Goal: Task Accomplishment & Management: Use online tool/utility

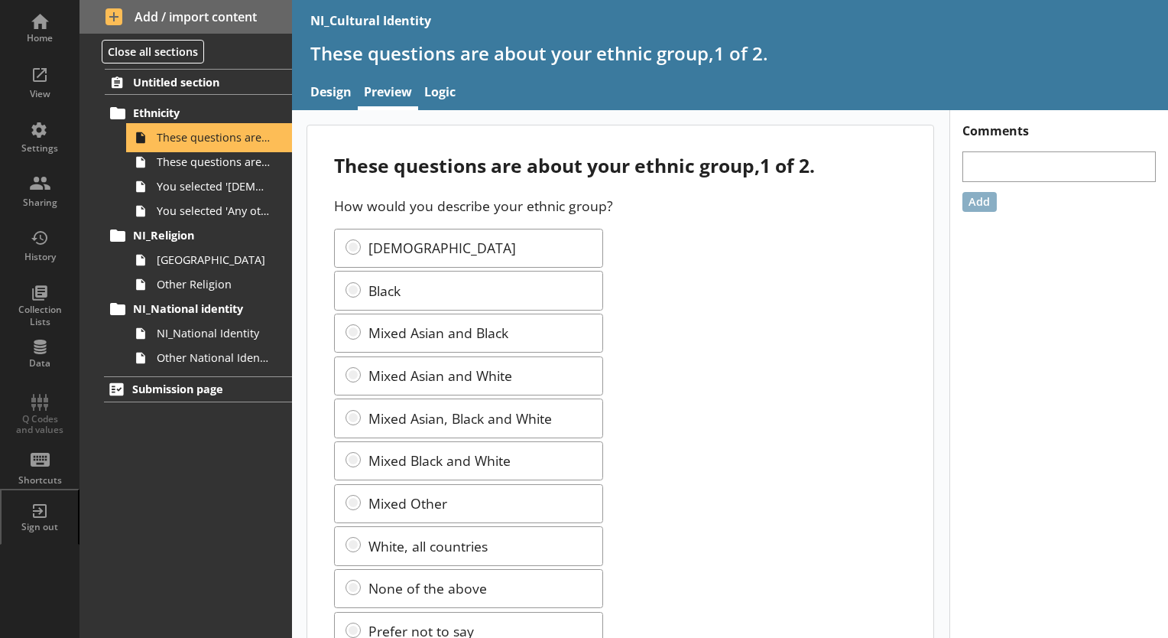
scroll to position [62, 0]
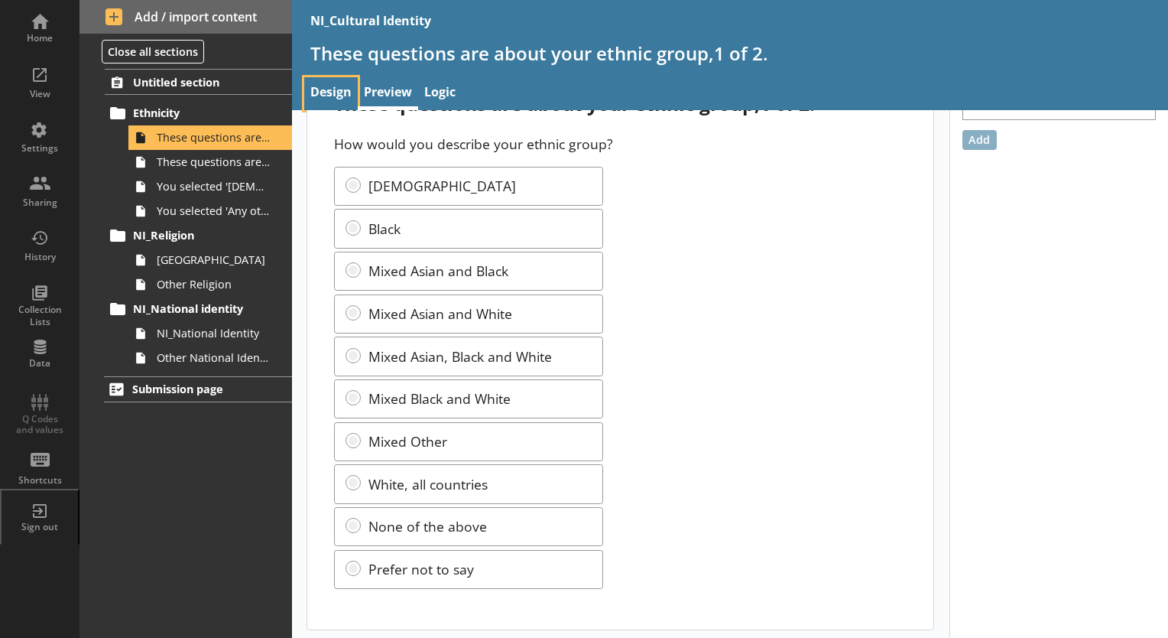
click at [330, 85] on link "Design" at bounding box center [331, 93] width 54 height 33
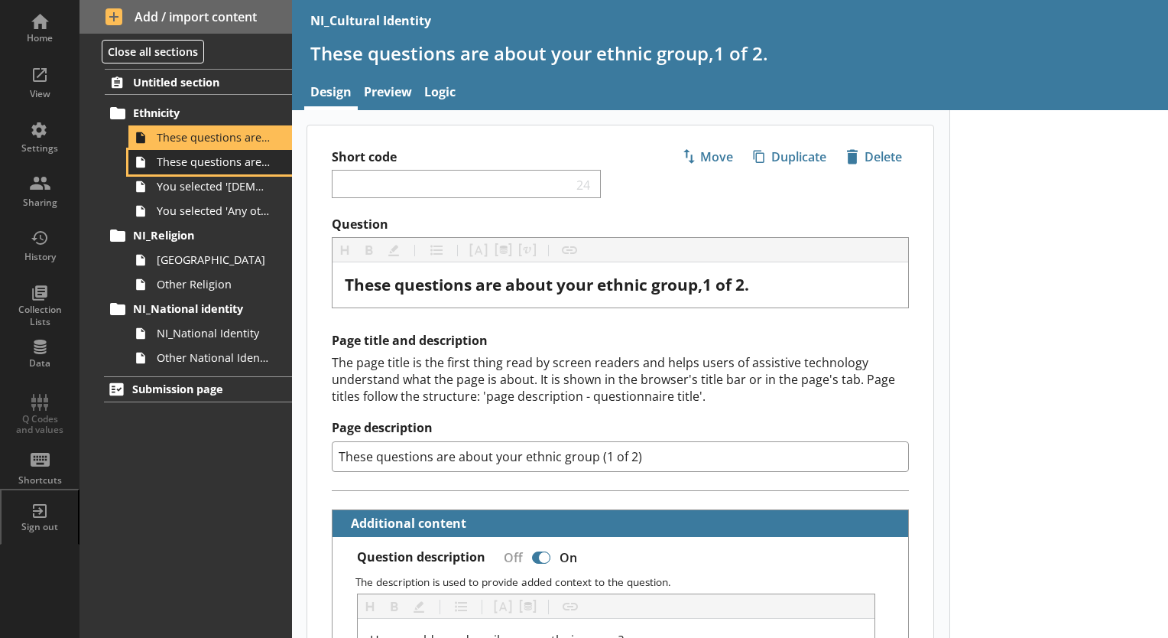
click at [232, 164] on span "These questions are about your ethnic group, 2 of 2." at bounding box center [214, 161] width 115 height 15
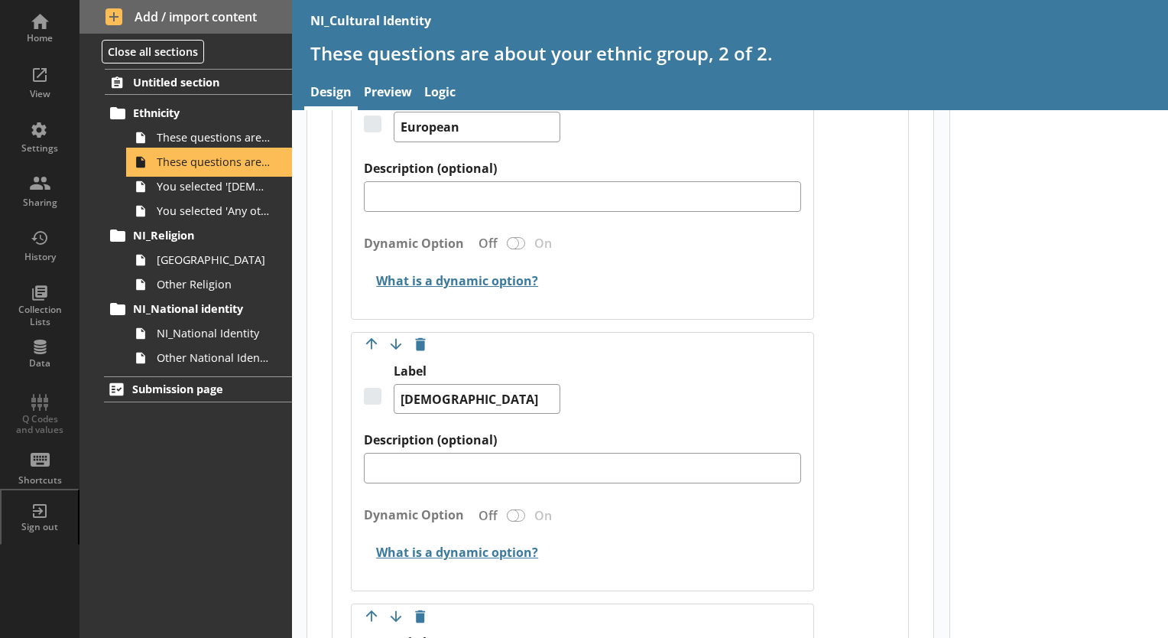
scroll to position [2956, 0]
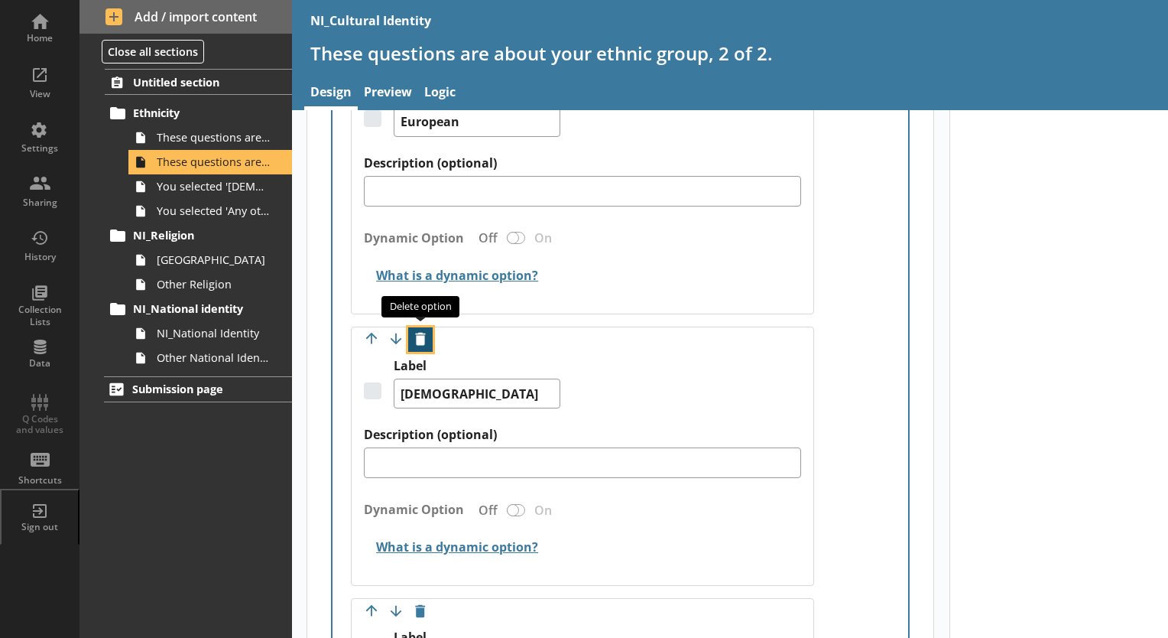
click at [424, 330] on button "Delete option" at bounding box center [420, 339] width 24 height 24
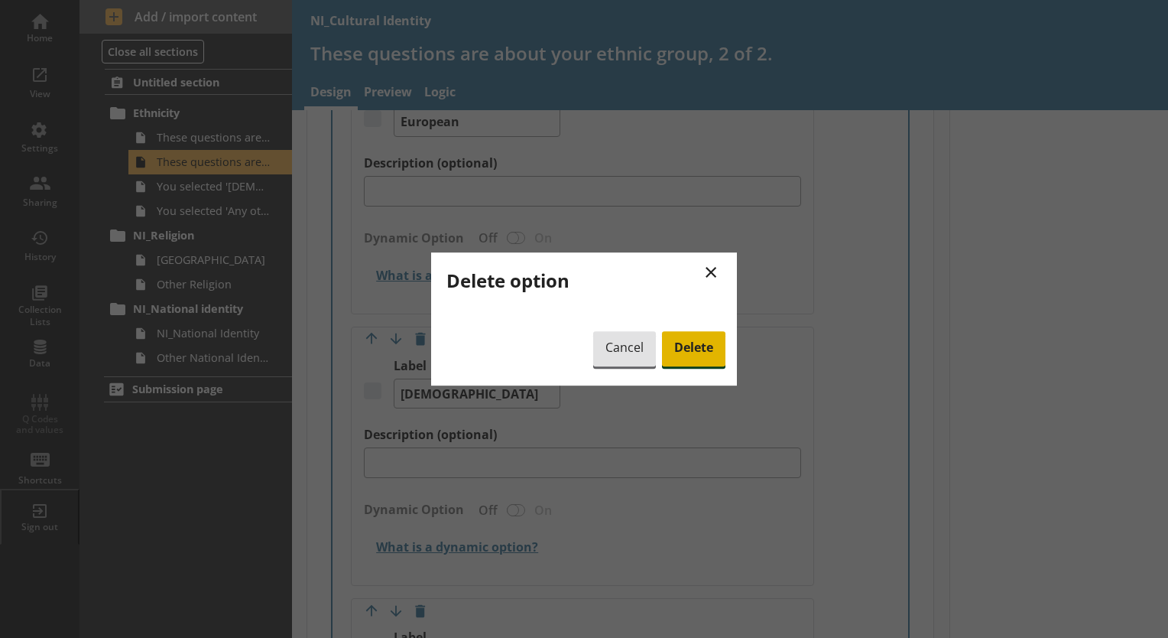
click at [685, 348] on span "Delete" at bounding box center [693, 348] width 63 height 35
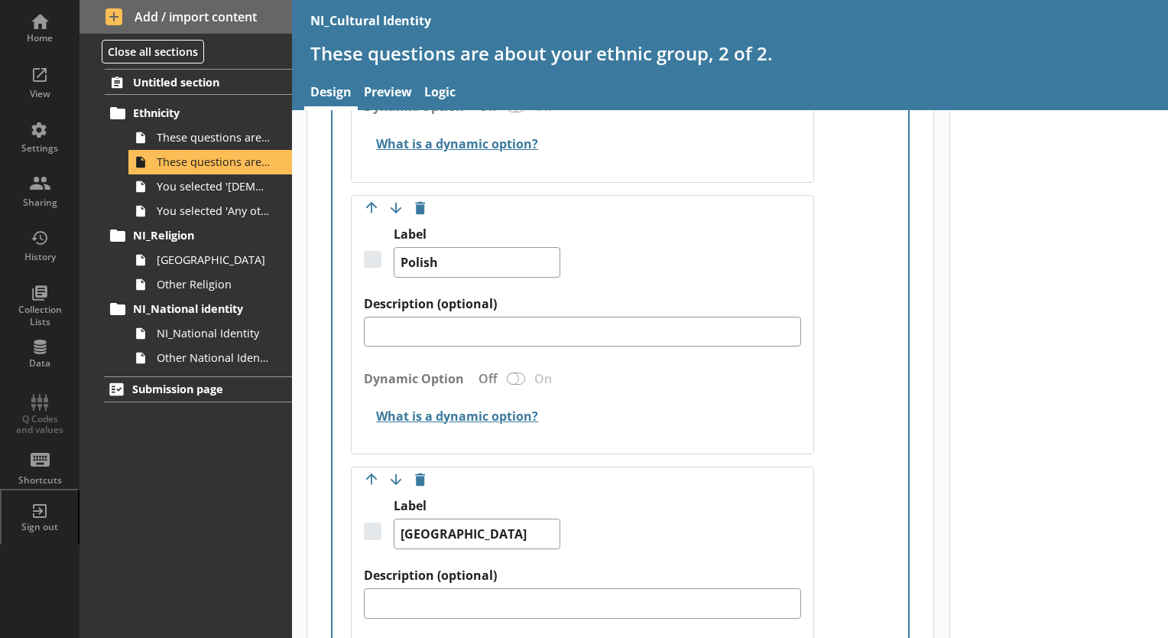
scroll to position [5245, 0]
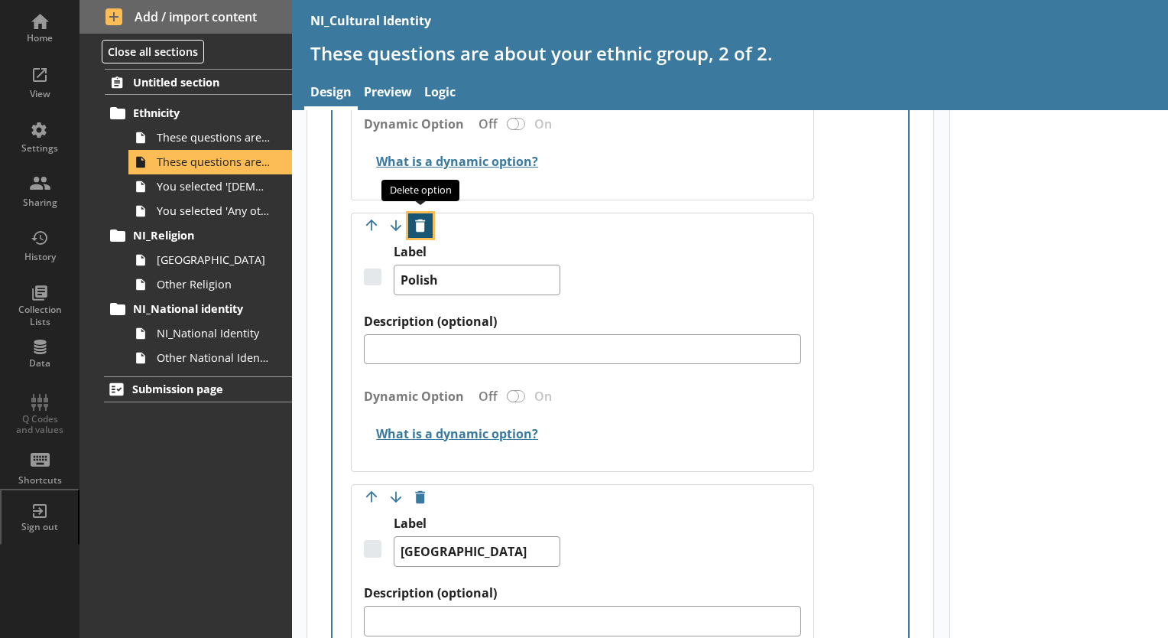
click at [422, 213] on button "Delete option" at bounding box center [420, 225] width 24 height 24
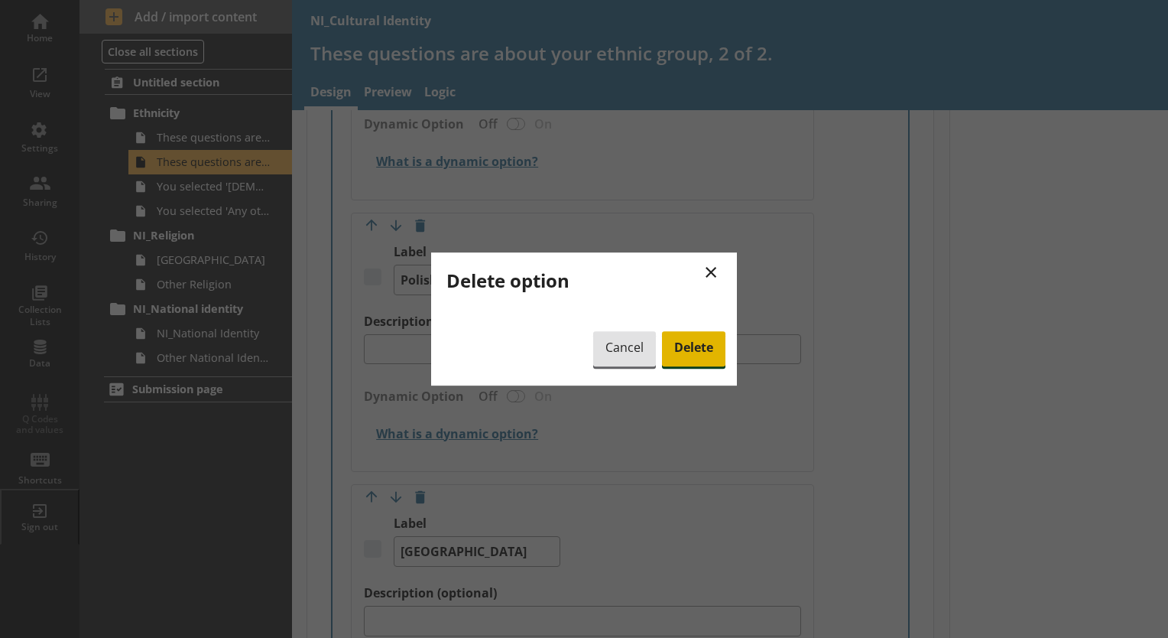
click at [688, 345] on span "Delete" at bounding box center [693, 348] width 63 height 35
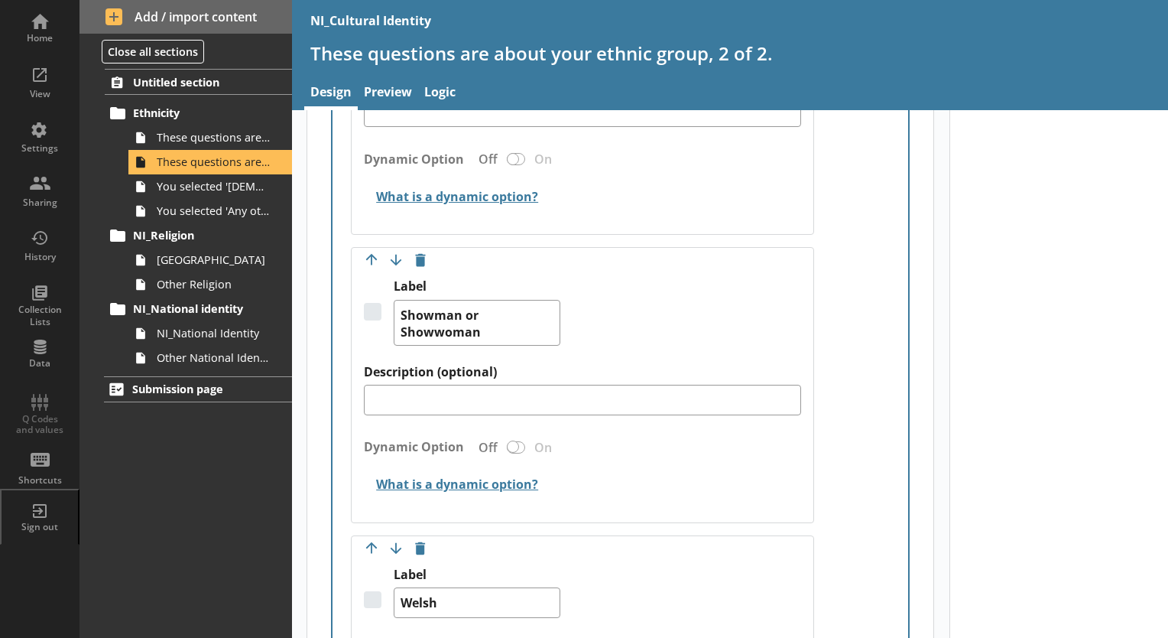
scroll to position [6026, 0]
click at [418, 252] on button "Delete option" at bounding box center [420, 260] width 24 height 24
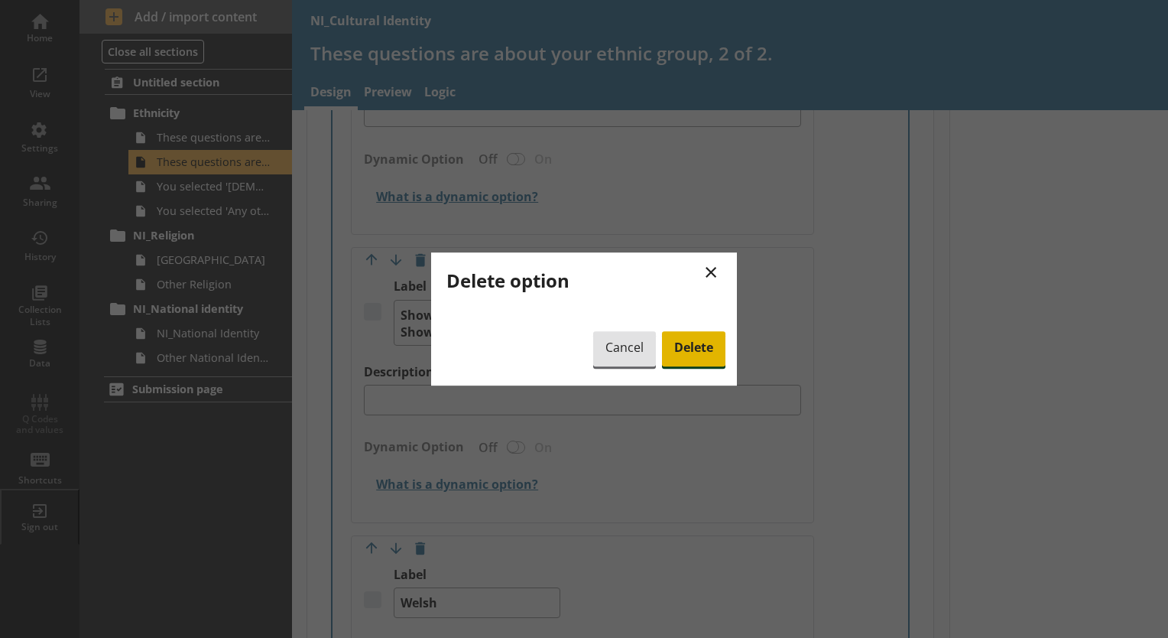
click at [686, 359] on span "Delete" at bounding box center [693, 348] width 63 height 35
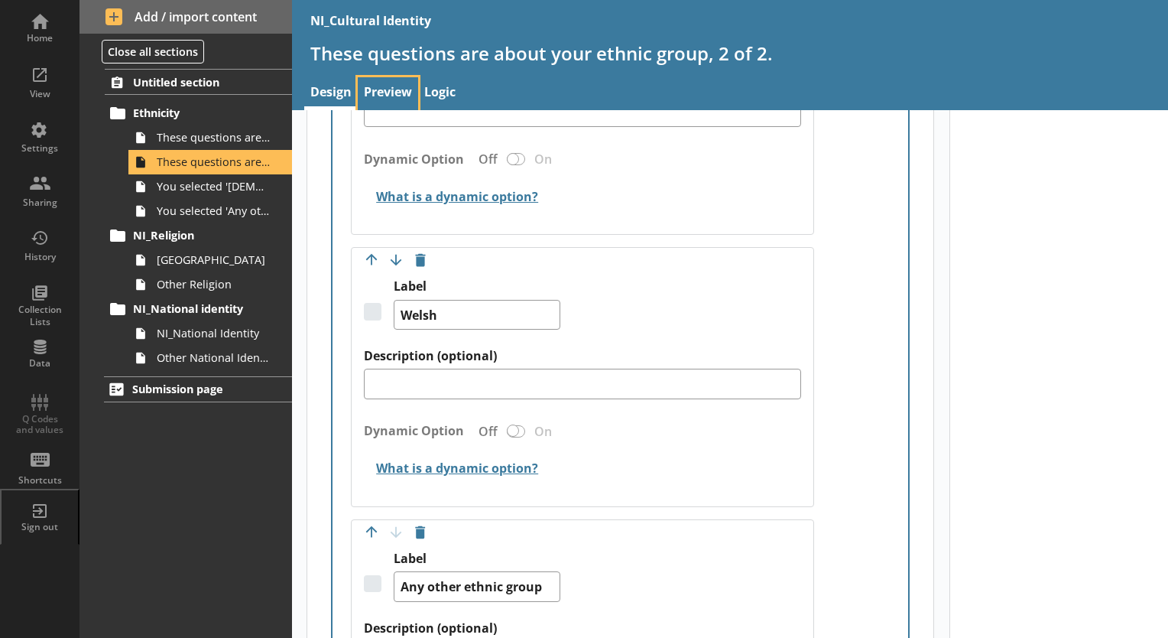
click at [376, 80] on link "Preview" at bounding box center [388, 93] width 60 height 33
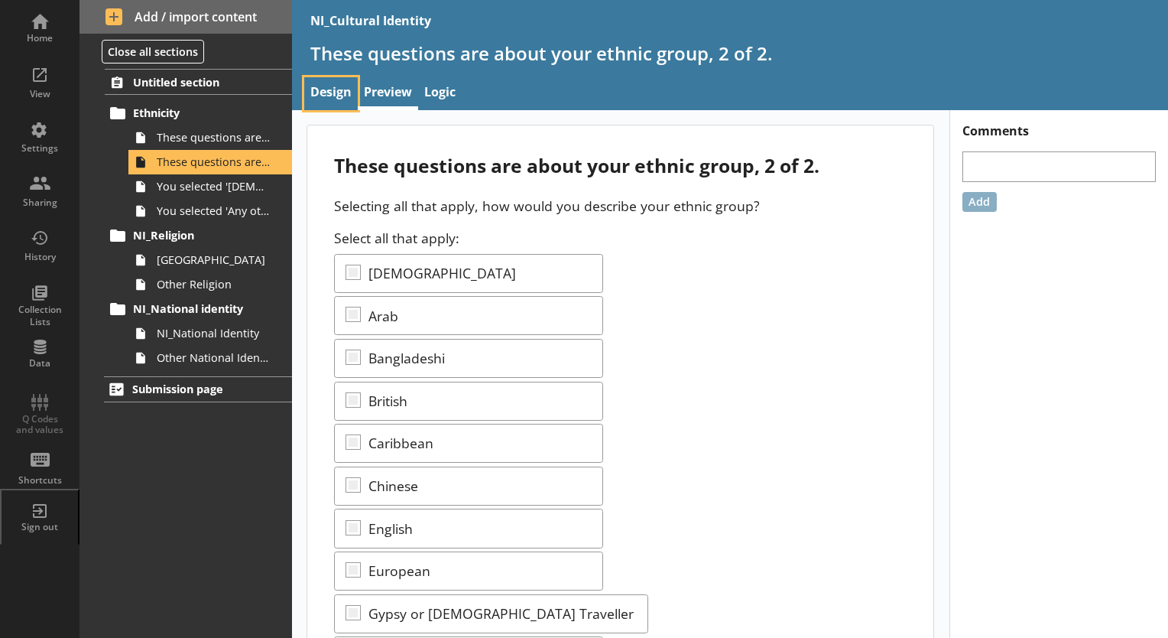
click at [333, 102] on link "Design" at bounding box center [331, 93] width 54 height 33
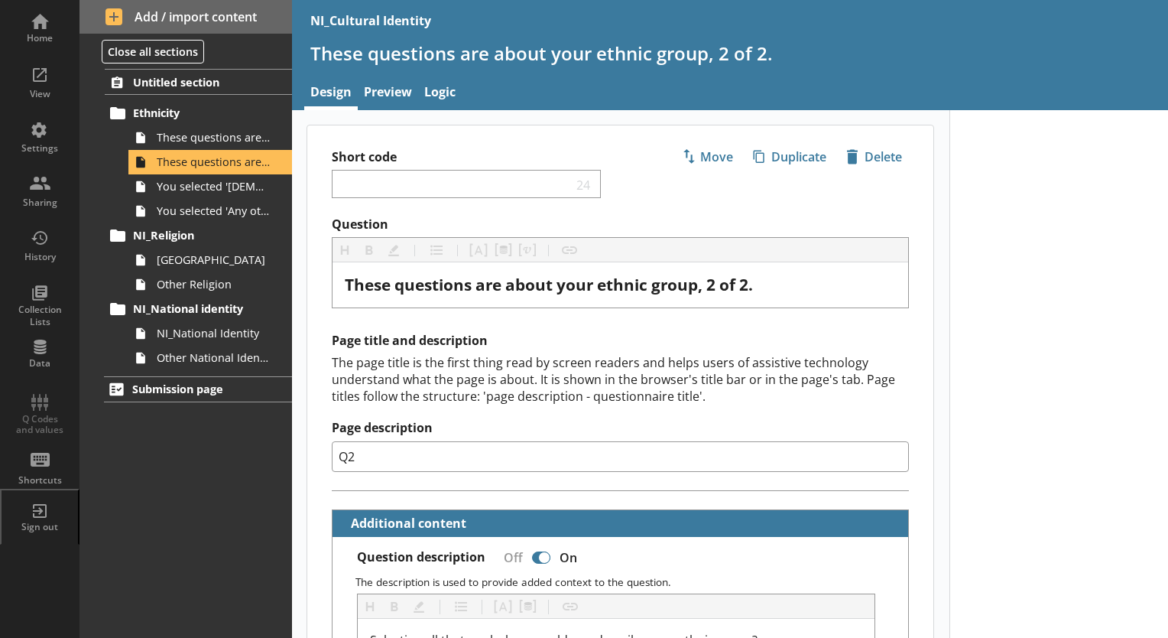
type textarea "x"
click at [388, 96] on link "Preview" at bounding box center [388, 93] width 60 height 33
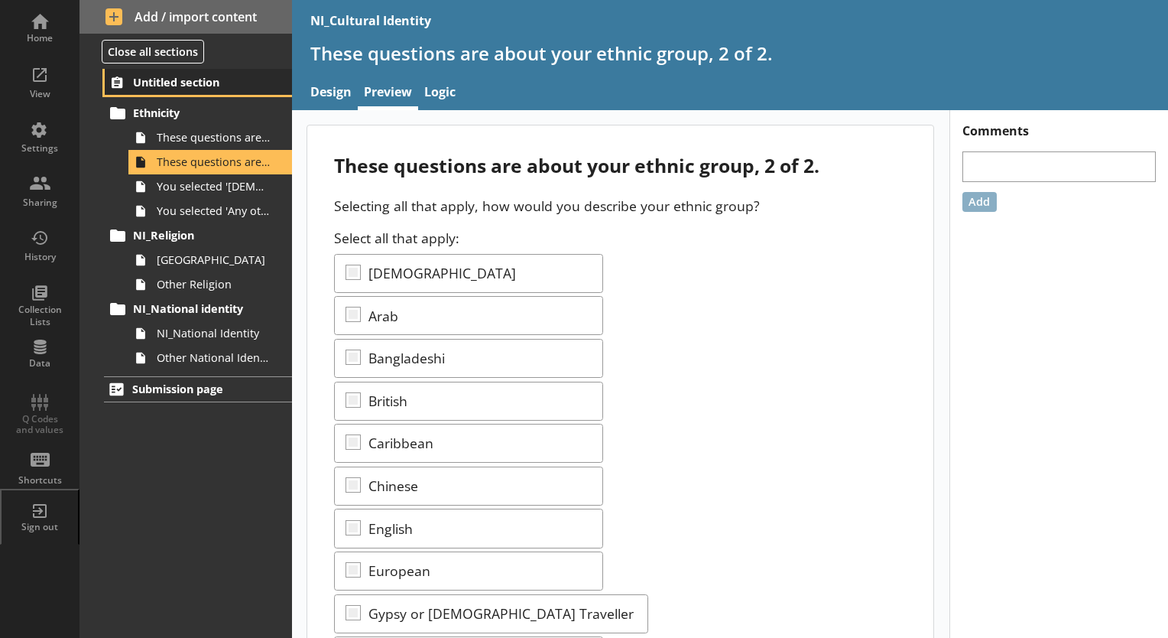
click at [186, 83] on span "Untitled section" at bounding box center [199, 82] width 132 height 15
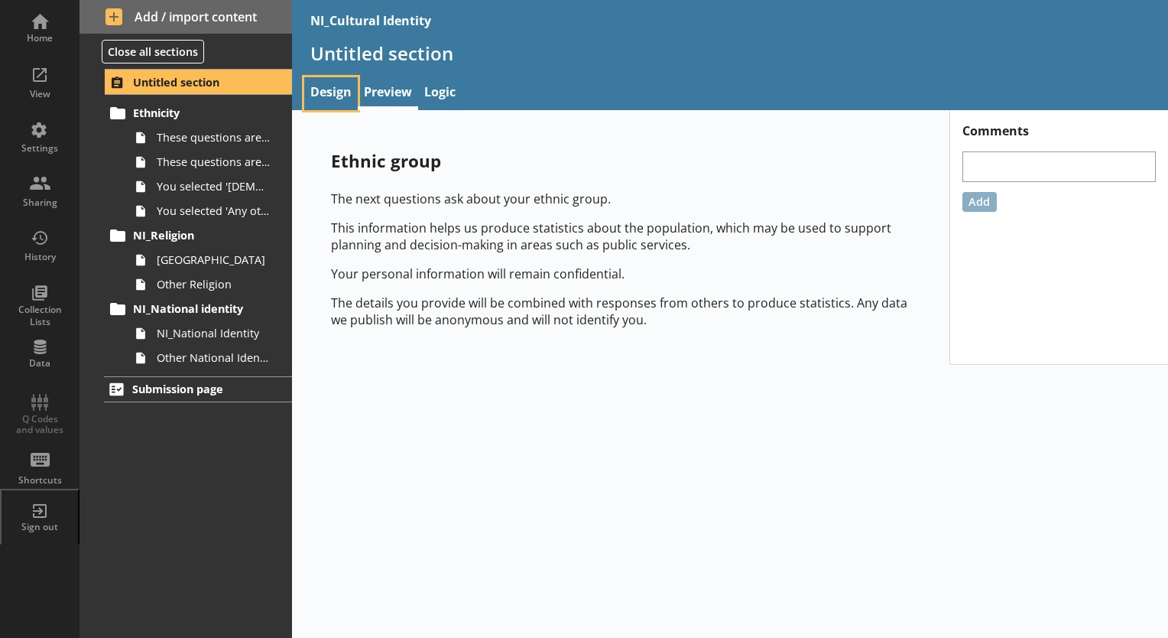
click at [340, 94] on link "Design" at bounding box center [331, 93] width 54 height 33
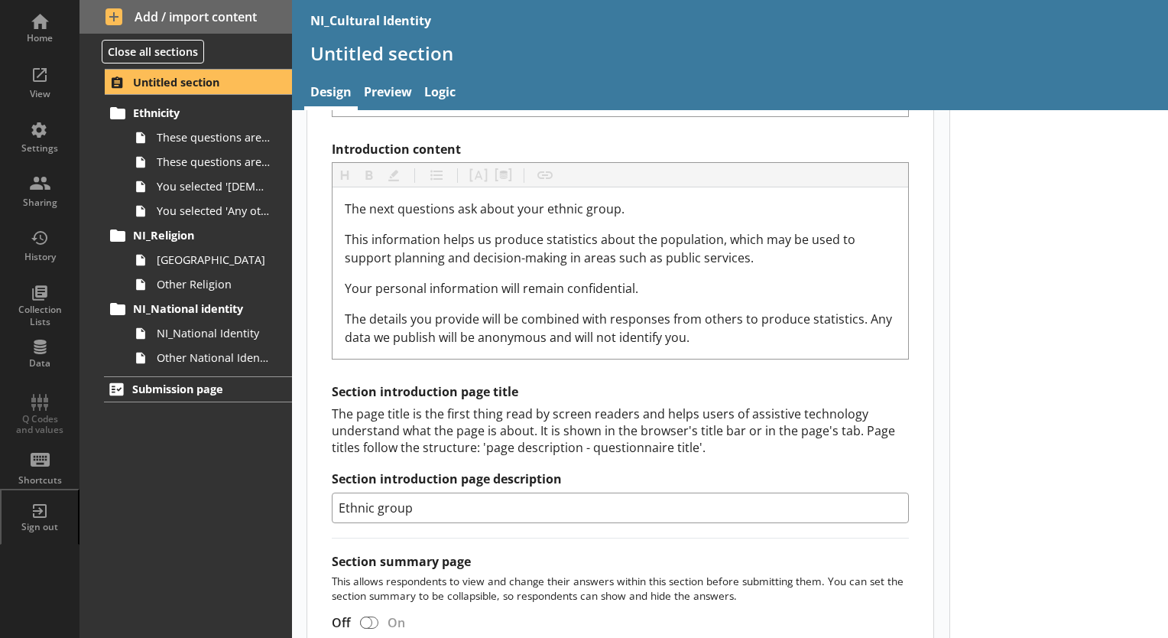
scroll to position [401, 0]
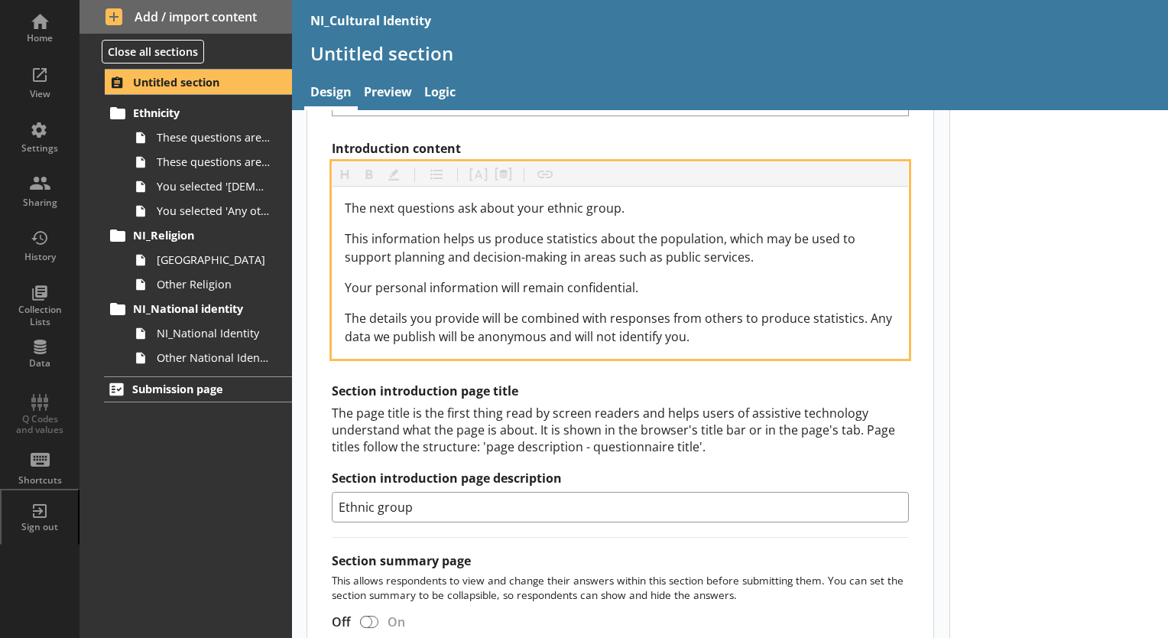
click at [703, 333] on div "The details you provide will be combined with responses from others to produce …" at bounding box center [620, 327] width 551 height 37
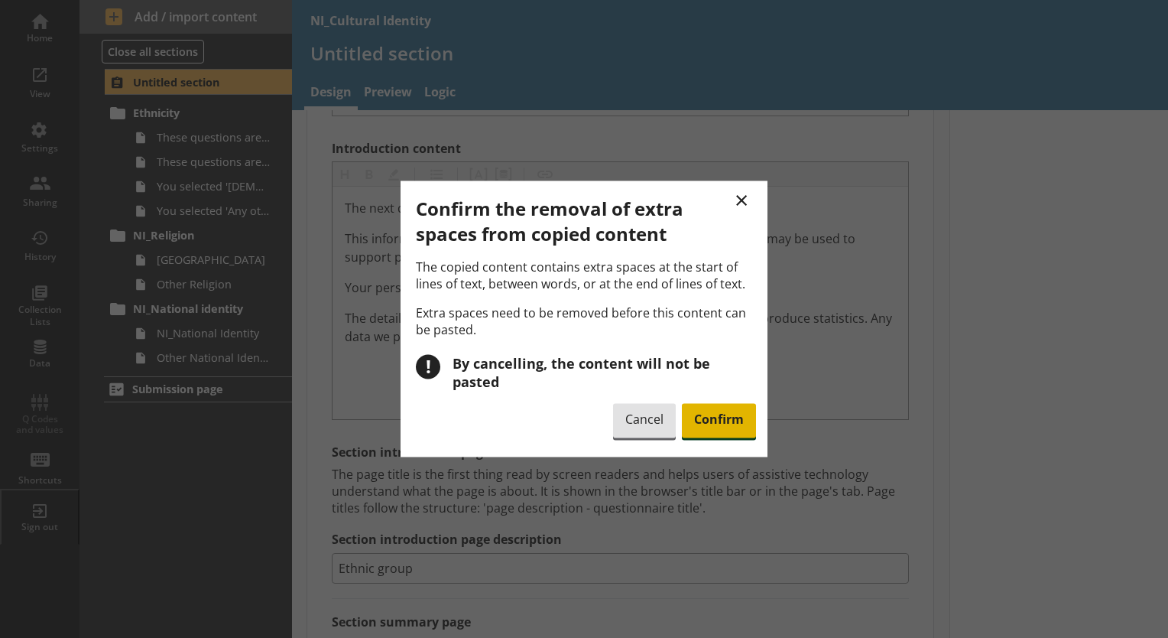
click at [722, 413] on span "Confirm" at bounding box center [719, 420] width 74 height 35
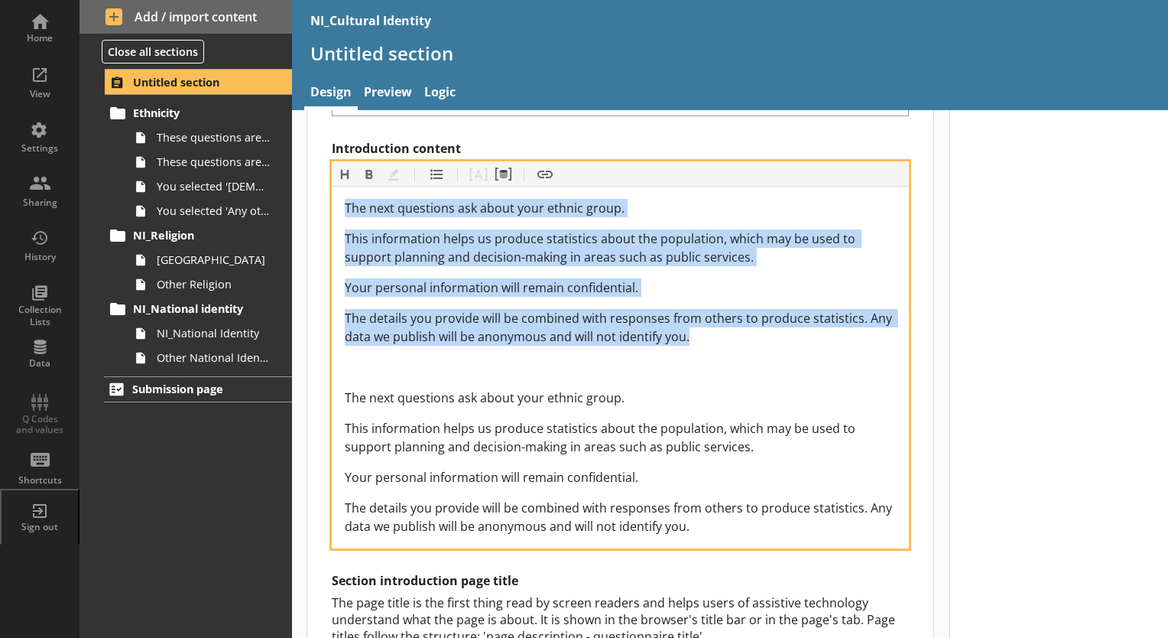
drag, startPoint x: 700, startPoint y: 373, endPoint x: 330, endPoint y: 193, distance: 411.8
click at [330, 193] on div "Section title This will be shown on the hub. Heading Heading Bold Bold Highligh…" at bounding box center [620, 392] width 626 height 1165
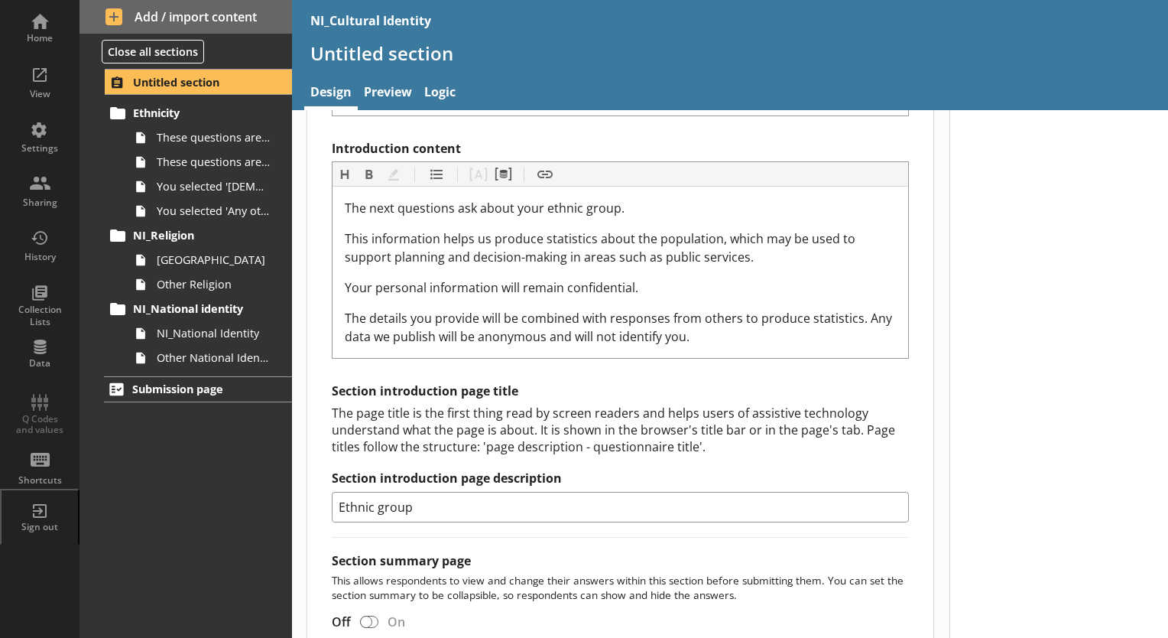
click at [477, 133] on div "Introduction title Heading Heading Bold Bold Highlight Highlight List List Pipe…" at bounding box center [620, 273] width 577 height 498
click at [400, 89] on link "Preview" at bounding box center [388, 93] width 60 height 33
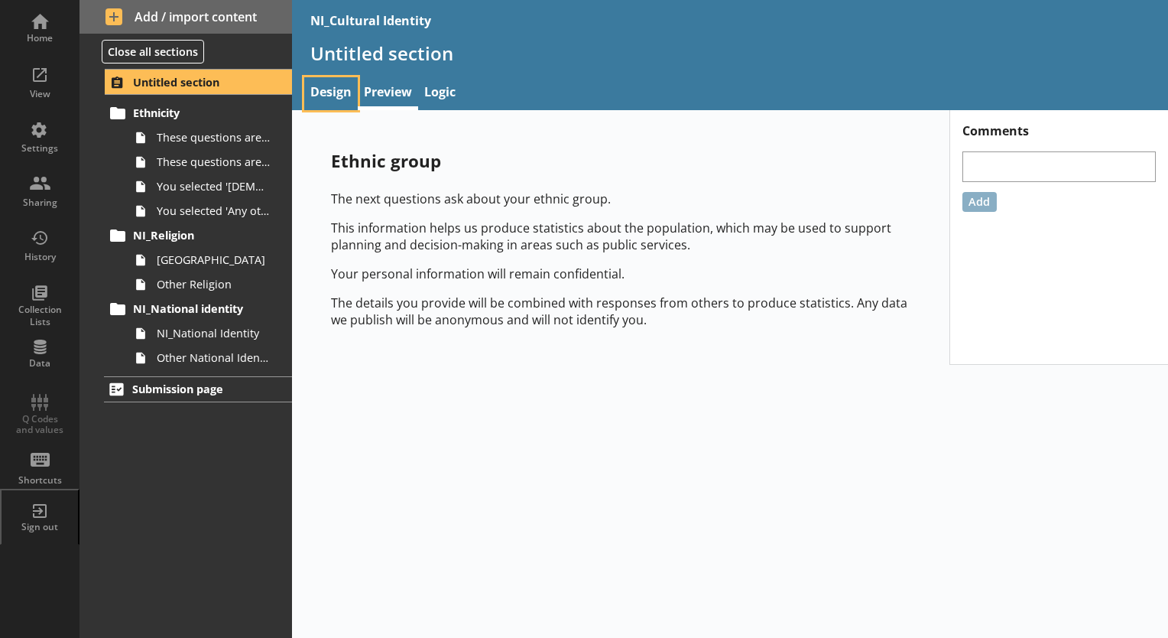
click at [327, 95] on link "Design" at bounding box center [331, 93] width 54 height 33
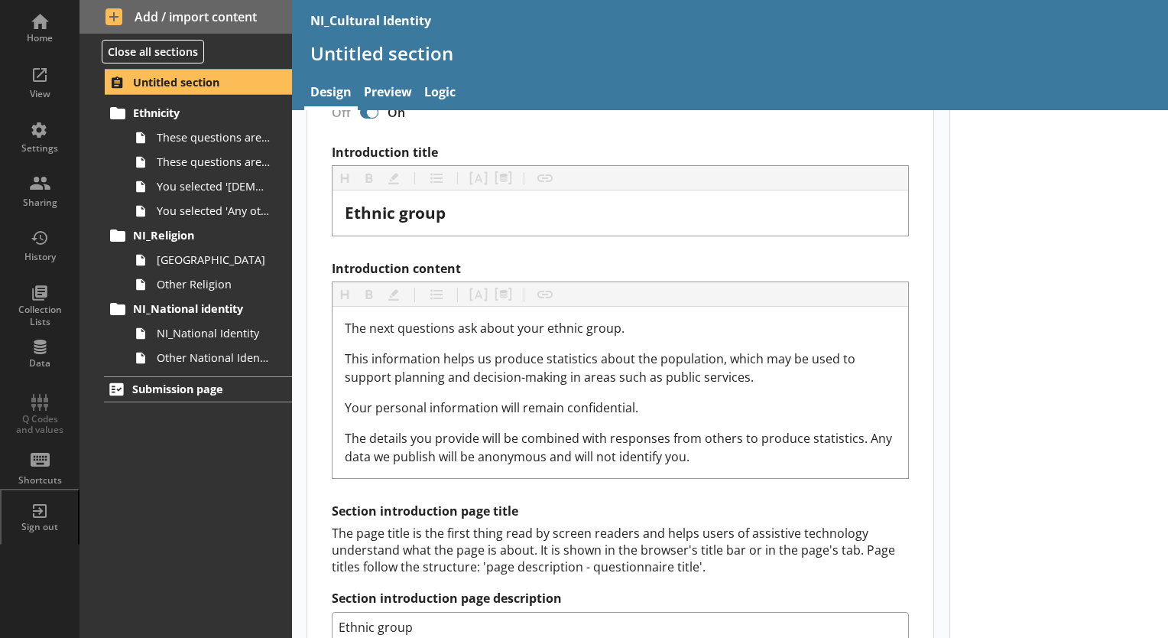
scroll to position [340, 0]
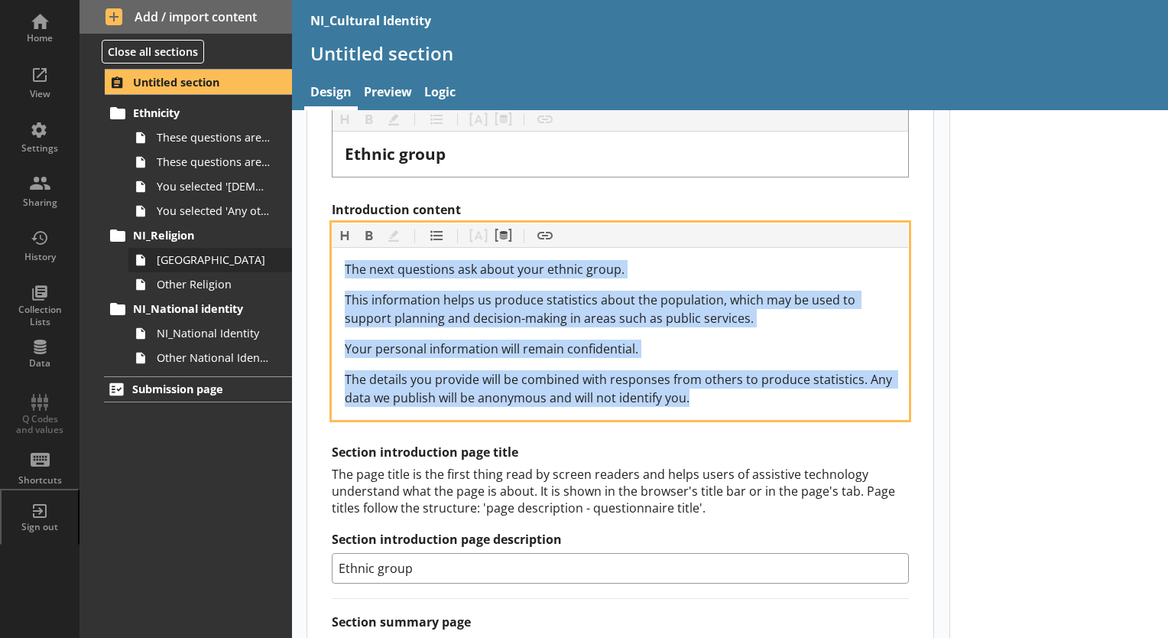
drag, startPoint x: 710, startPoint y: 400, endPoint x: 269, endPoint y: 258, distance: 462.9
click at [269, 258] on div "Home View Settings Sharing History Collection Lists Data Q Codes and values Sho…" at bounding box center [584, 319] width 1168 height 638
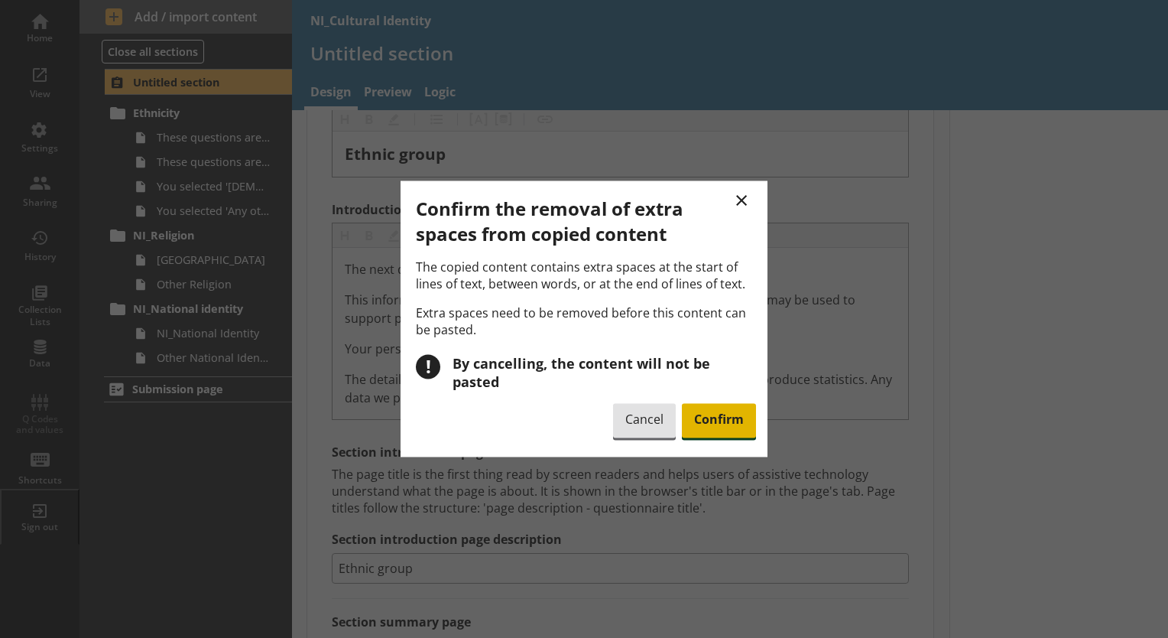
click at [723, 406] on span "Confirm" at bounding box center [719, 420] width 74 height 35
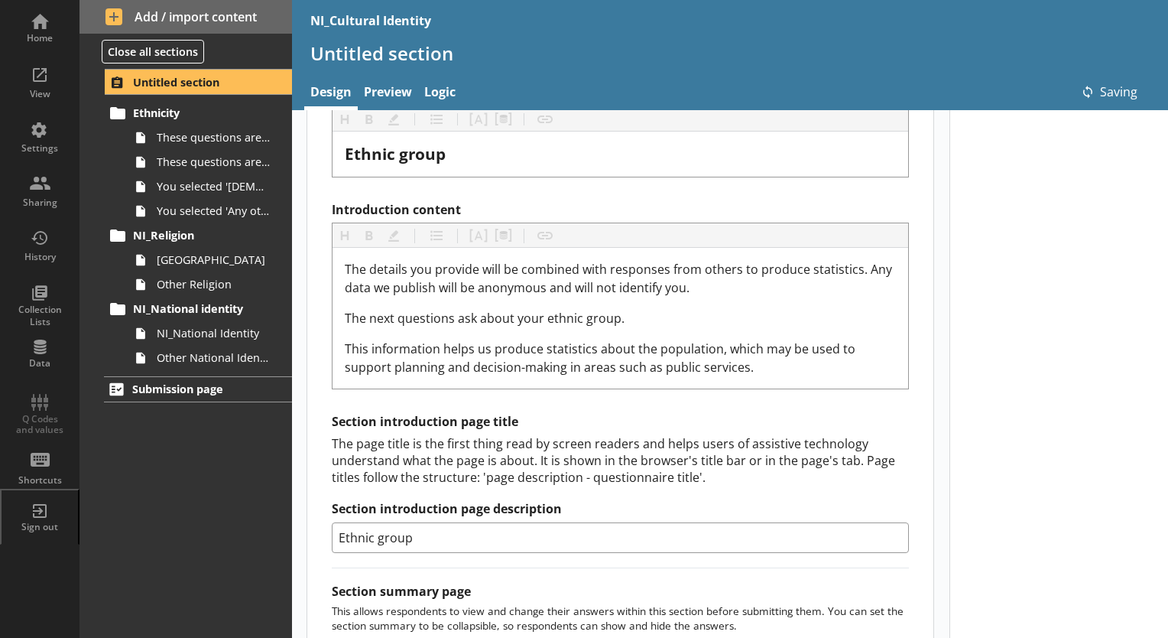
click at [950, 320] on div at bounding box center [1059, 338] width 219 height 1134
click at [382, 87] on link "Preview" at bounding box center [388, 93] width 60 height 33
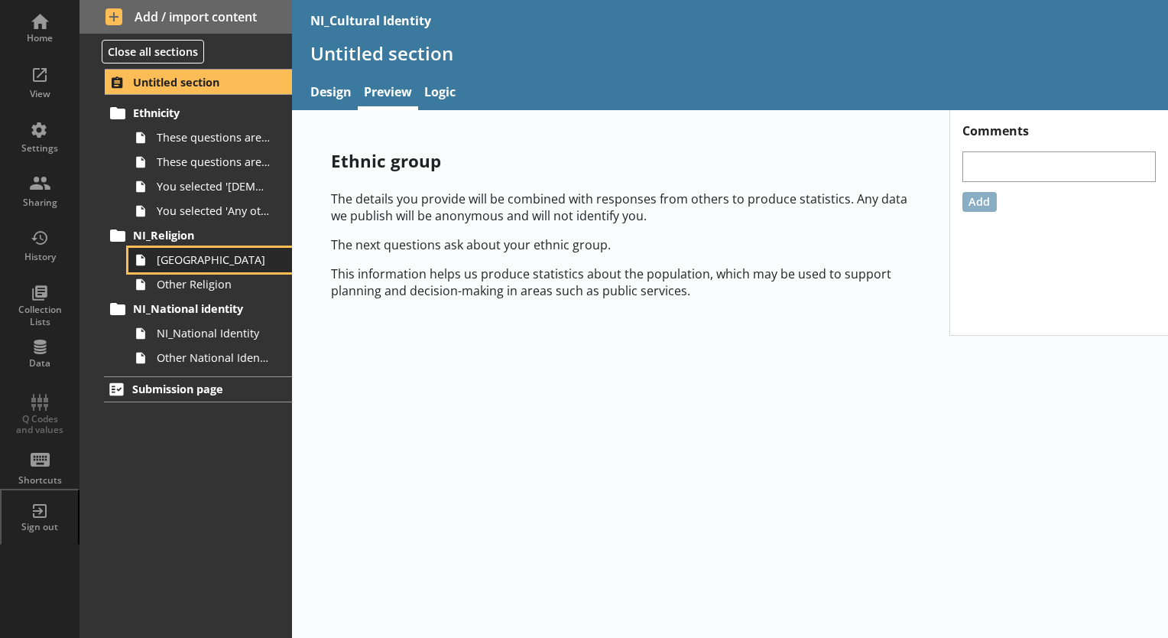
click at [210, 262] on span "Northern Ireland" at bounding box center [214, 259] width 115 height 15
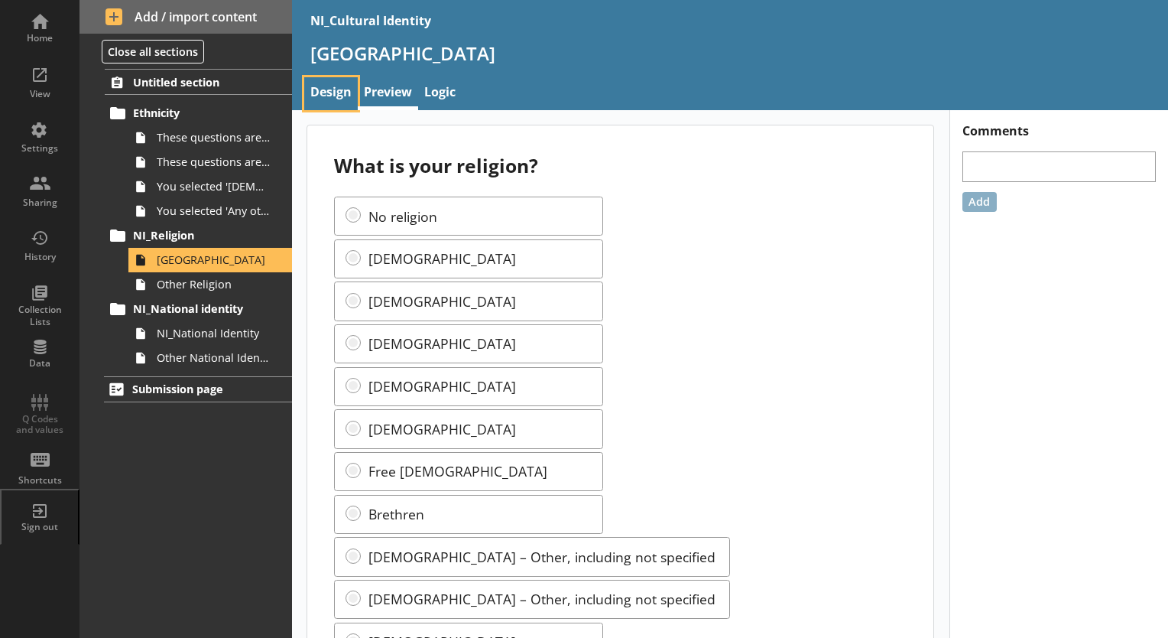
click at [346, 86] on link "Design" at bounding box center [331, 93] width 54 height 33
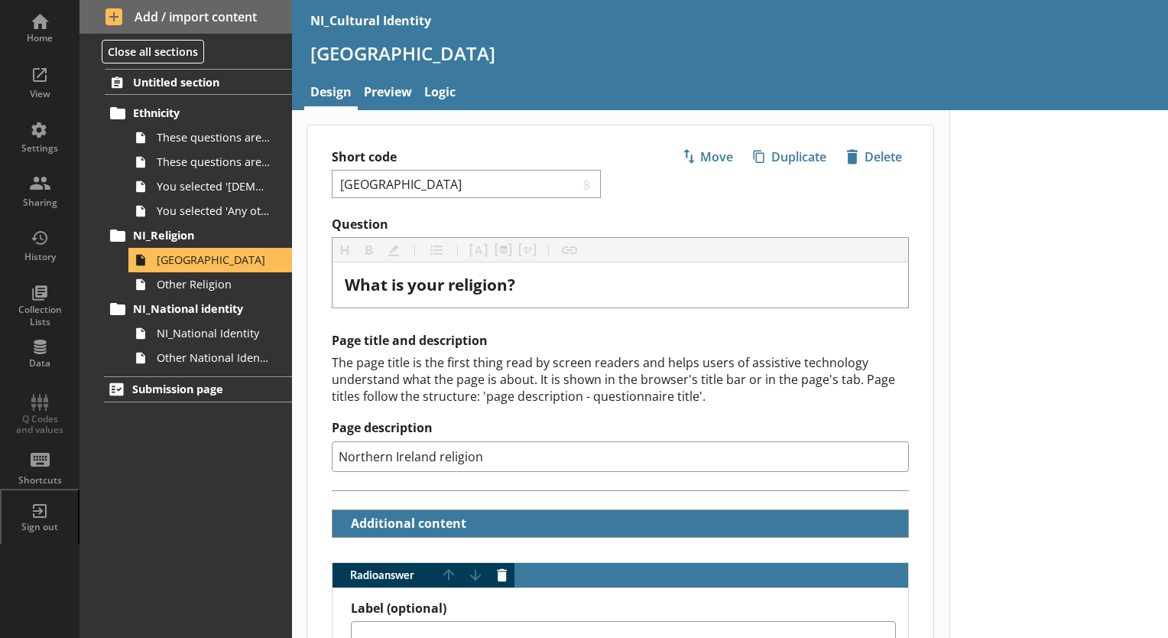
type textarea "x"
drag, startPoint x: 454, startPoint y: 180, endPoint x: 310, endPoint y: 174, distance: 143.9
click at [310, 174] on div "Short code Northern Ireland 8 Move icon-copy Duplicate icon-delete Created with…" at bounding box center [620, 170] width 626 height 91
type input "N"
type textarea "x"
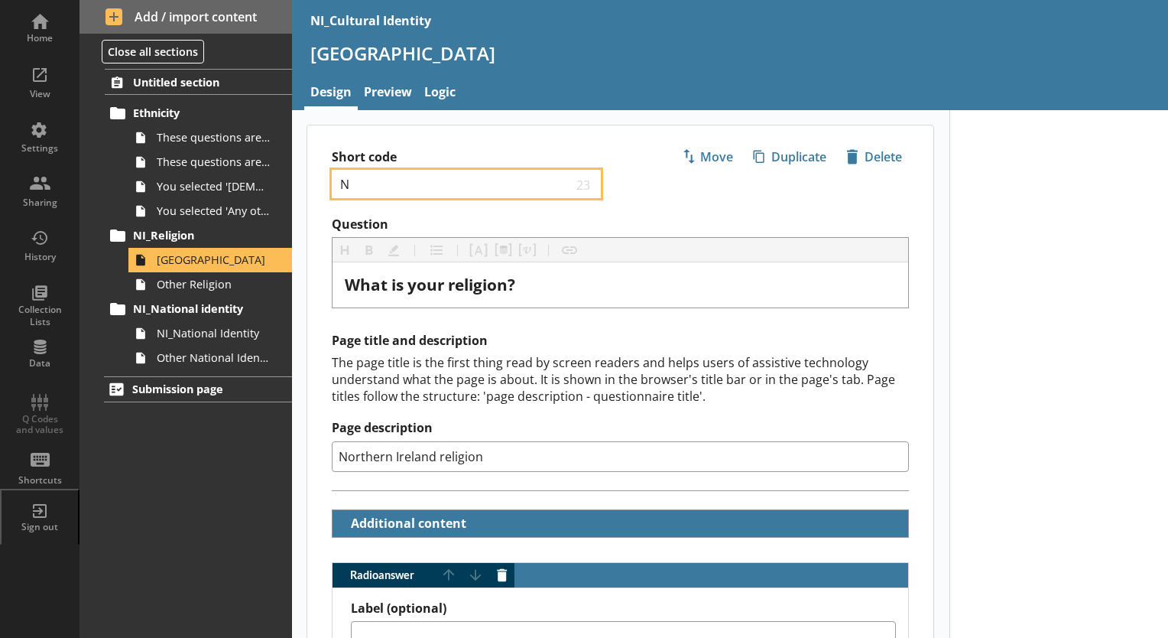
type input "NI"
type textarea "x"
type input "NI_"
type textarea "x"
type input "NI_R"
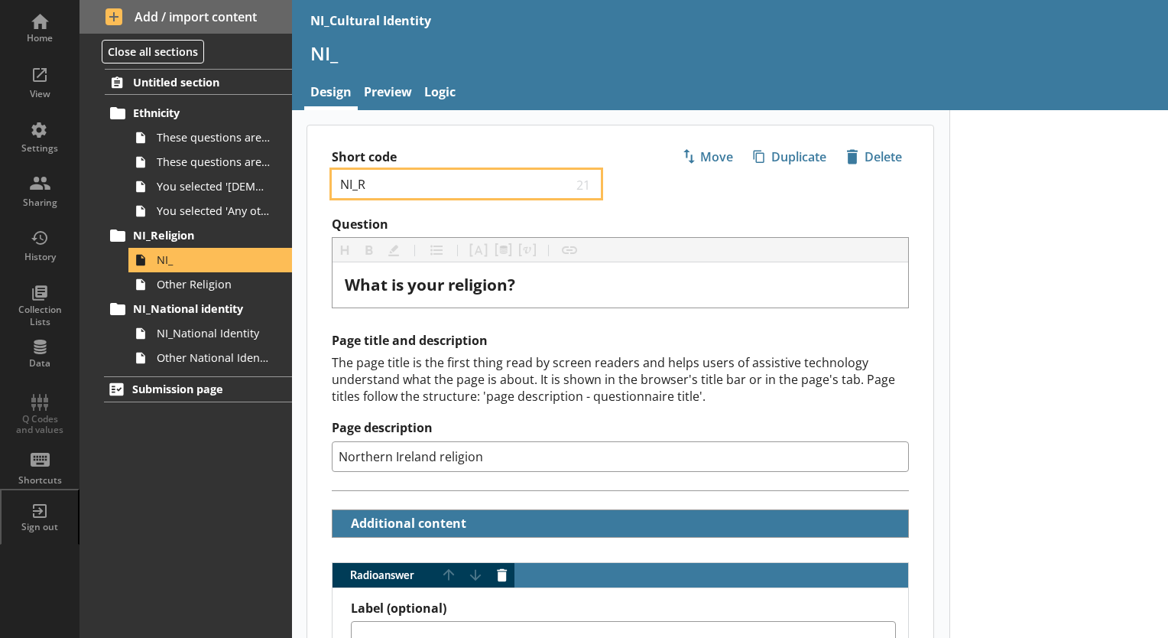
type textarea "x"
type input "NI_Rel"
type textarea "x"
type input "NI_Reli"
type textarea "x"
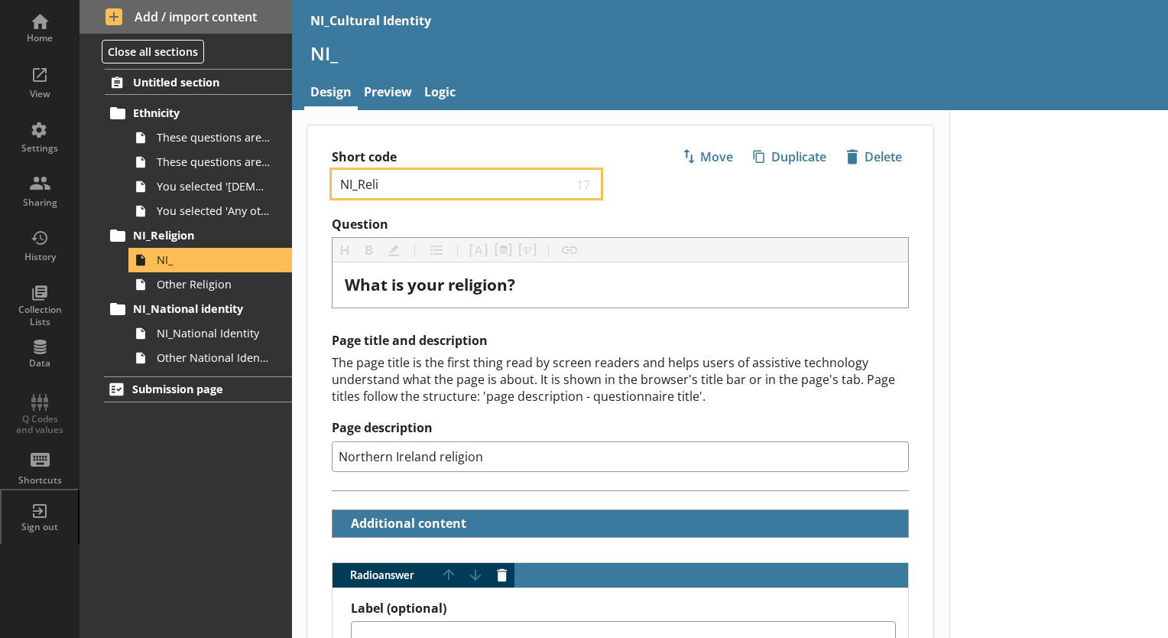
type input "NI_Relii"
type textarea "x"
type input "NI_Reli"
type textarea "x"
type input "NI_Religi"
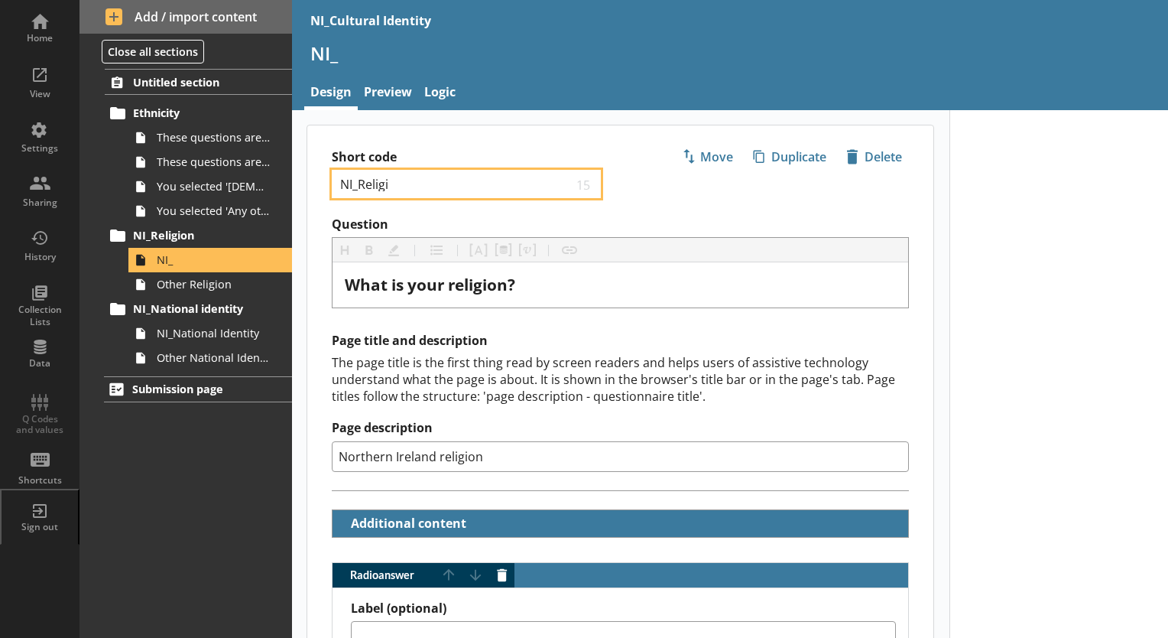
type textarea "x"
type input "NI_Religio"
type textarea "x"
type input "NI_Religion"
click at [427, 148] on div "Short code NI_Religion 13 Move icon-copy Duplicate icon-delete Created with Ske…" at bounding box center [620, 170] width 626 height 91
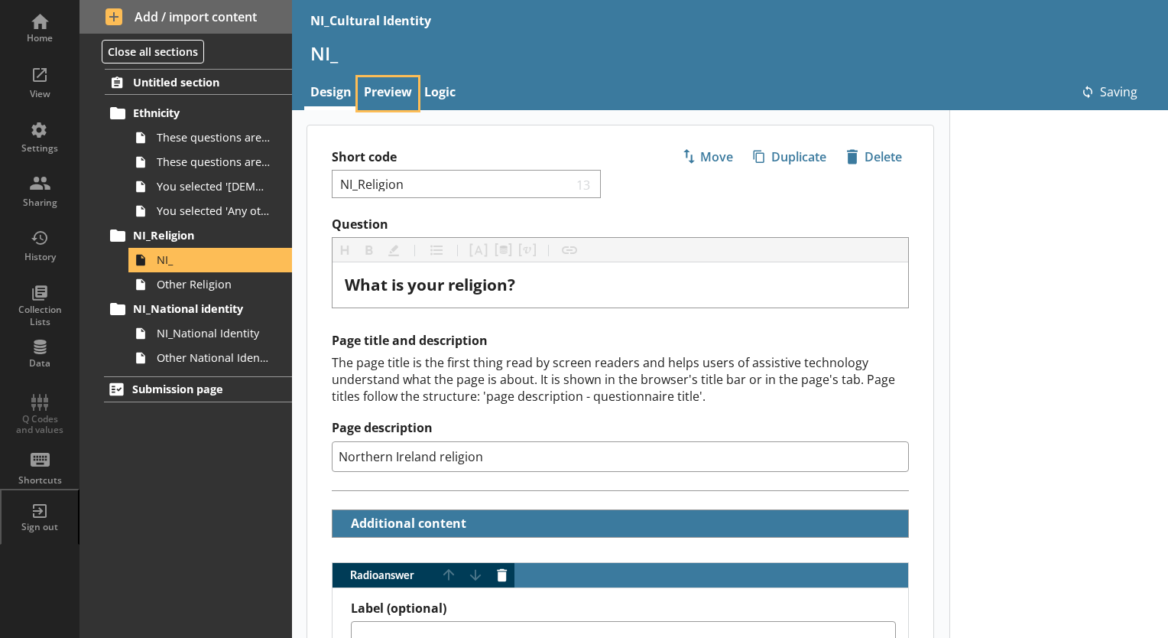
click at [382, 94] on link "Preview" at bounding box center [388, 93] width 60 height 33
type textarea "x"
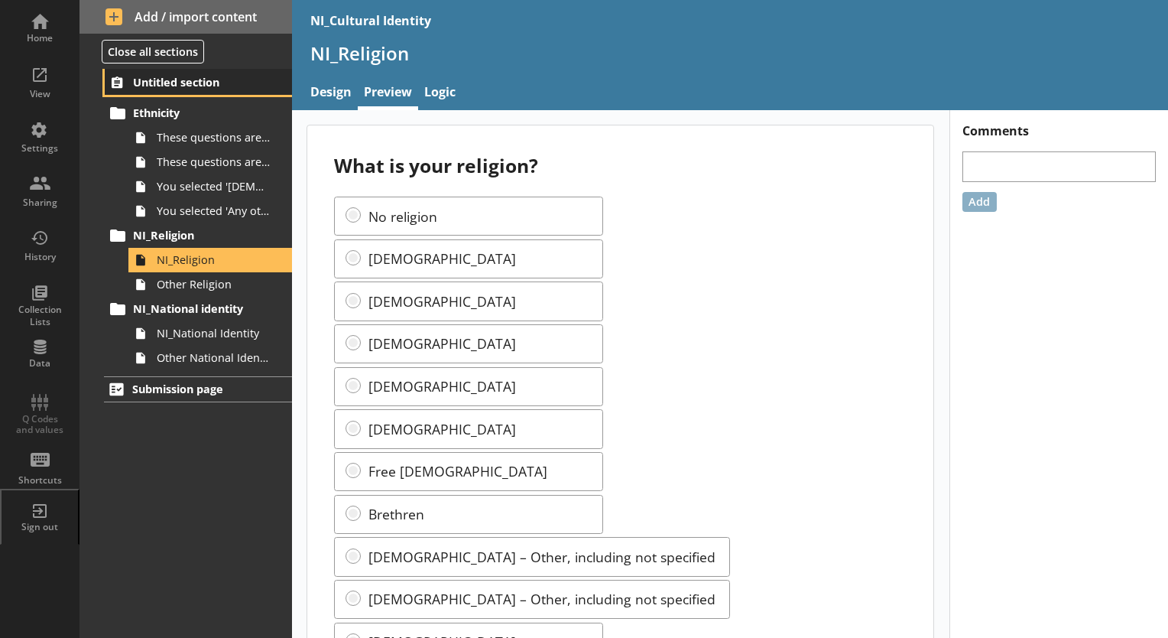
click at [206, 83] on span "Untitled section" at bounding box center [199, 82] width 132 height 15
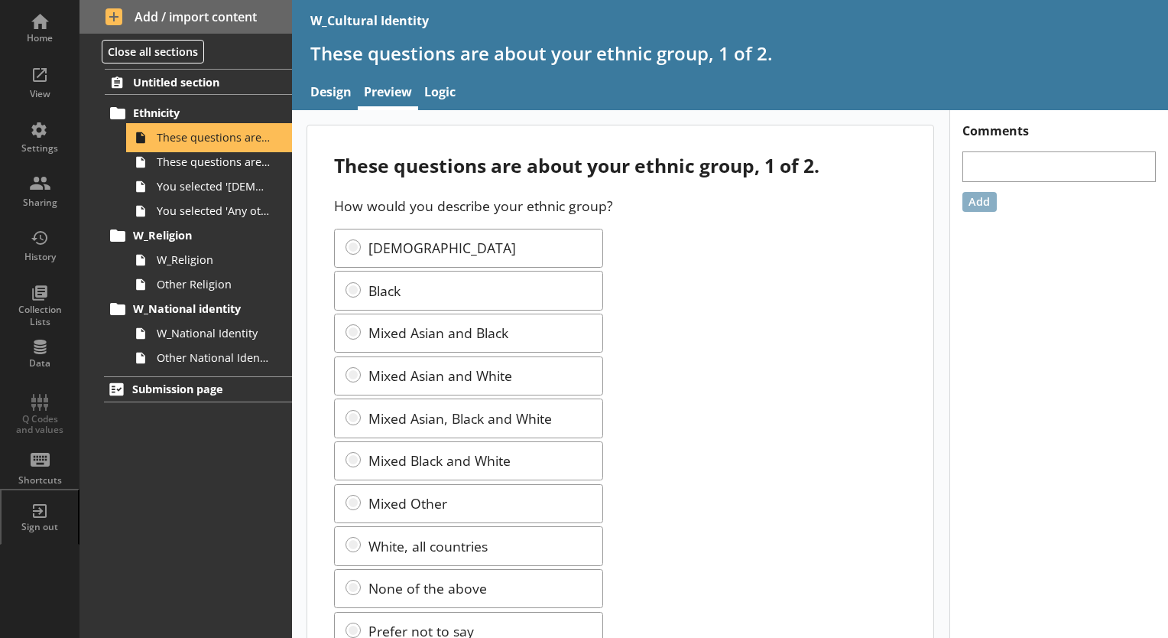
scroll to position [62, 0]
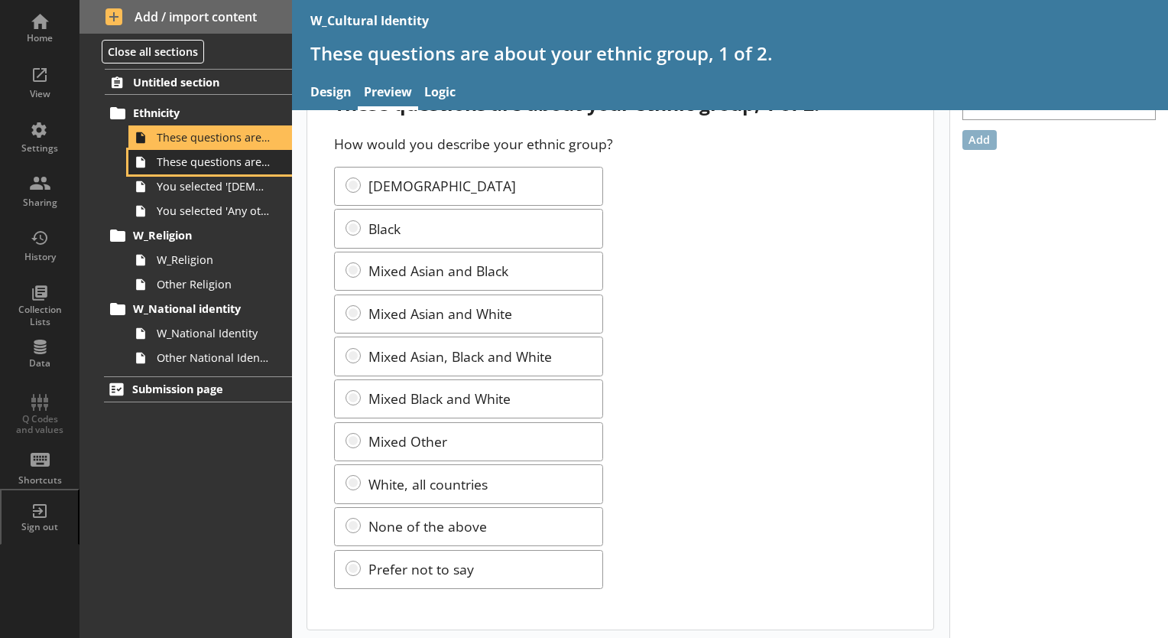
click at [245, 151] on link "These questions are about your ethnic group, 2 of 2." at bounding box center [210, 162] width 164 height 24
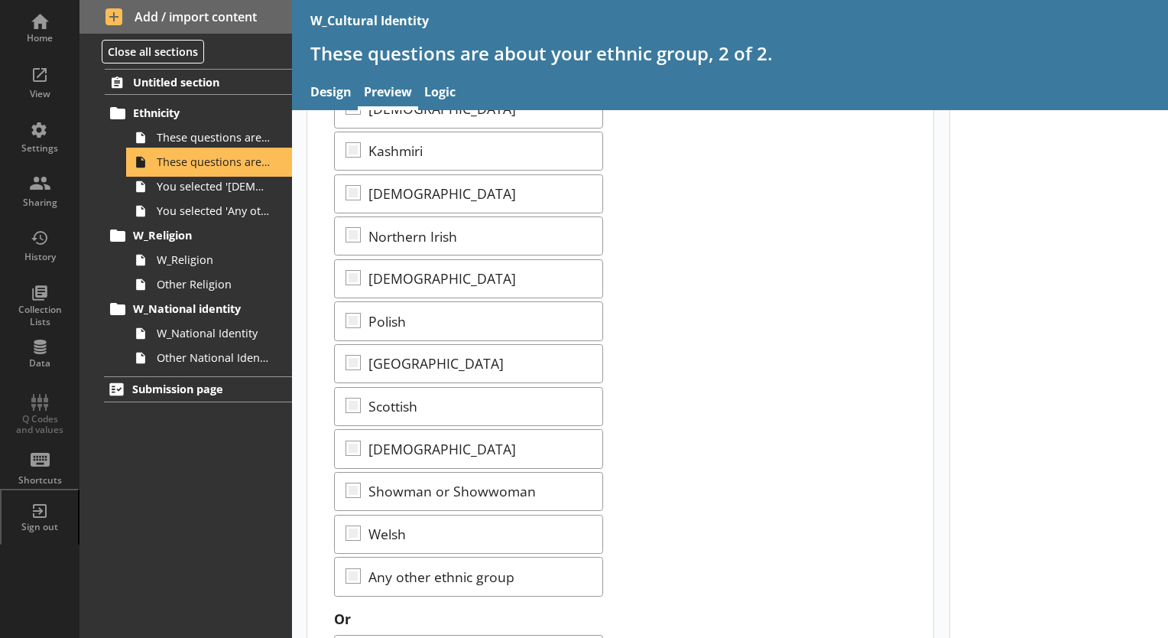
scroll to position [676, 0]
click at [338, 93] on link "Design" at bounding box center [331, 93] width 54 height 33
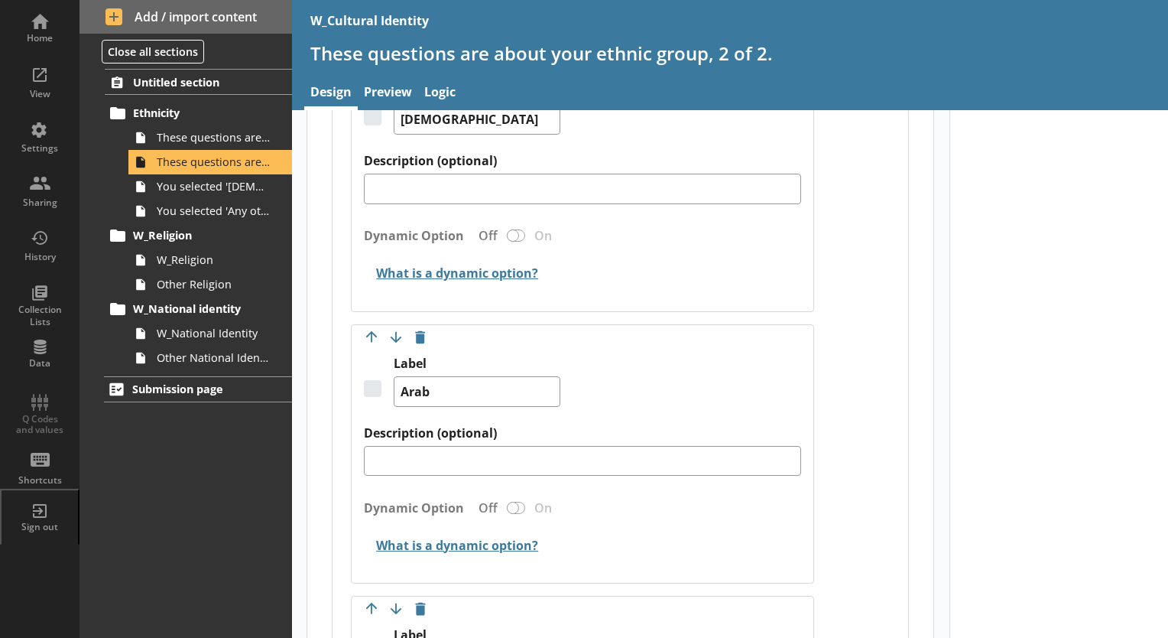
scroll to position [1020, 0]
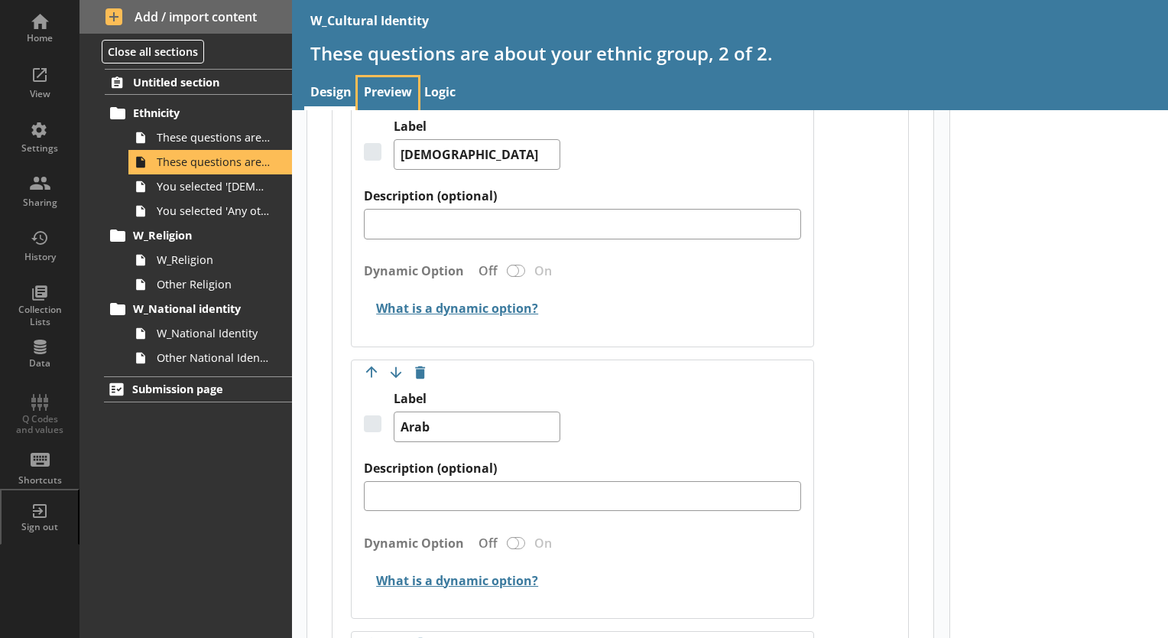
click at [383, 90] on link "Preview" at bounding box center [388, 93] width 60 height 33
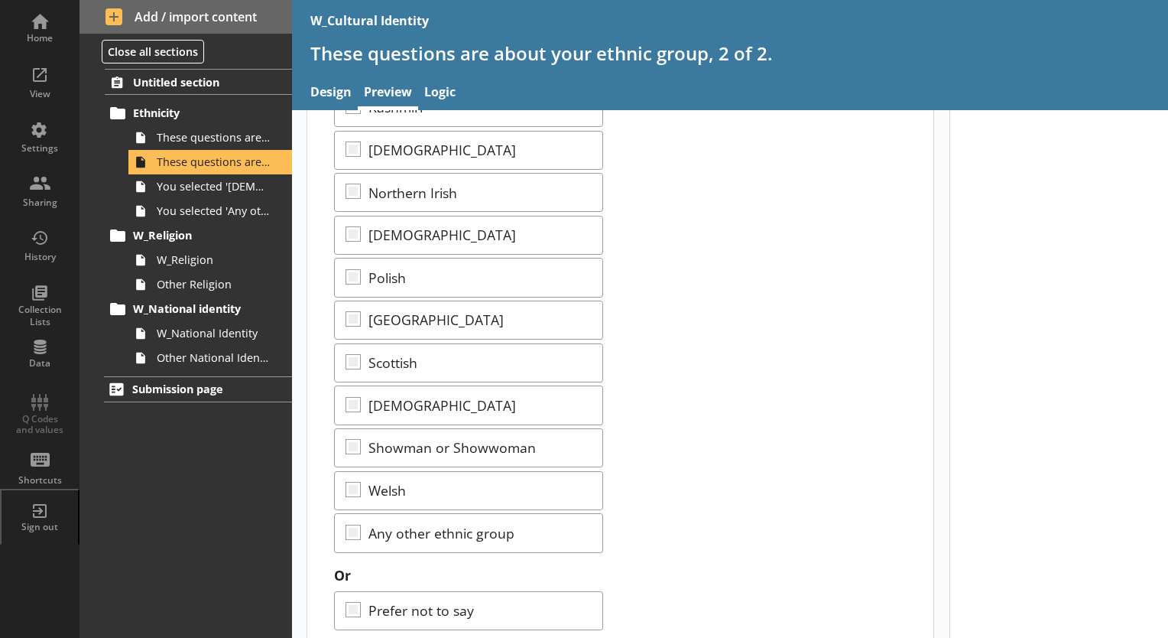
scroll to position [756, 0]
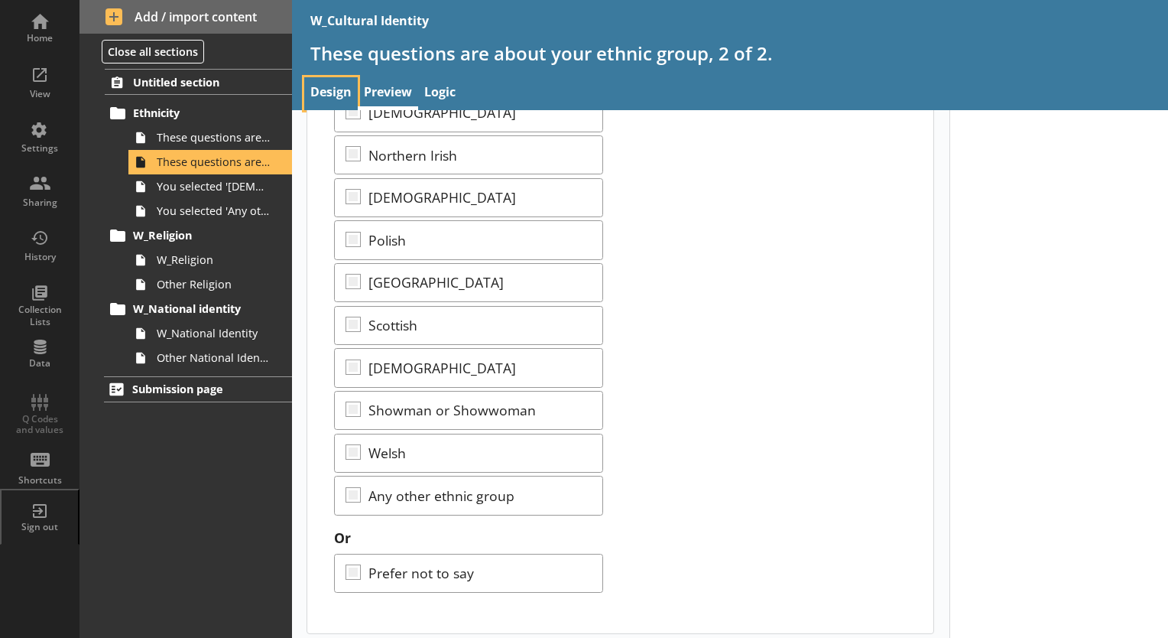
click at [321, 88] on link "Design" at bounding box center [331, 93] width 54 height 33
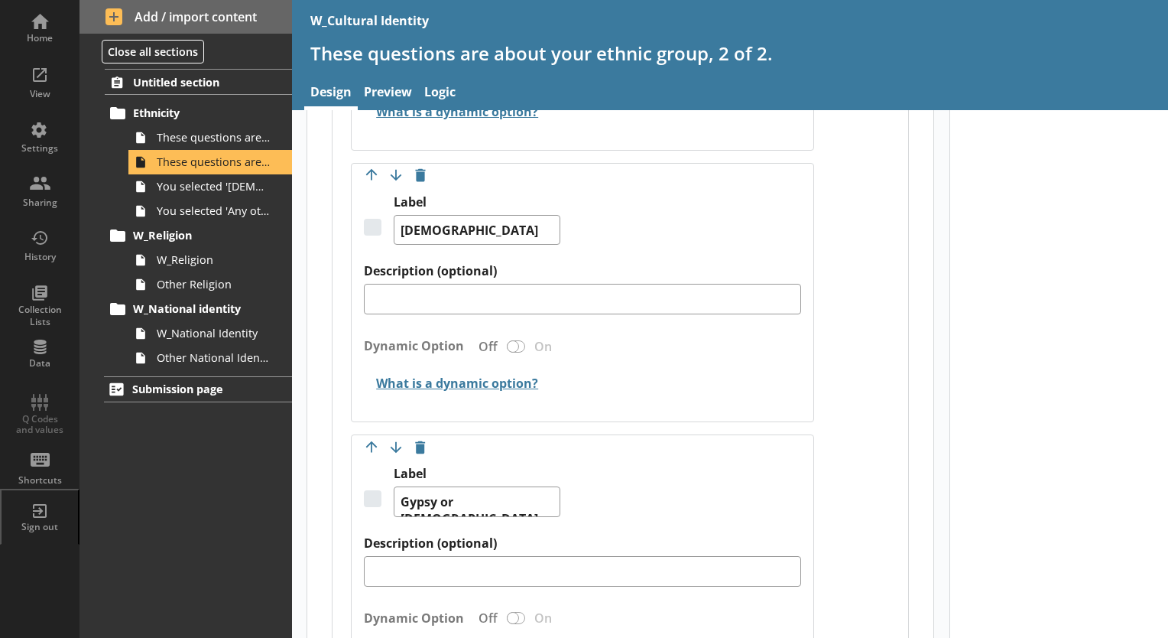
scroll to position [3119, 0]
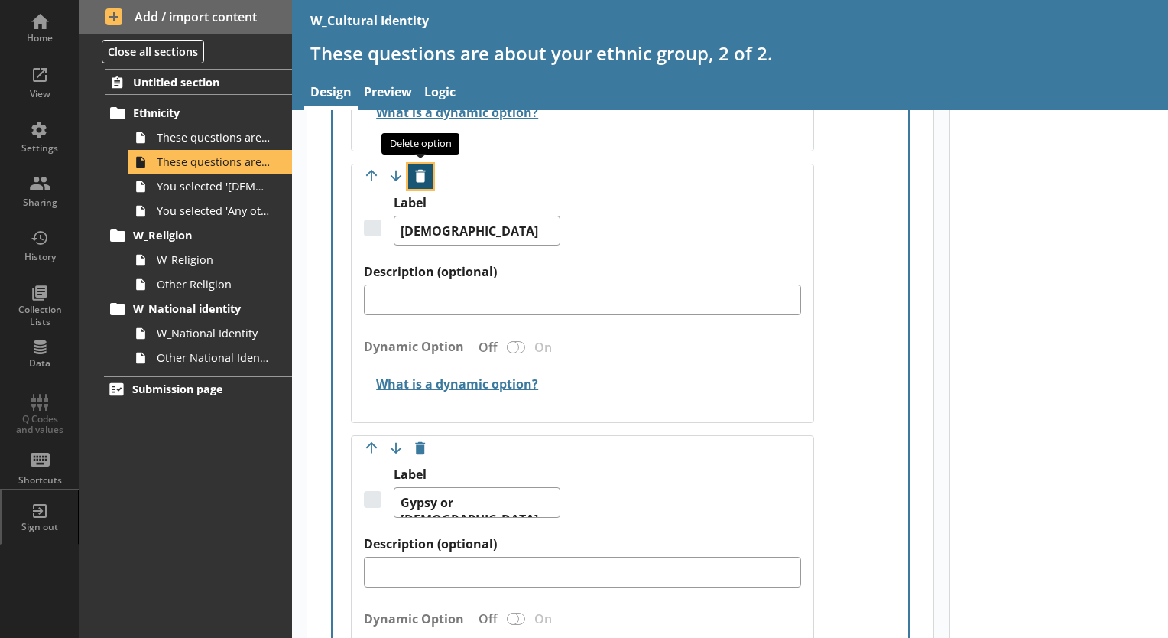
click at [422, 173] on button "Delete option" at bounding box center [420, 176] width 24 height 24
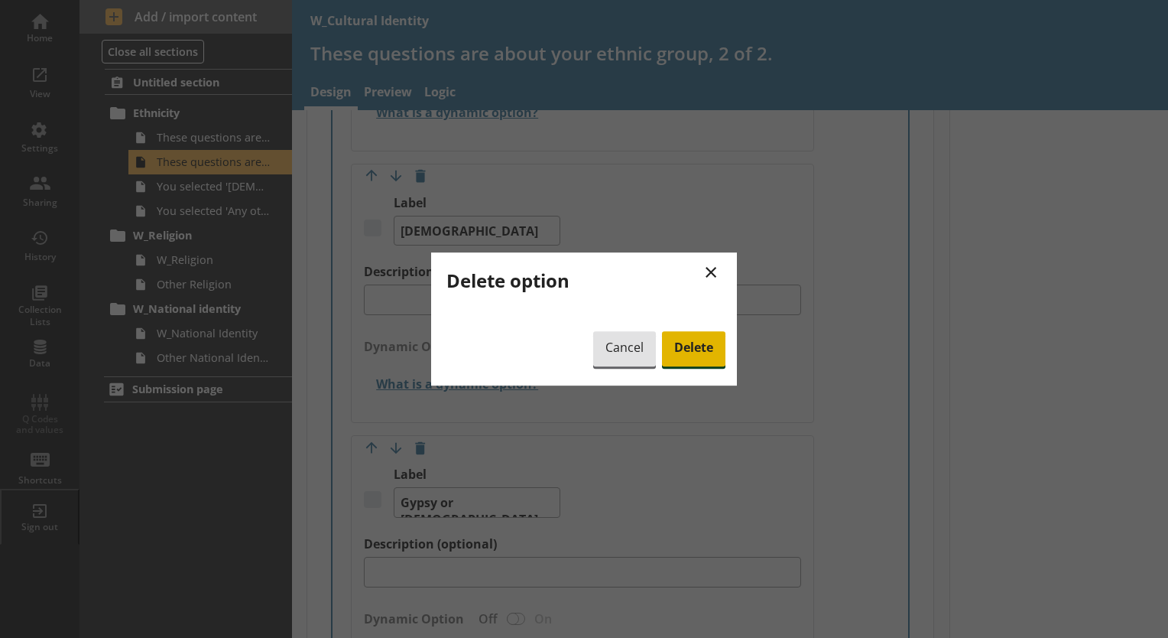
click at [676, 349] on span "Delete" at bounding box center [693, 348] width 63 height 35
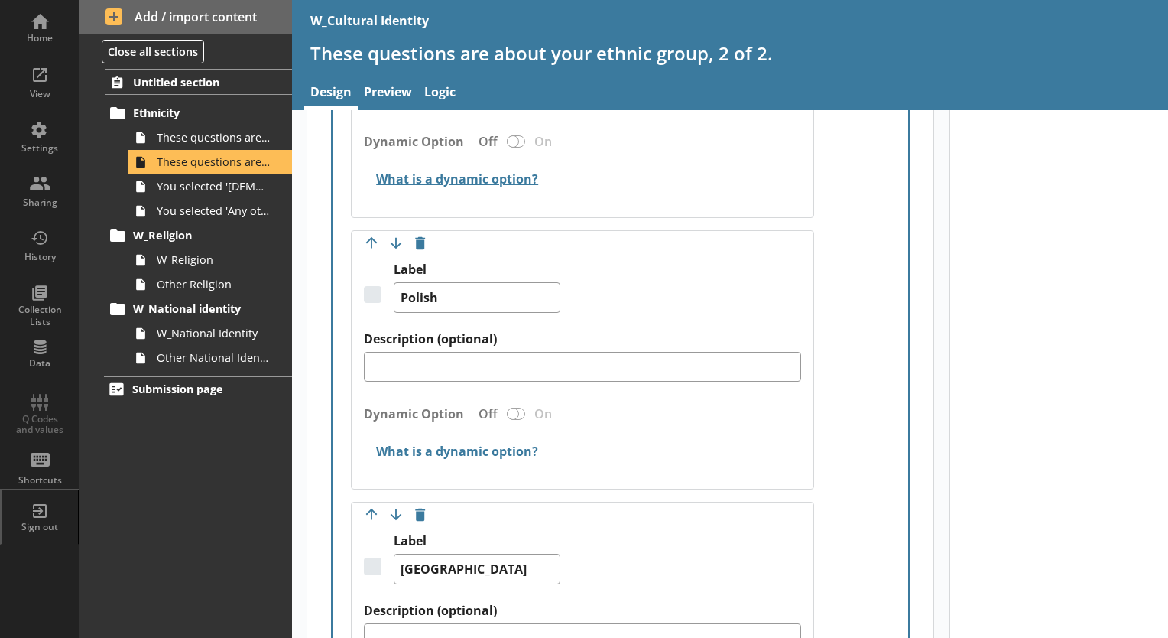
scroll to position [5227, 0]
click at [411, 232] on button "Delete option" at bounding box center [420, 244] width 24 height 24
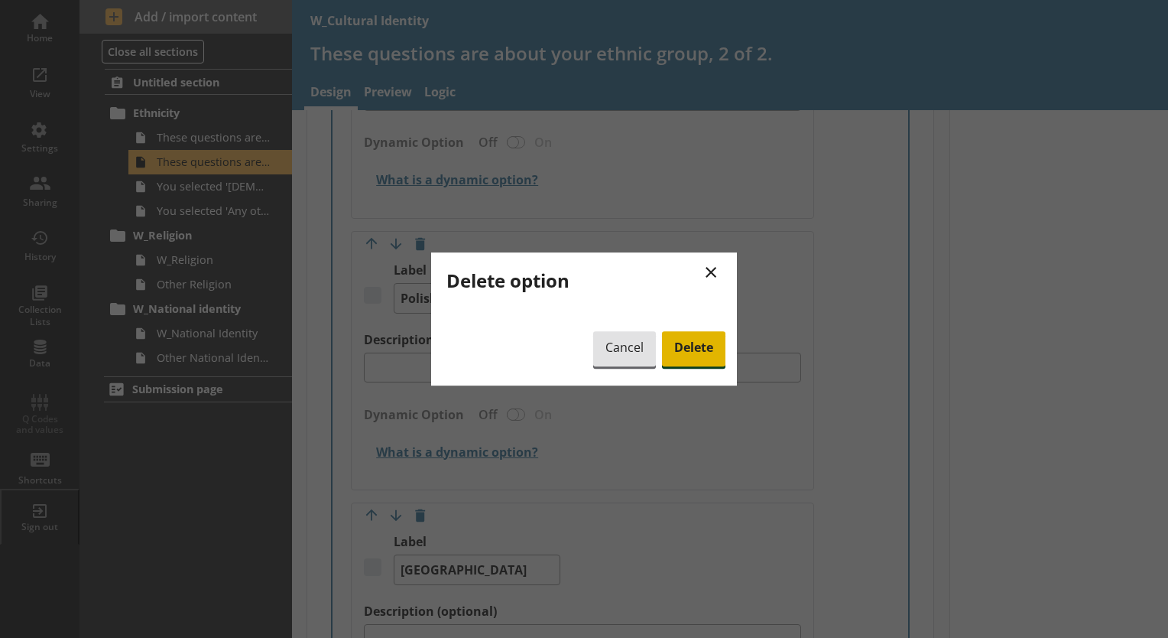
click at [694, 346] on span "Delete" at bounding box center [693, 348] width 63 height 35
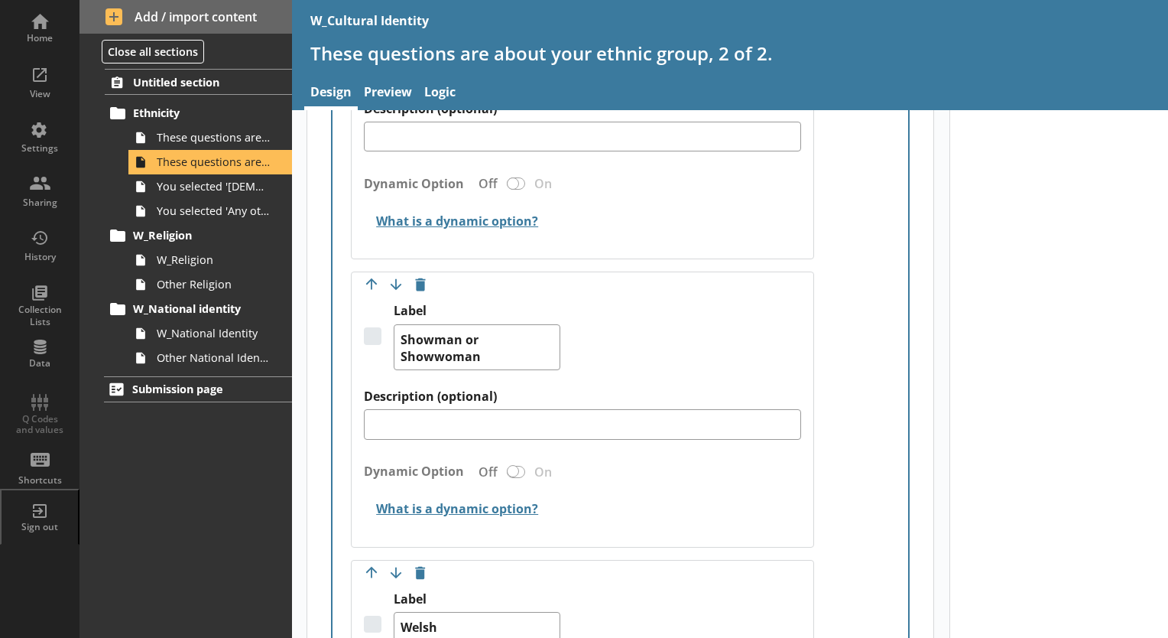
scroll to position [6003, 0]
click at [422, 271] on button "Delete option" at bounding box center [420, 283] width 24 height 24
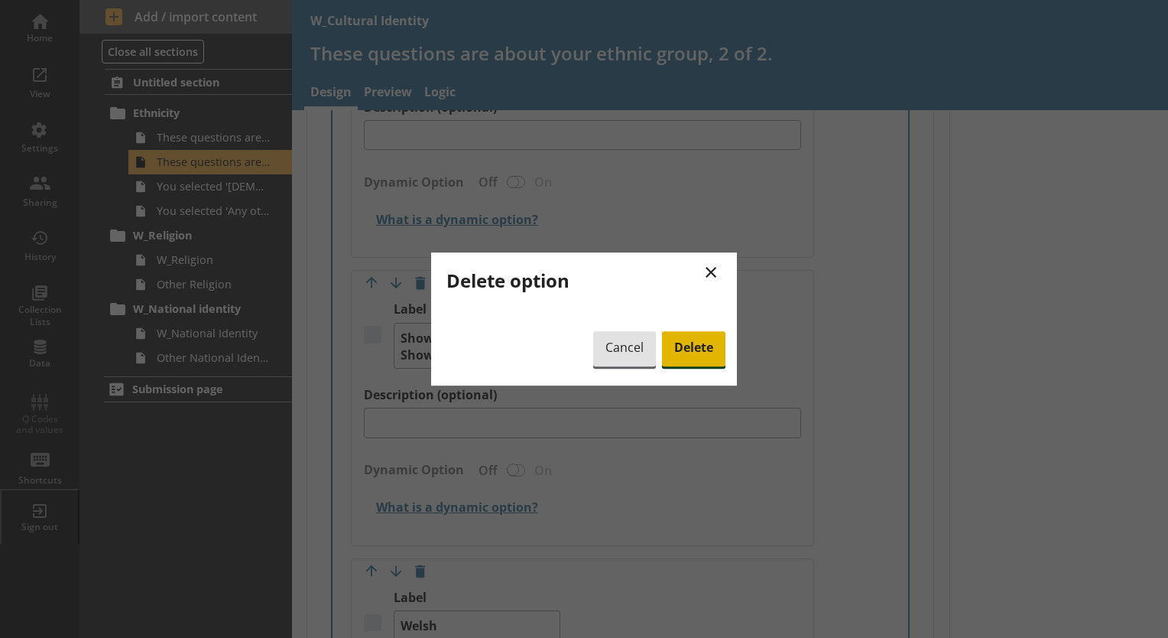
click at [683, 346] on span "Delete" at bounding box center [693, 348] width 63 height 35
type textarea "x"
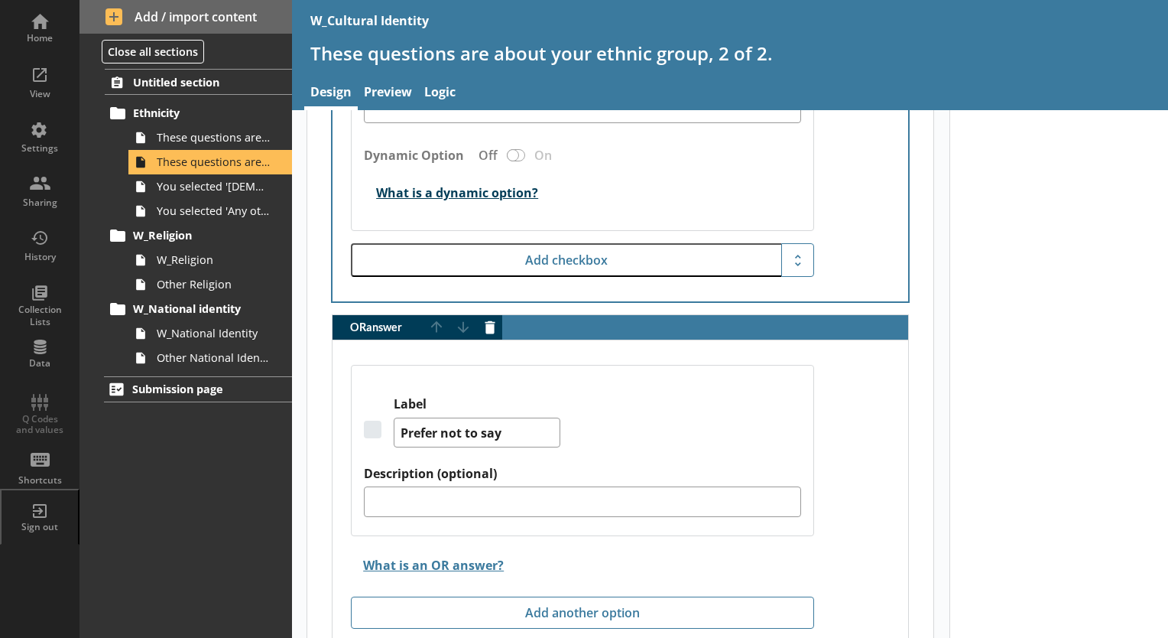
scroll to position [6591, 0]
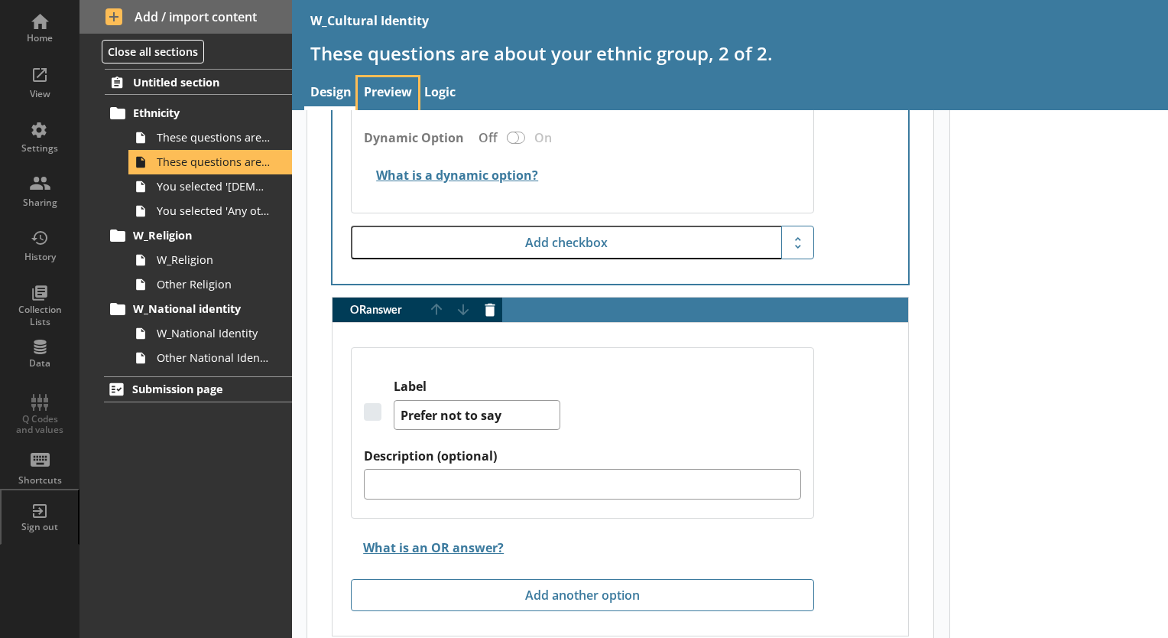
click at [388, 94] on link "Preview" at bounding box center [388, 93] width 60 height 33
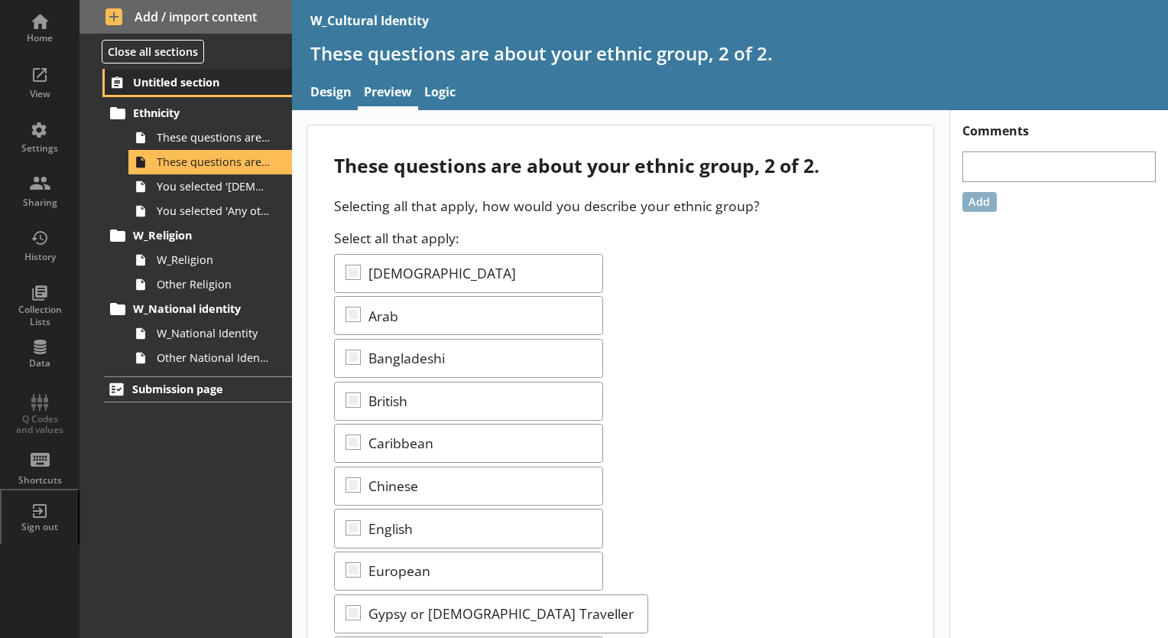
click at [217, 78] on span "Untitled section" at bounding box center [199, 82] width 132 height 15
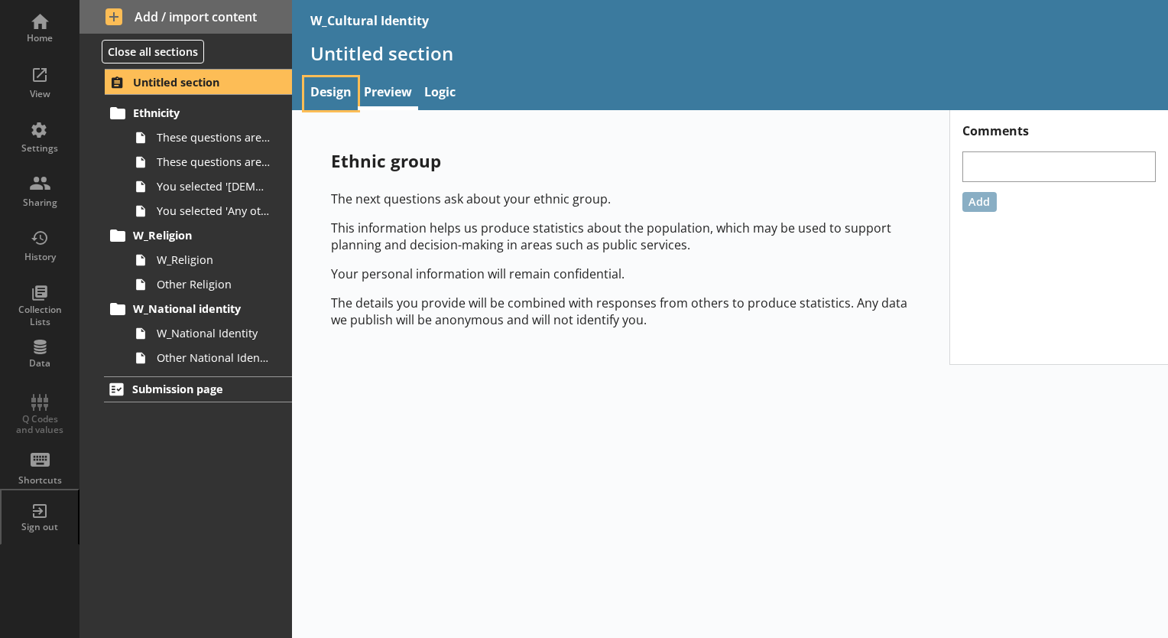
click at [314, 93] on link "Design" at bounding box center [331, 93] width 54 height 33
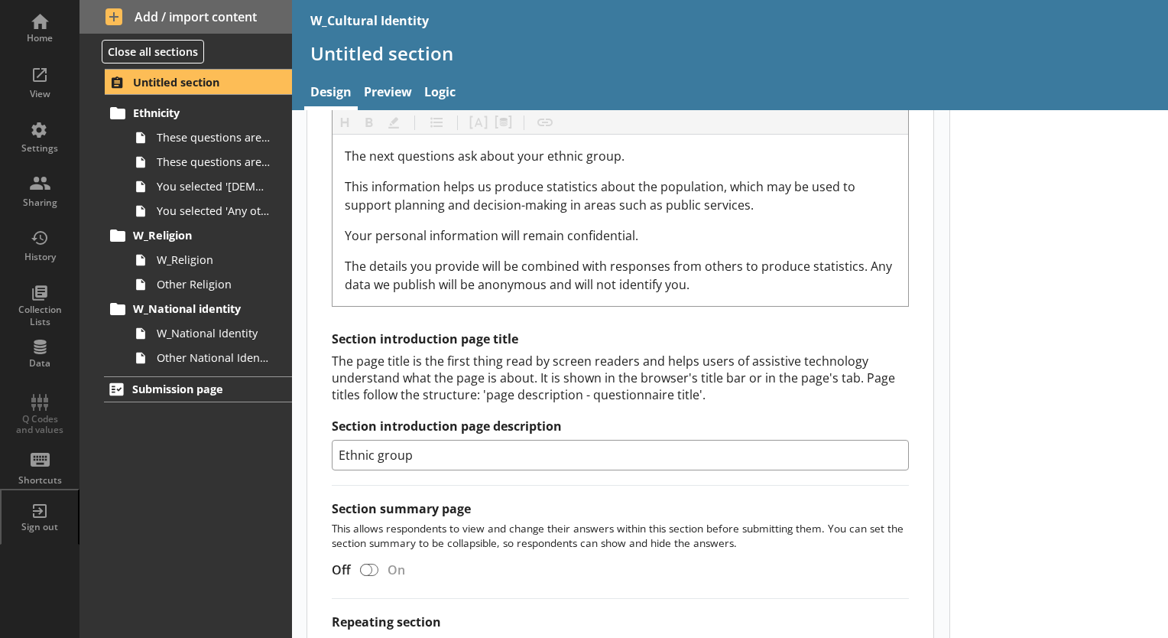
scroll to position [395, 0]
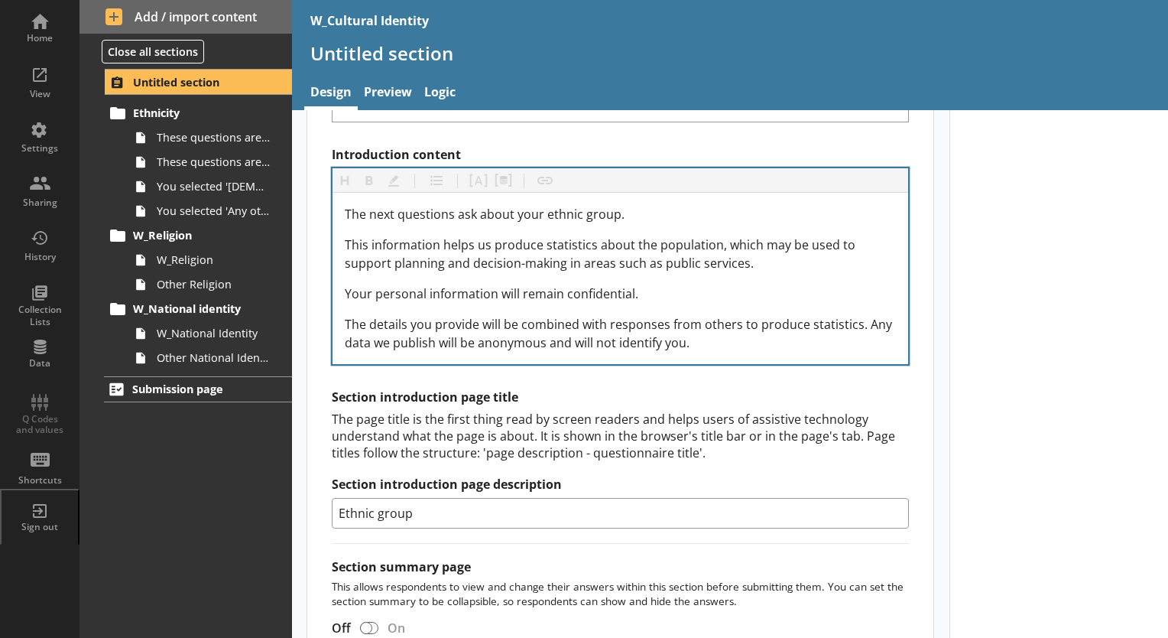
click at [712, 355] on div "The next questions ask about your ethnic group. This information helps us produ…" at bounding box center [621, 278] width 576 height 171
click at [710, 351] on div "The next questions ask about your ethnic group. This information helps us produ…" at bounding box center [621, 278] width 576 height 171
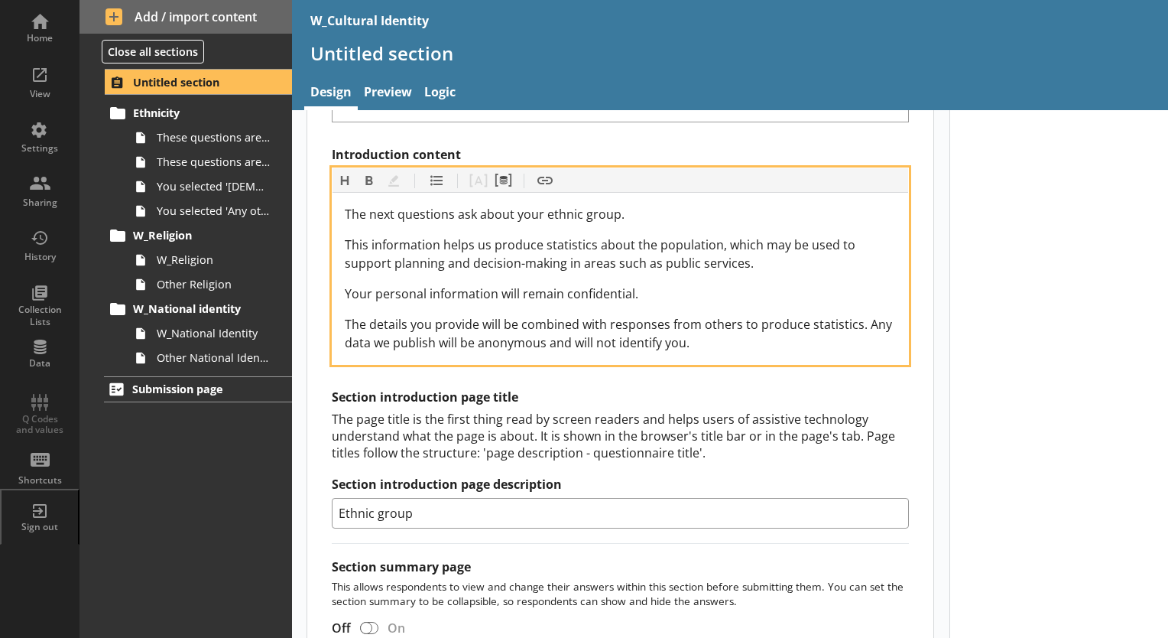
click at [707, 339] on div "The details you provide will be combined with responses from others to produce …" at bounding box center [620, 333] width 551 height 37
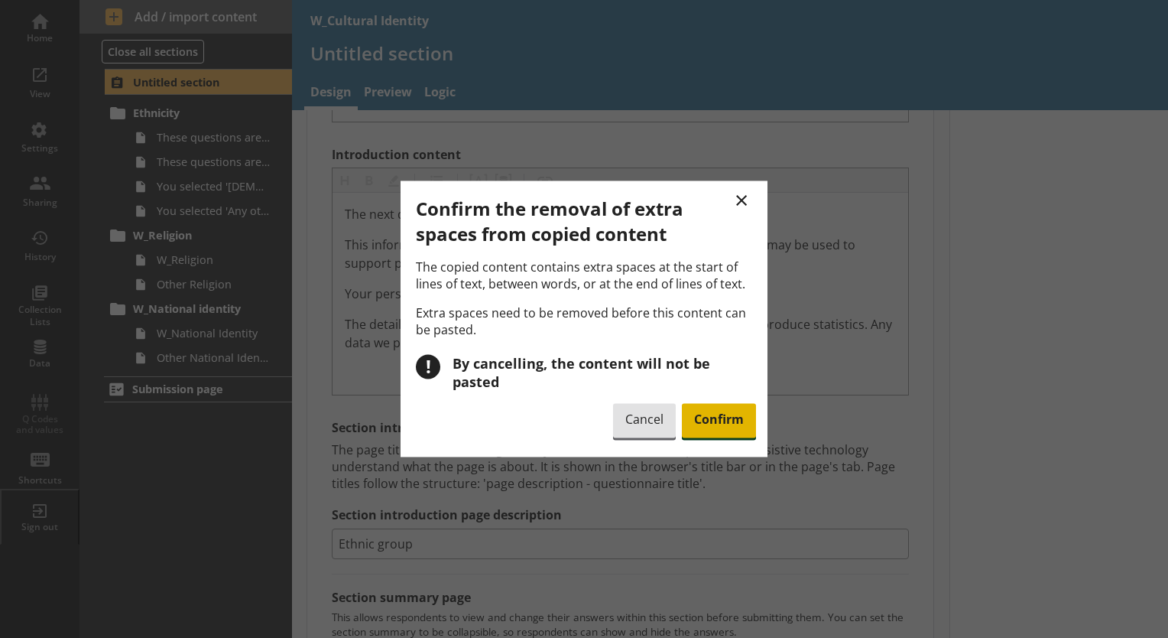
click at [716, 420] on span "Confirm" at bounding box center [719, 420] width 74 height 35
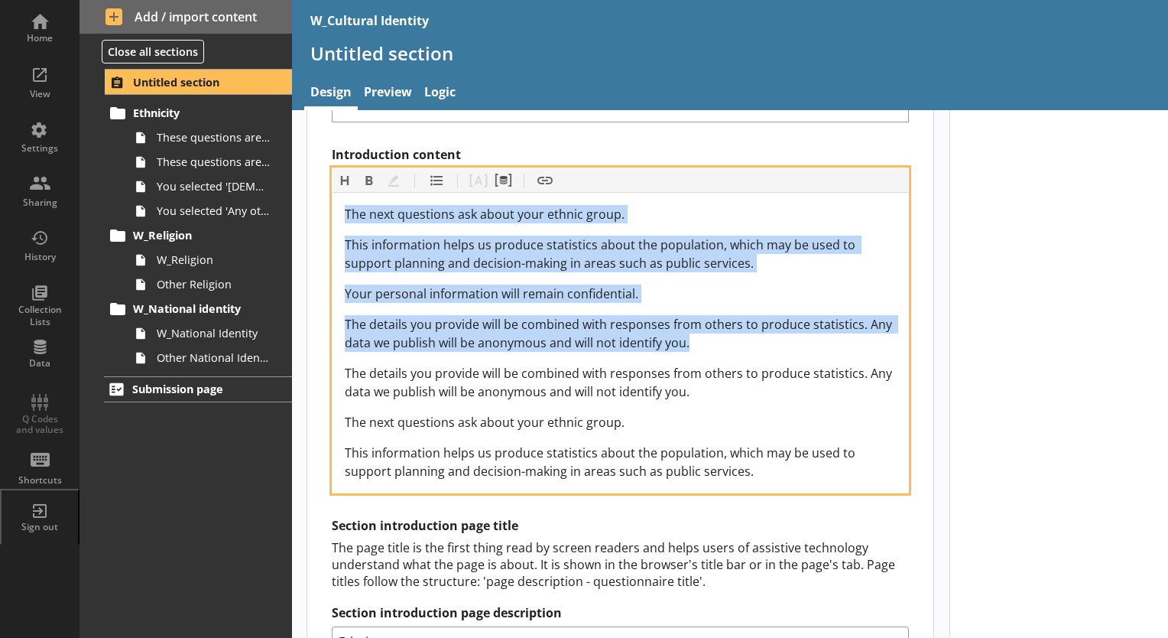
drag, startPoint x: 700, startPoint y: 343, endPoint x: 323, endPoint y: 175, distance: 412.5
click at [323, 175] on div "Section title This will be shown on the hub. Heading Heading Bold Bold Highligh…" at bounding box center [620, 367] width 626 height 1103
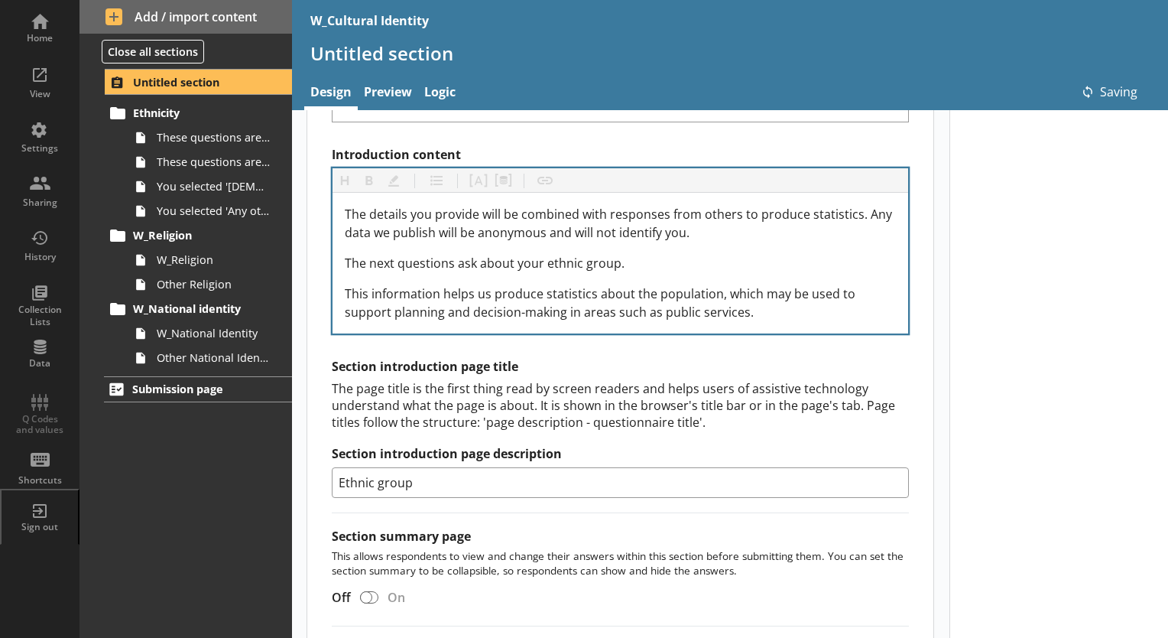
click at [897, 249] on div "The details you provide will be combined with responses from others to produce …" at bounding box center [621, 263] width 576 height 141
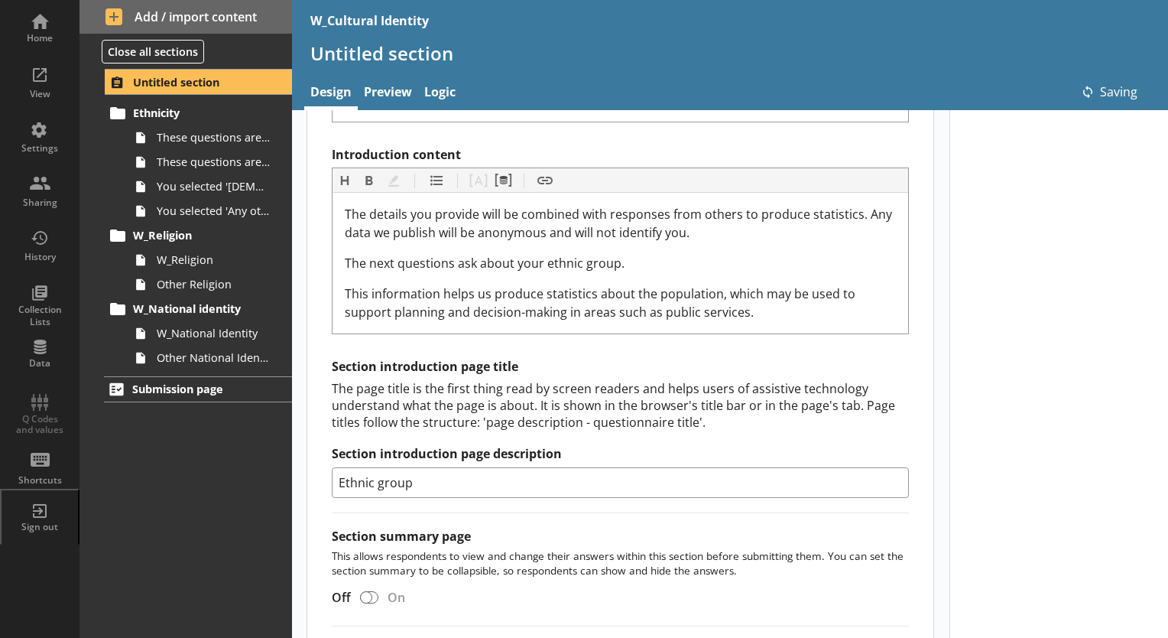
drag, startPoint x: 950, startPoint y: 245, endPoint x: 938, endPoint y: 244, distance: 11.6
click at [951, 245] on div at bounding box center [1059, 283] width 219 height 1134
click at [394, 86] on link "Preview" at bounding box center [388, 93] width 60 height 33
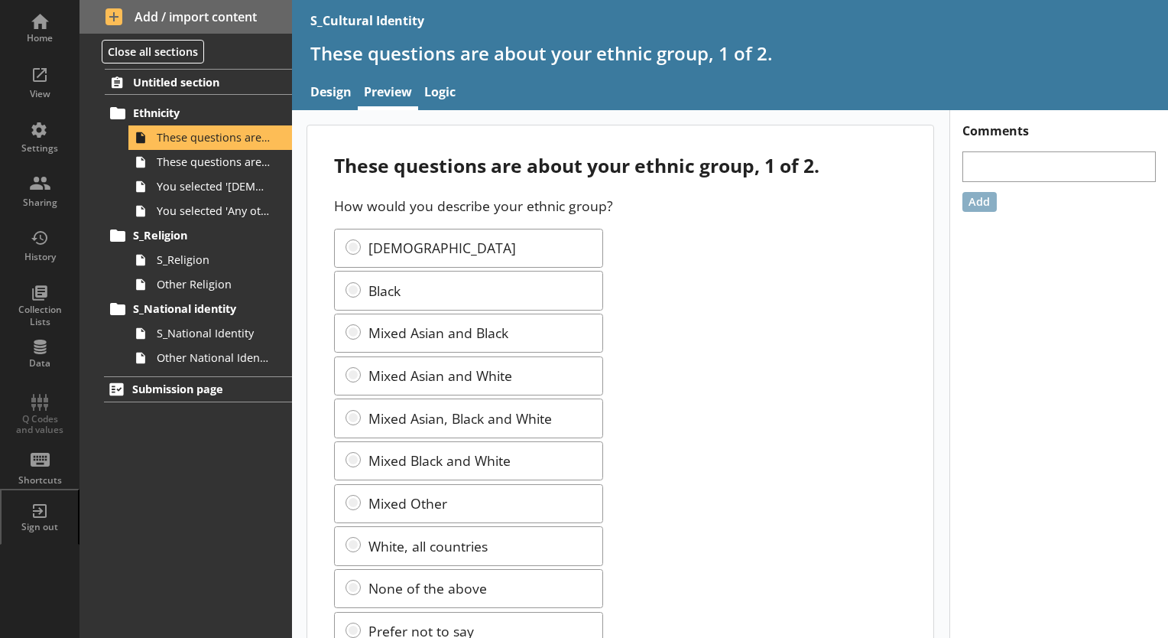
scroll to position [62, 0]
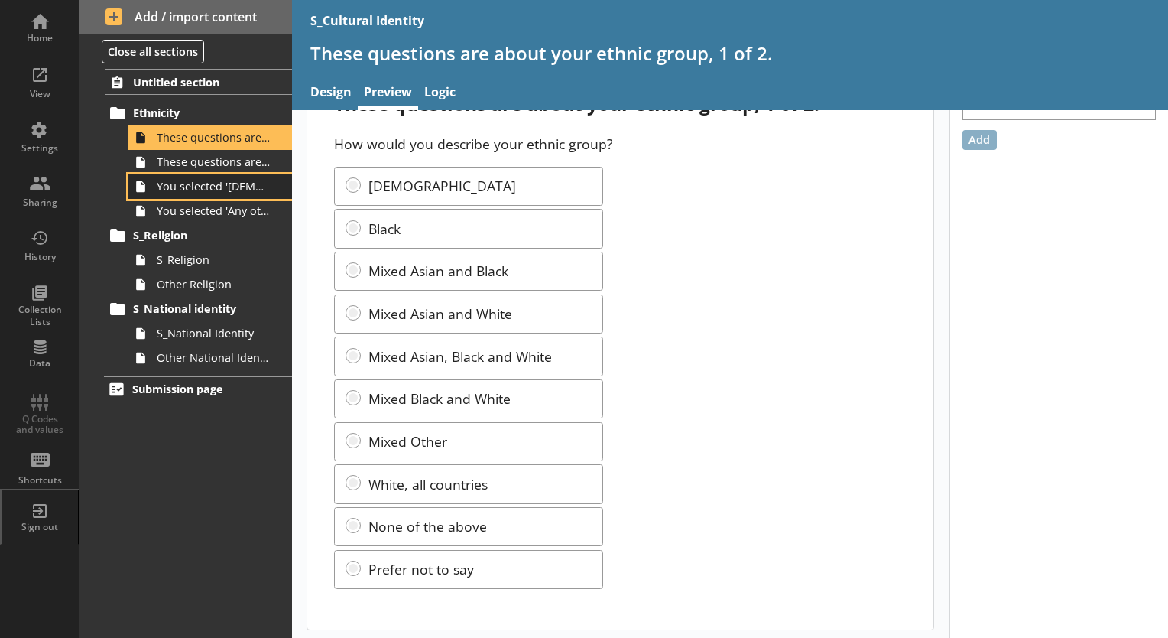
click at [254, 176] on link "You selected '[DEMOGRAPHIC_DATA]'." at bounding box center [210, 186] width 164 height 24
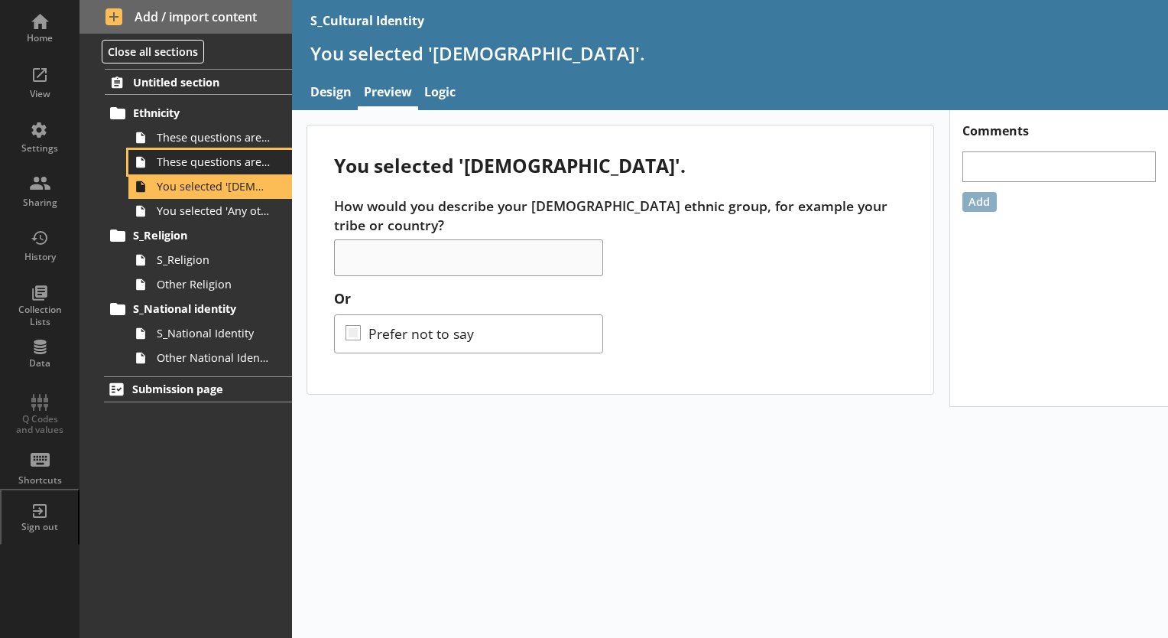
click at [241, 163] on span "These questions are about your ethnic group, 2 of 2." at bounding box center [214, 161] width 115 height 15
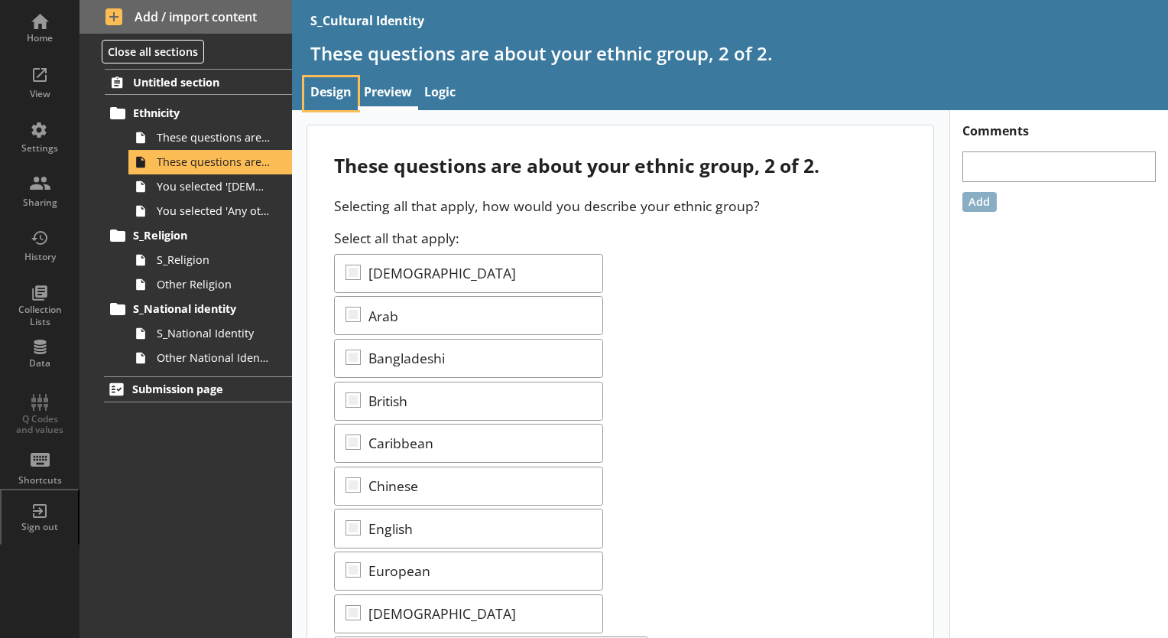
click at [340, 102] on link "Design" at bounding box center [331, 93] width 54 height 33
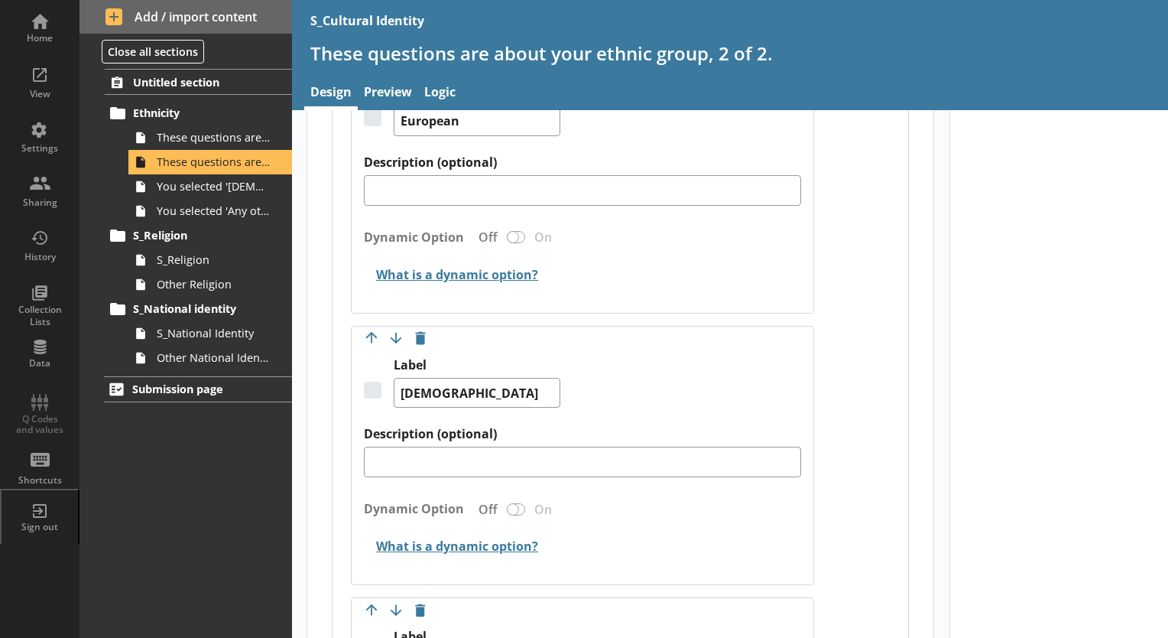
scroll to position [2958, 0]
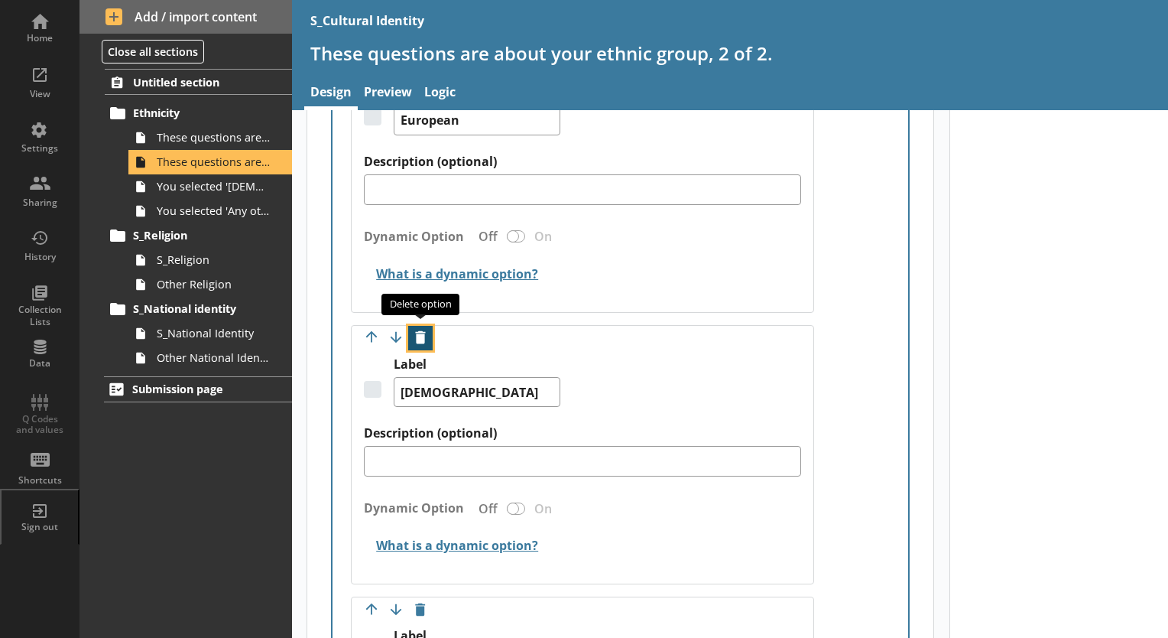
click at [422, 333] on button "Delete option" at bounding box center [420, 338] width 24 height 24
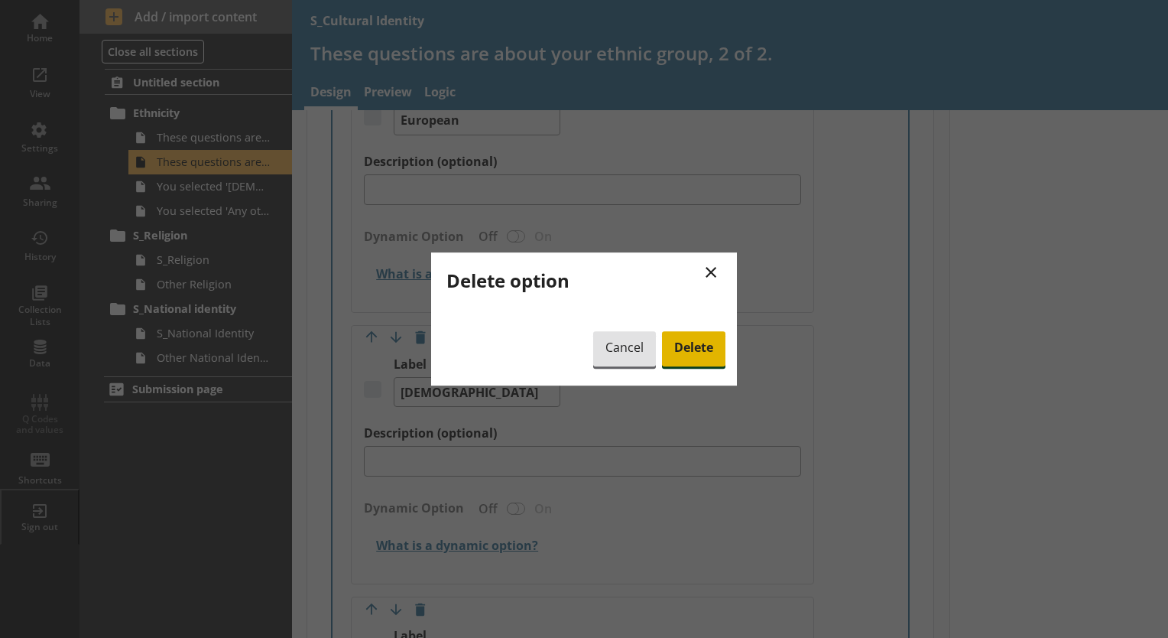
click at [685, 363] on span "Delete" at bounding box center [693, 348] width 63 height 35
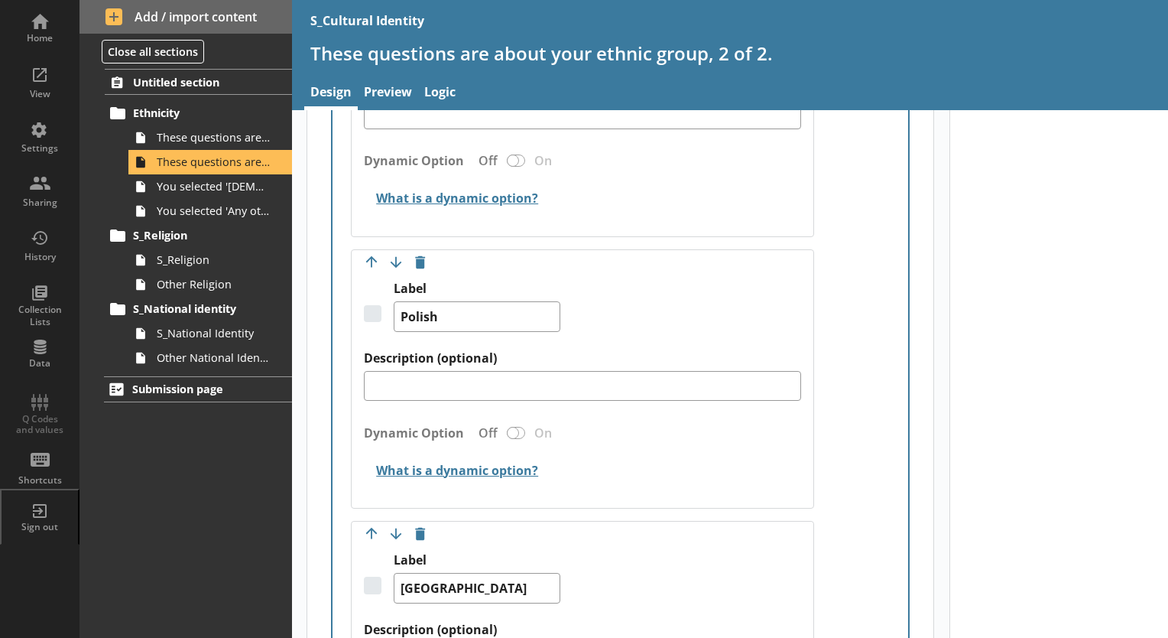
scroll to position [5212, 0]
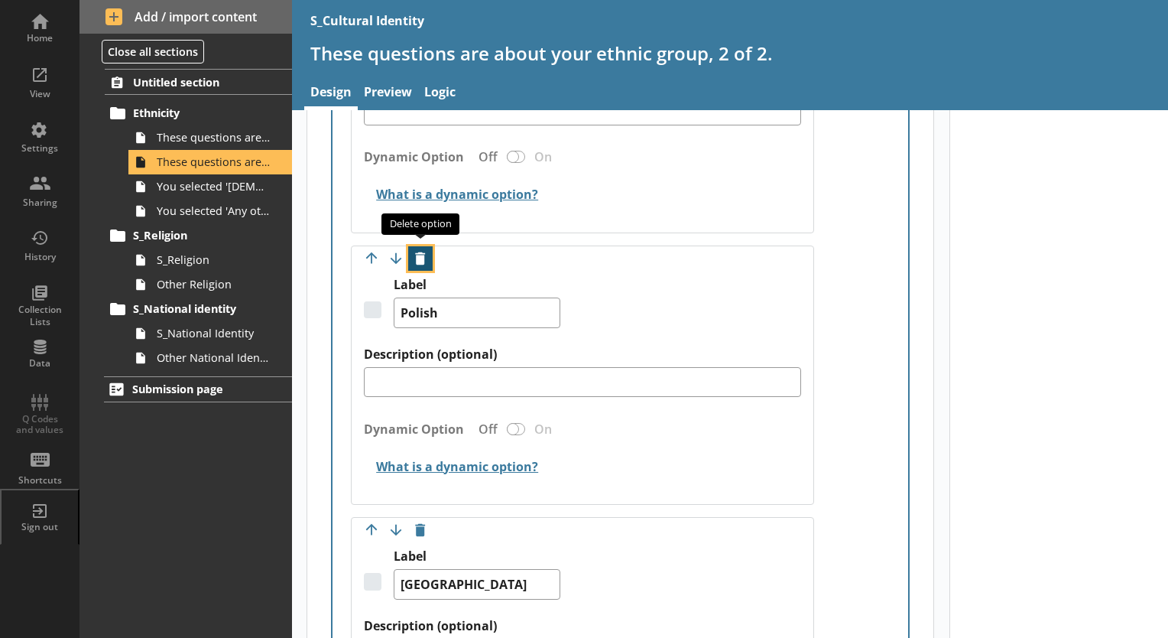
click at [416, 246] on button "Delete option" at bounding box center [420, 258] width 24 height 24
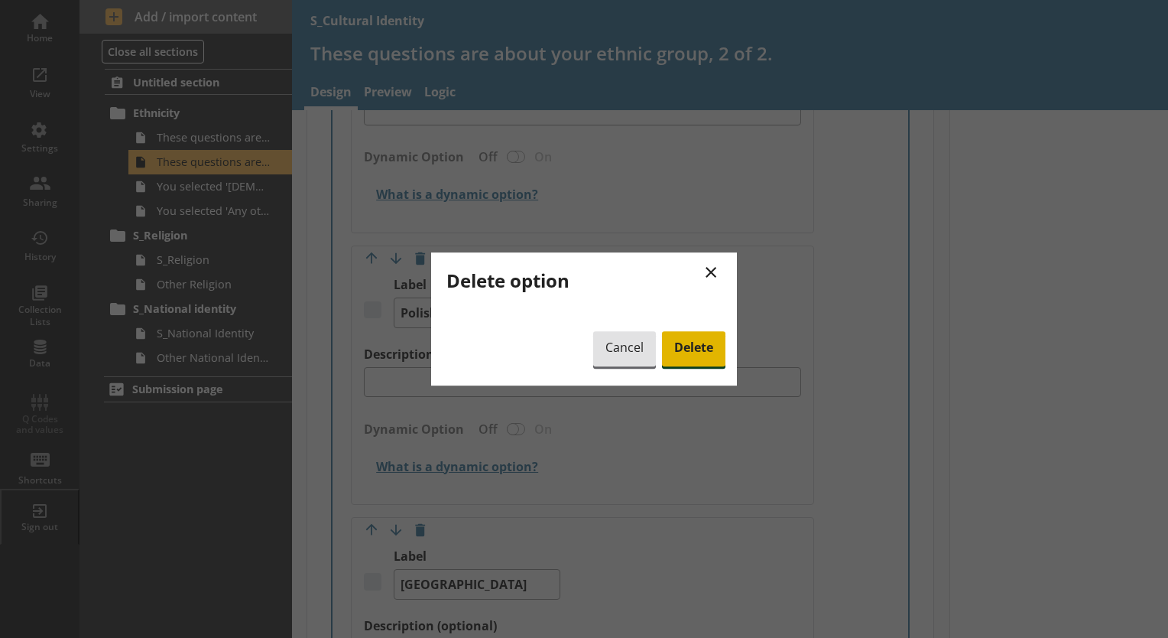
click at [706, 360] on span "Delete" at bounding box center [693, 348] width 63 height 35
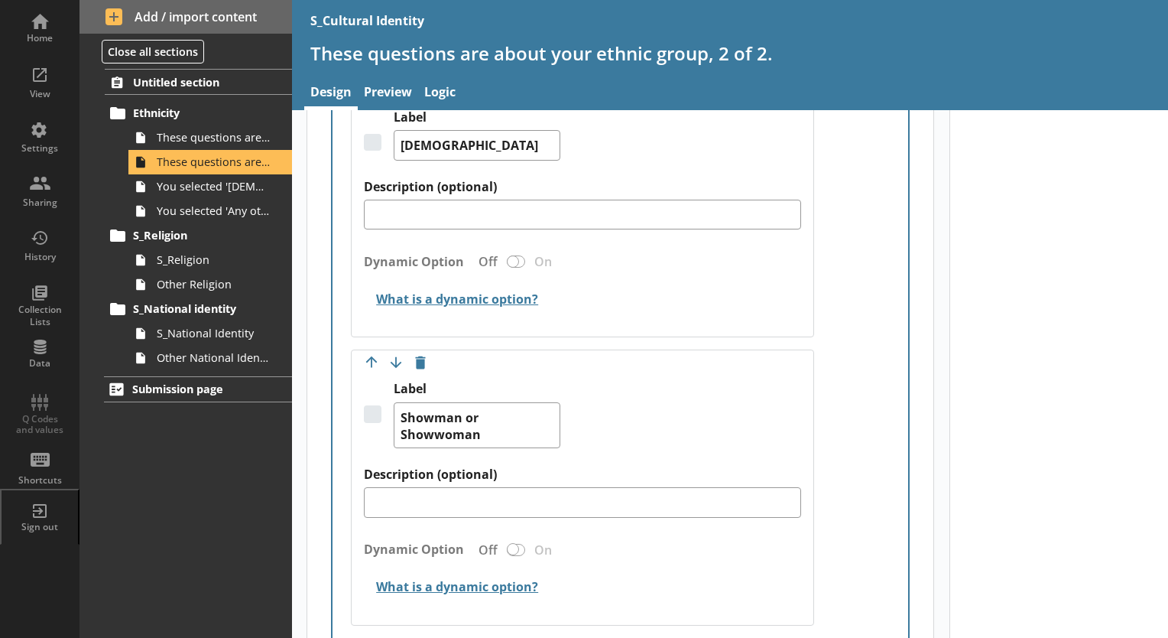
scroll to position [5910, 0]
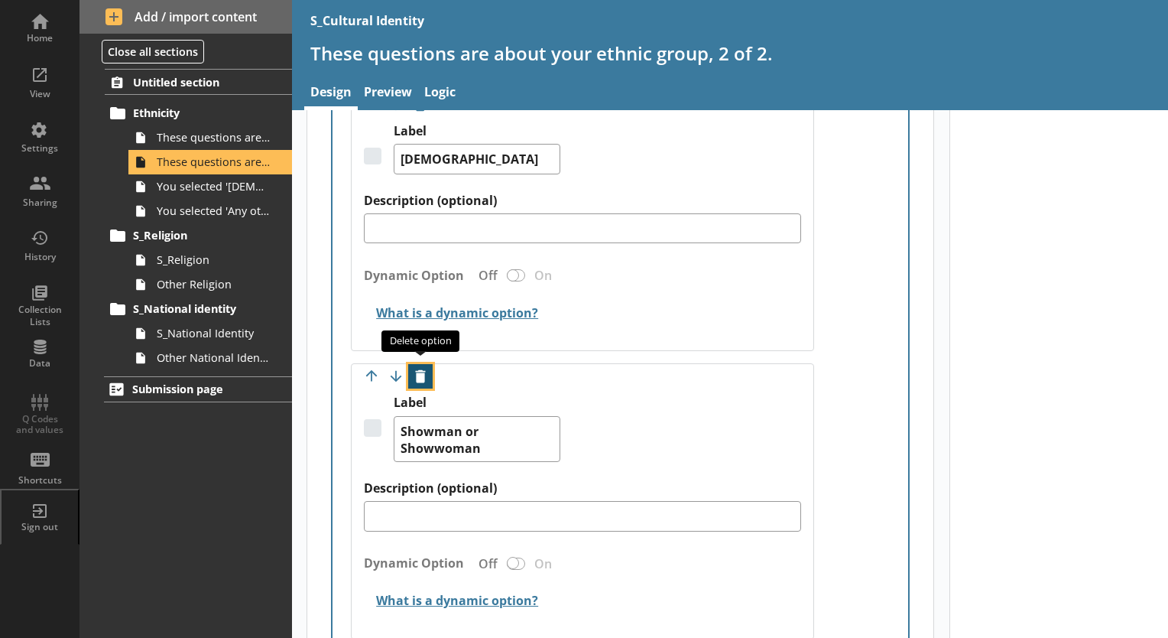
click at [422, 373] on button "Delete option" at bounding box center [420, 376] width 24 height 24
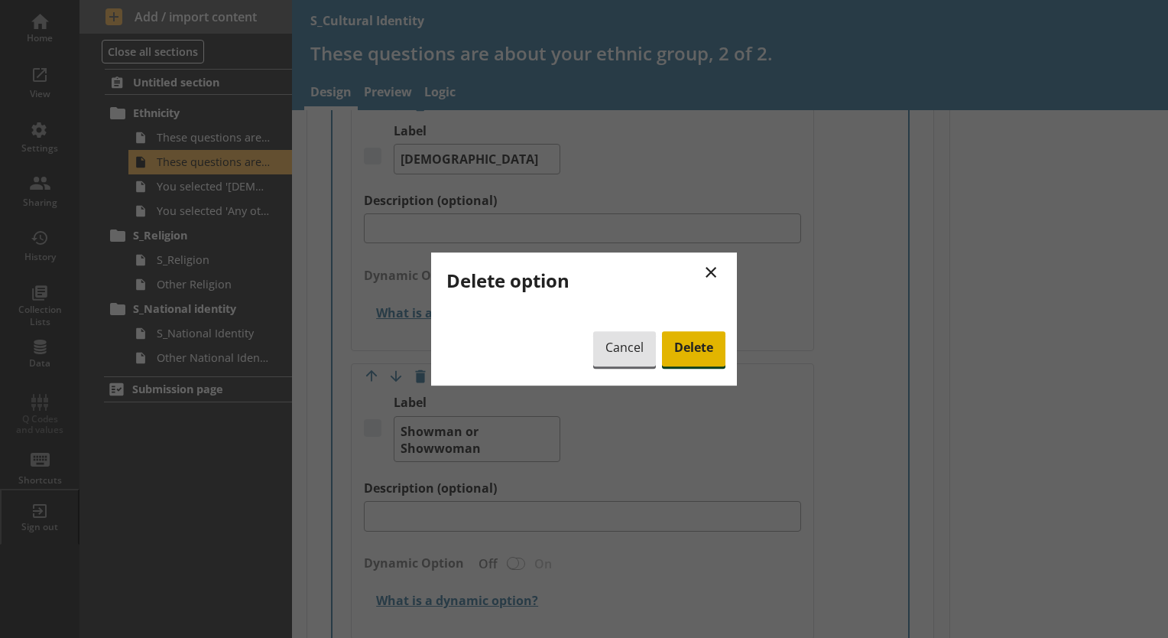
click at [677, 353] on span "Delete" at bounding box center [693, 348] width 63 height 35
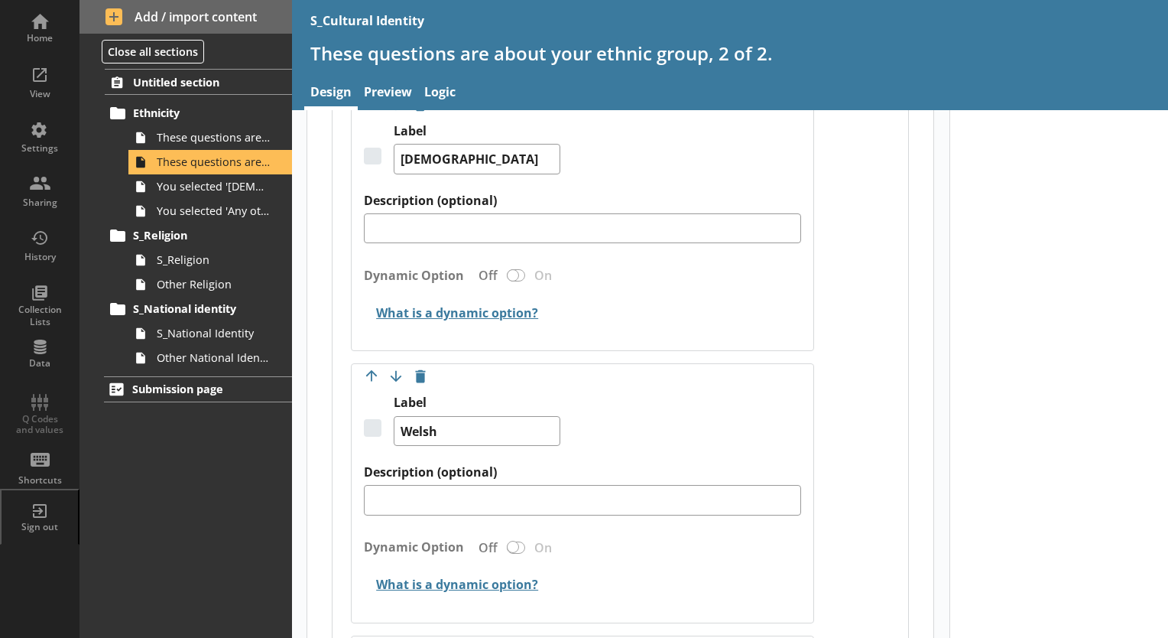
type textarea "x"
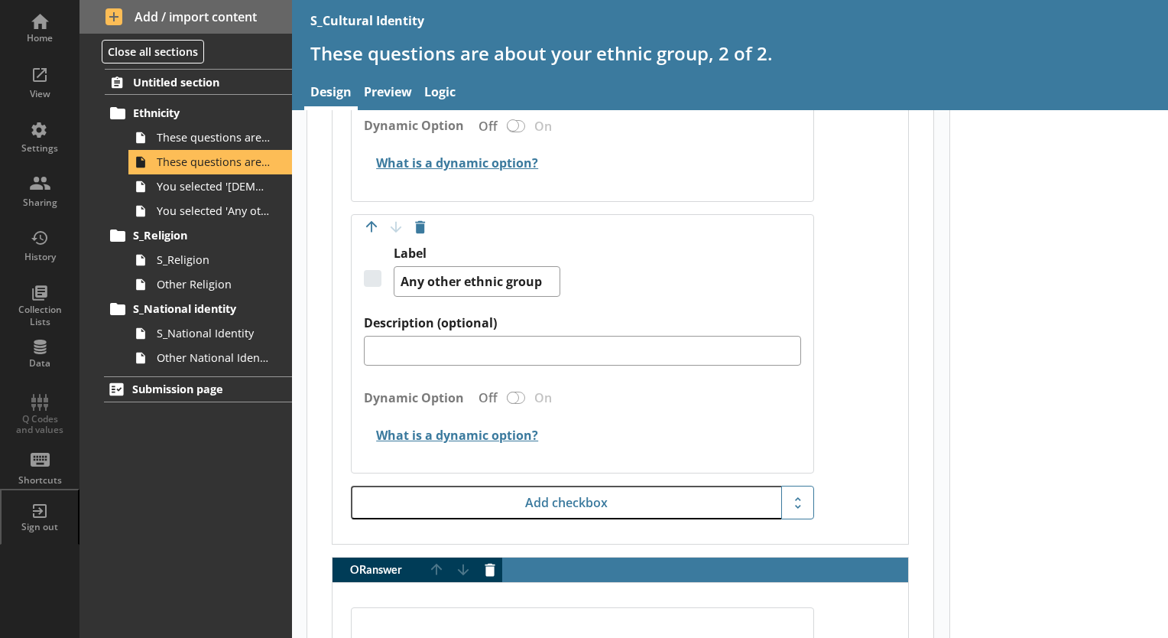
scroll to position [6739, 0]
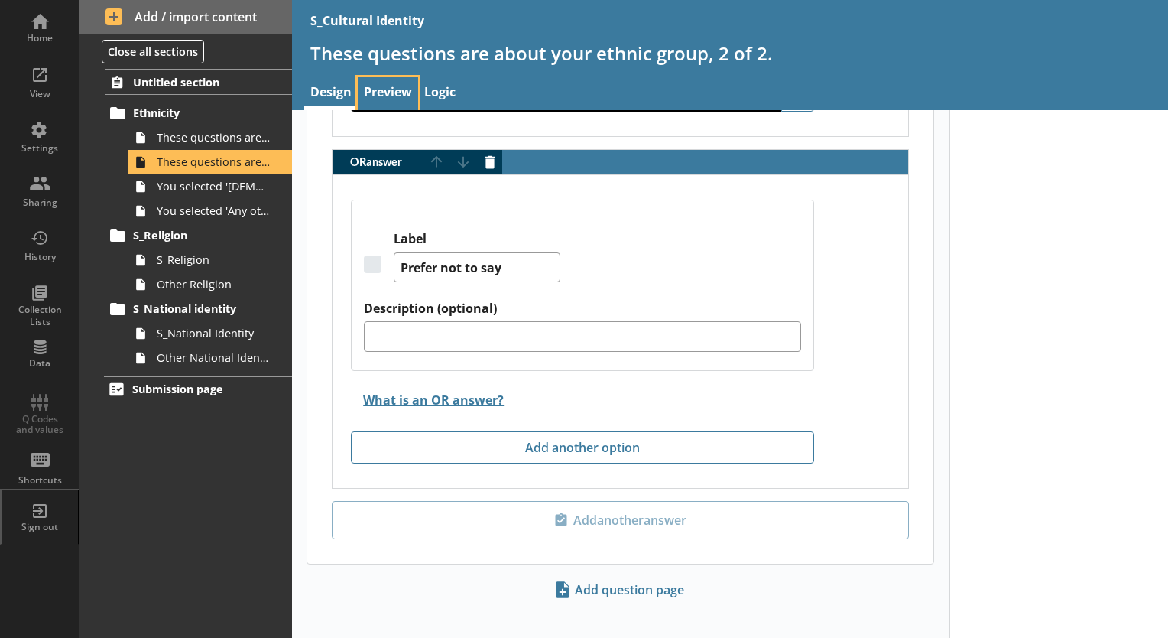
click at [385, 85] on link "Preview" at bounding box center [388, 93] width 60 height 33
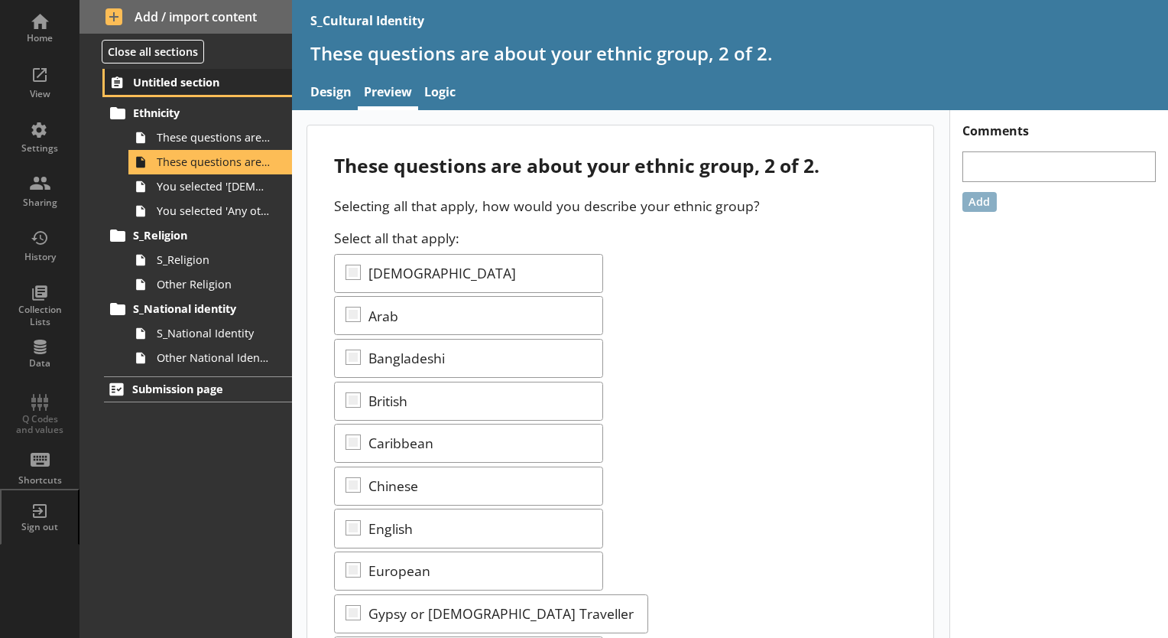
click at [203, 83] on span "Untitled section" at bounding box center [199, 82] width 132 height 15
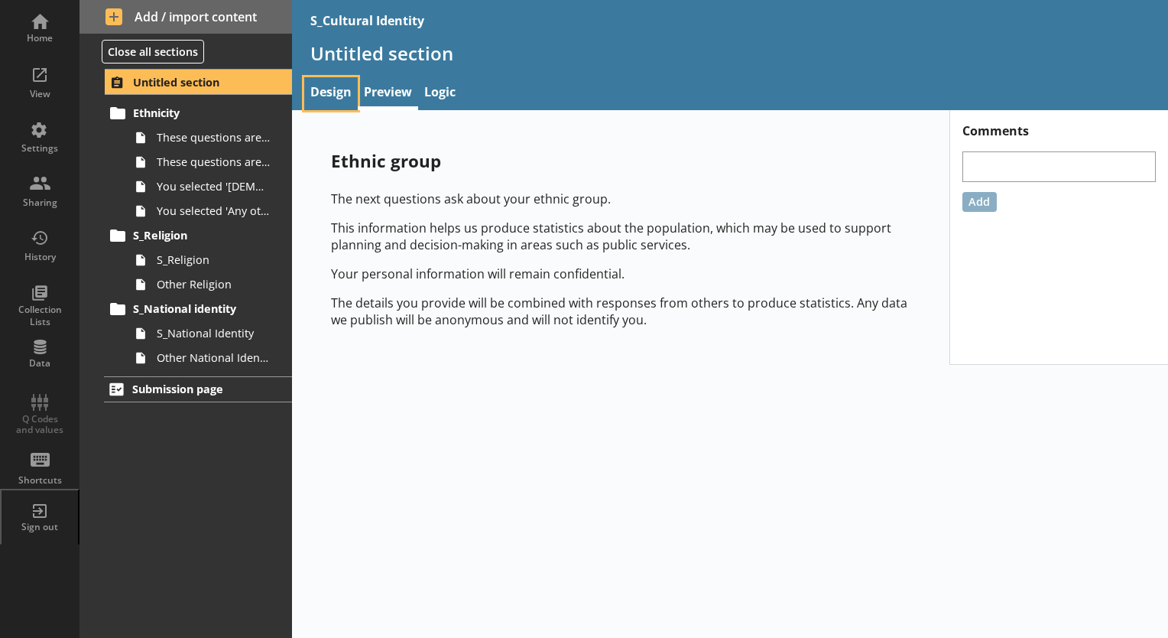
click at [340, 103] on link "Design" at bounding box center [331, 93] width 54 height 33
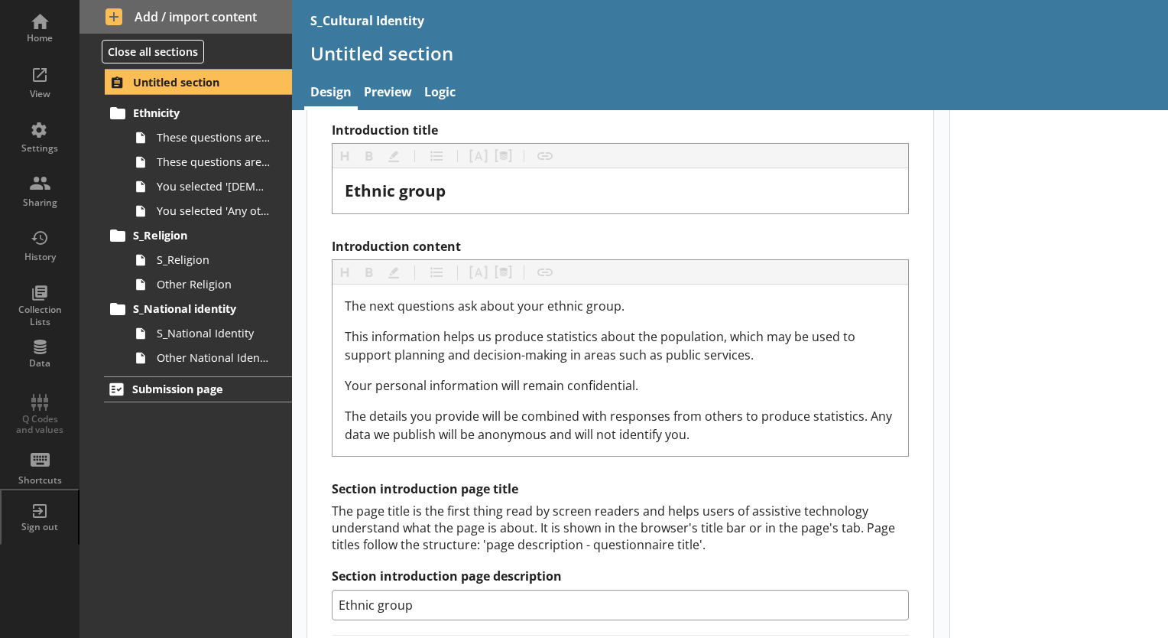
scroll to position [307, 0]
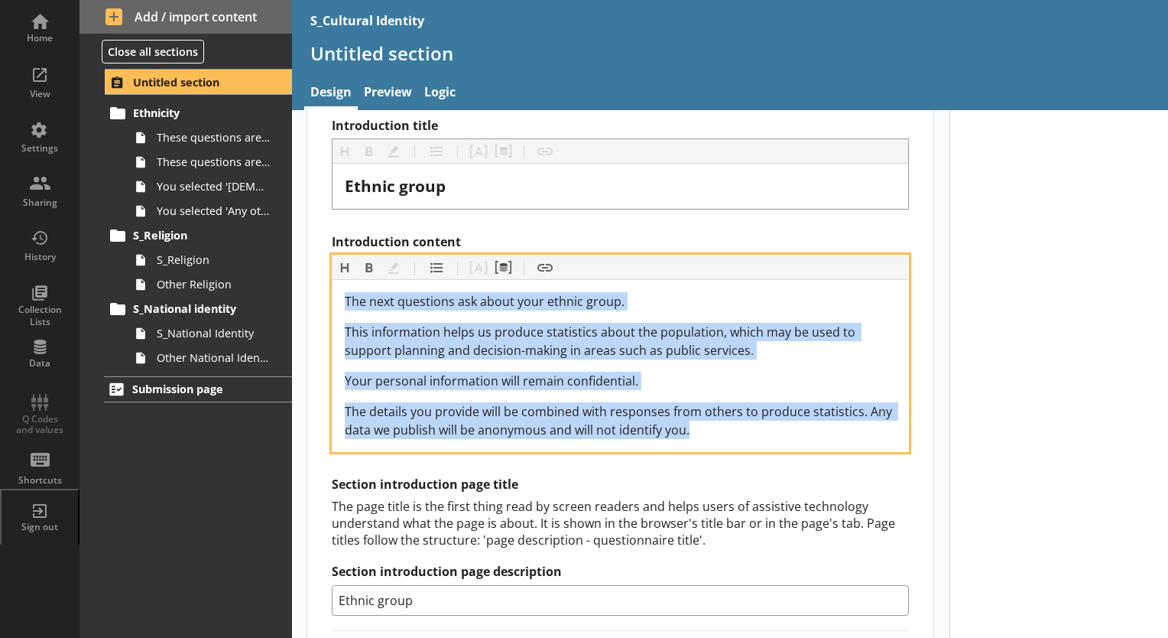
drag, startPoint x: 710, startPoint y: 435, endPoint x: 314, endPoint y: 294, distance: 420.4
click at [314, 294] on div "Section title This will be shown on the hub. Heading Heading Bold Bold Highligh…" at bounding box center [620, 391] width 626 height 975
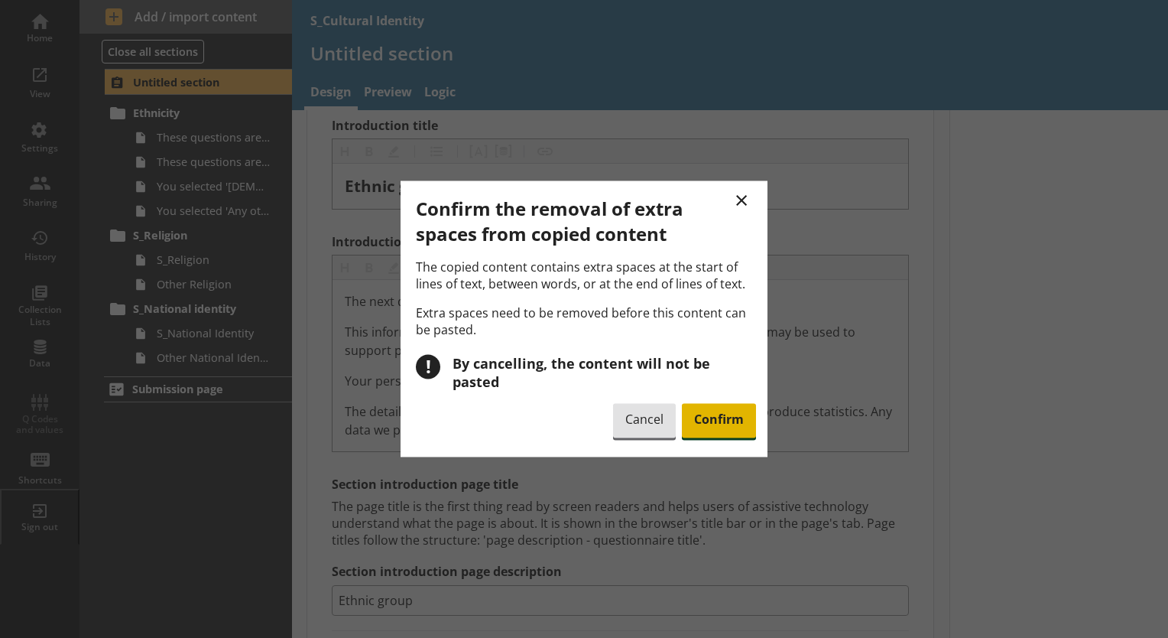
click at [725, 413] on span "Confirm" at bounding box center [719, 420] width 74 height 35
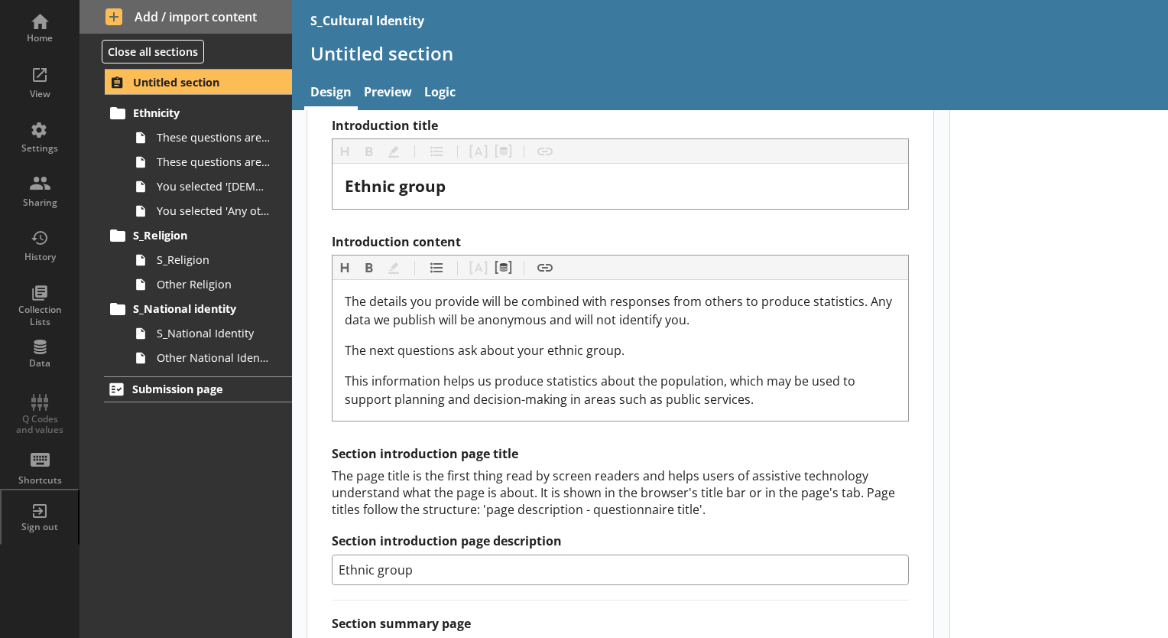
click at [951, 304] on div at bounding box center [1059, 370] width 219 height 1134
click at [378, 90] on link "Preview" at bounding box center [388, 93] width 60 height 33
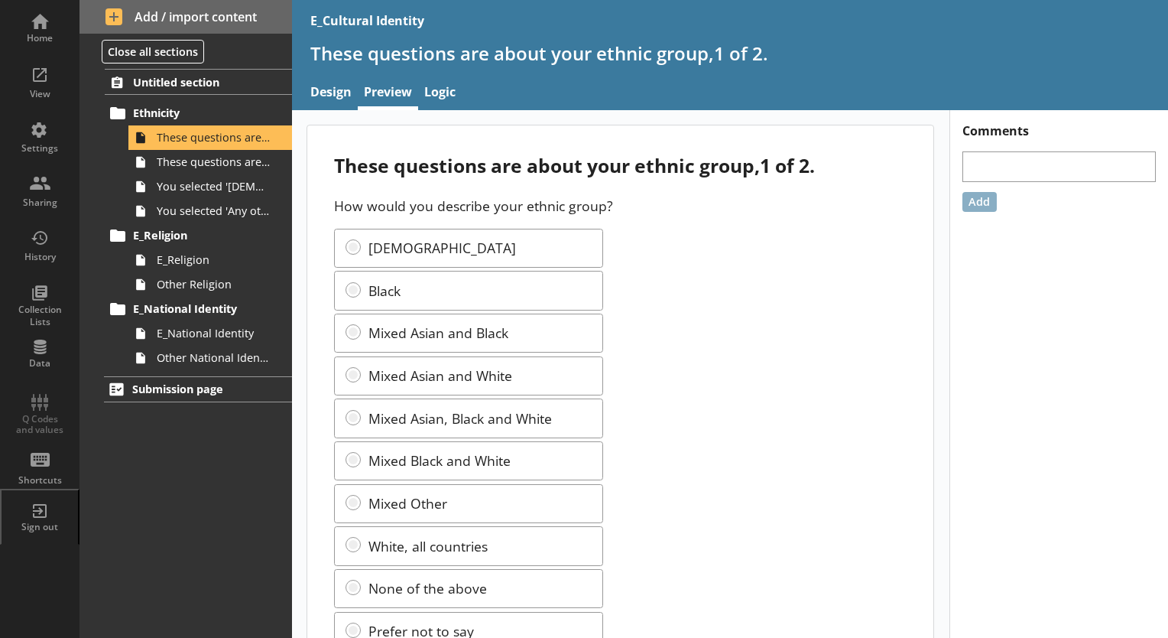
scroll to position [62, 0]
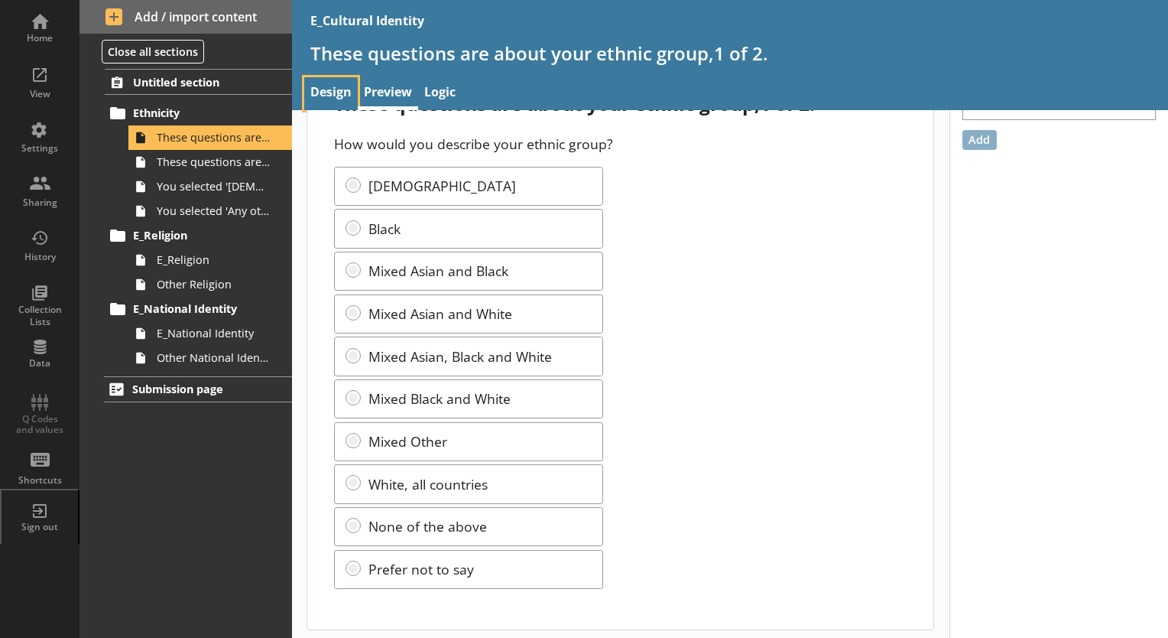
click at [329, 90] on link "Design" at bounding box center [331, 93] width 54 height 33
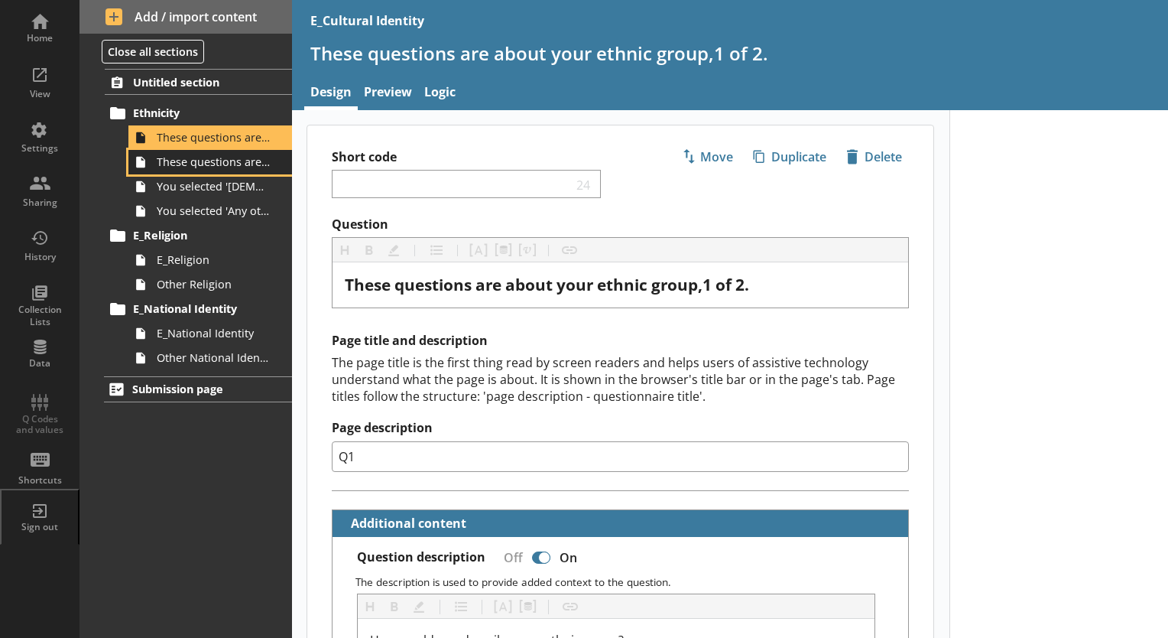
click at [219, 158] on span "These questions are about your ethnic group, 2 of 2." at bounding box center [214, 161] width 115 height 15
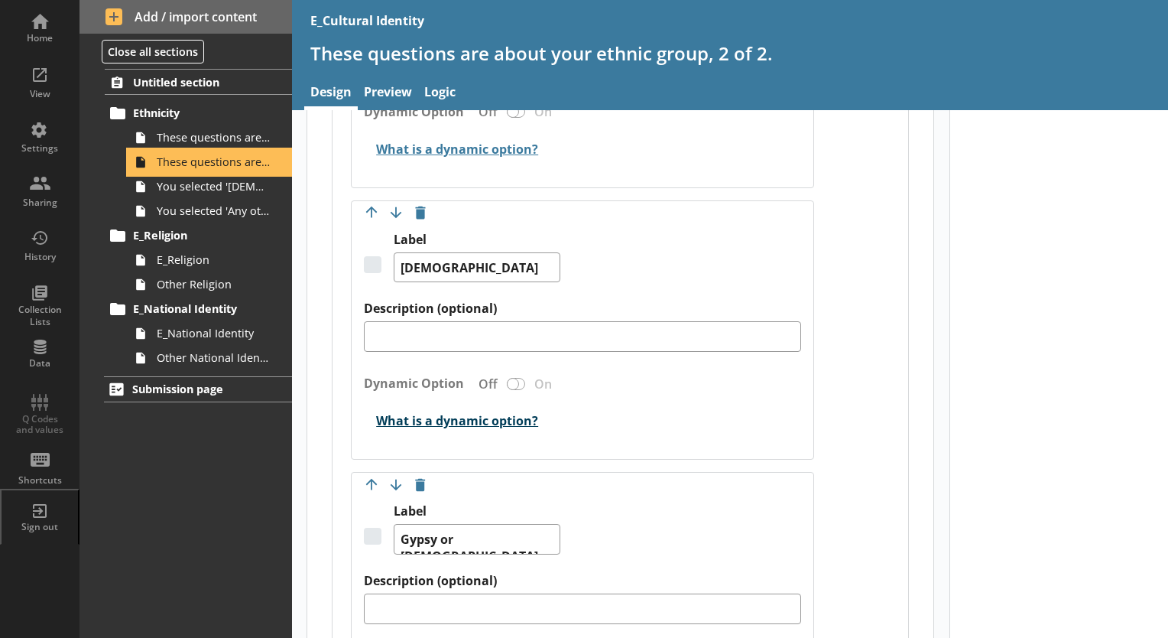
scroll to position [3065, 0]
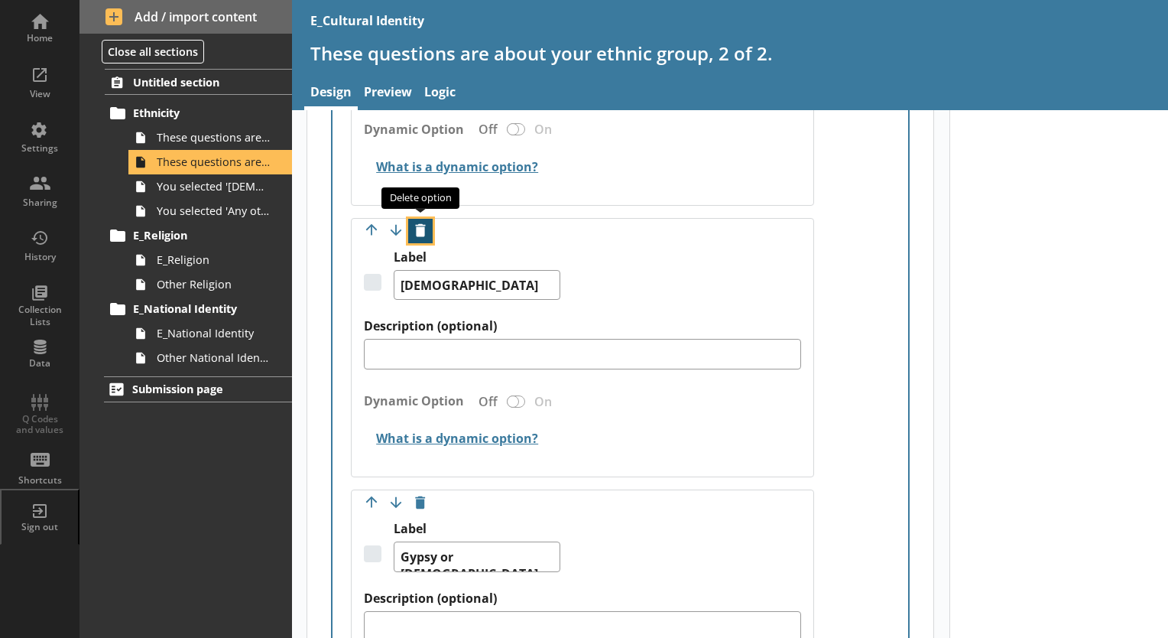
click at [417, 223] on button "Delete option" at bounding box center [420, 231] width 24 height 24
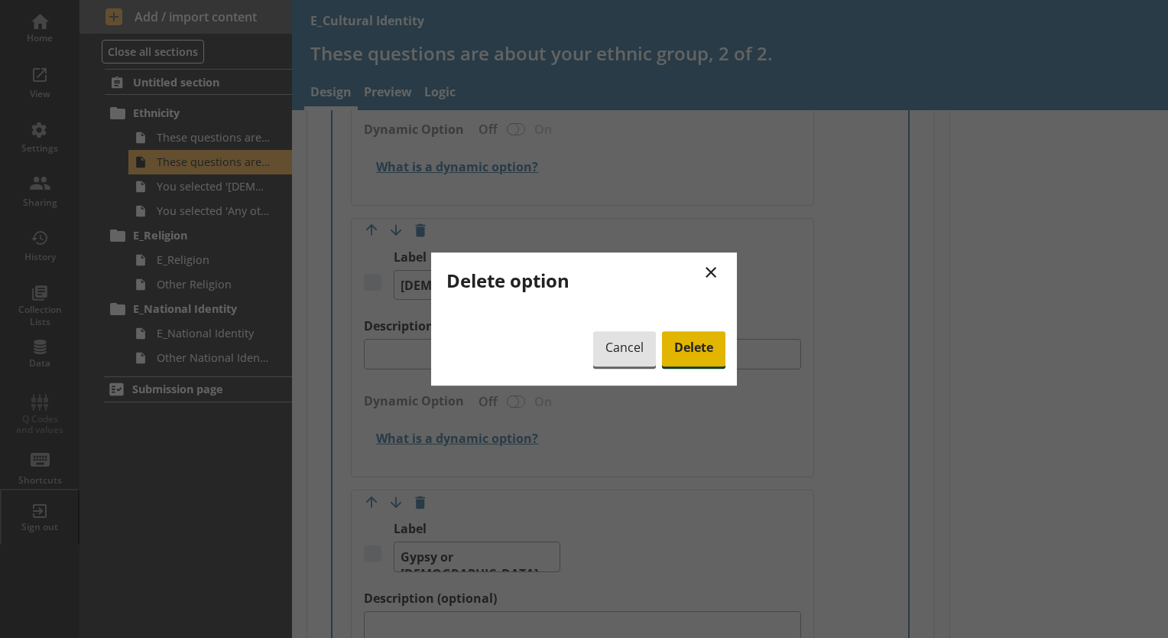
click at [704, 356] on span "Delete" at bounding box center [693, 348] width 63 height 35
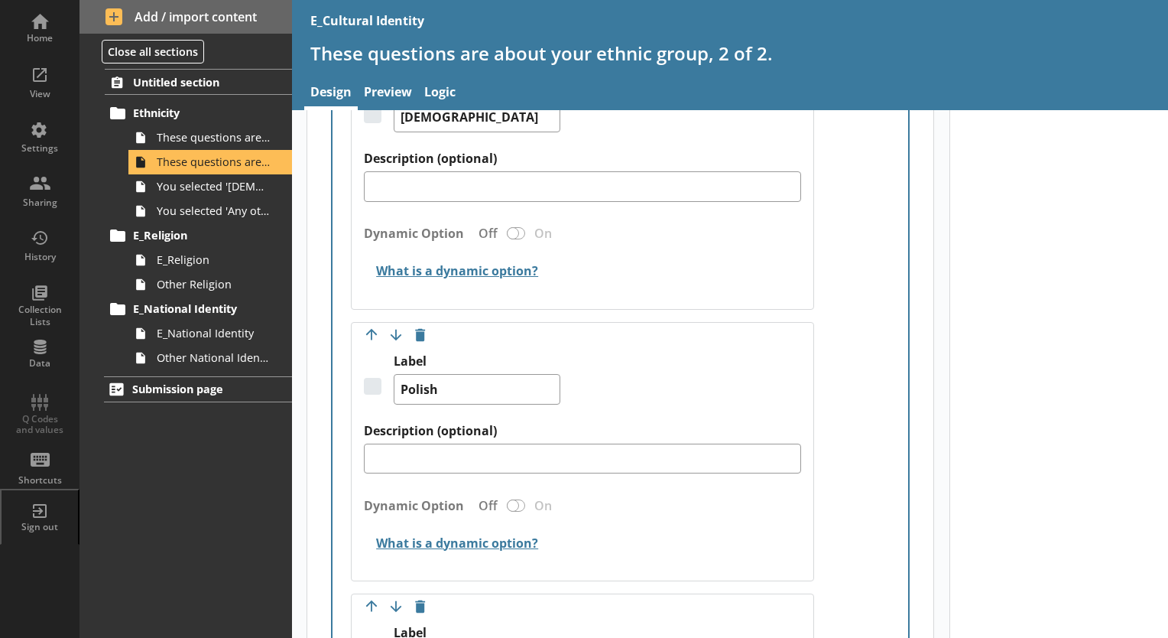
scroll to position [5139, 0]
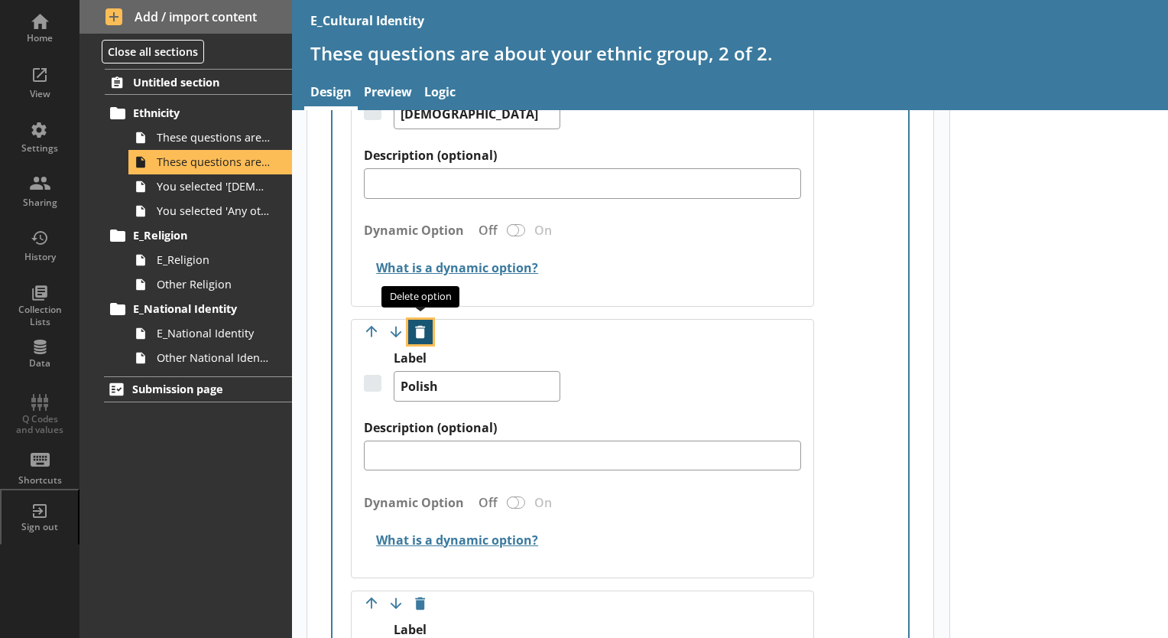
click at [421, 320] on button "Delete option" at bounding box center [420, 332] width 24 height 24
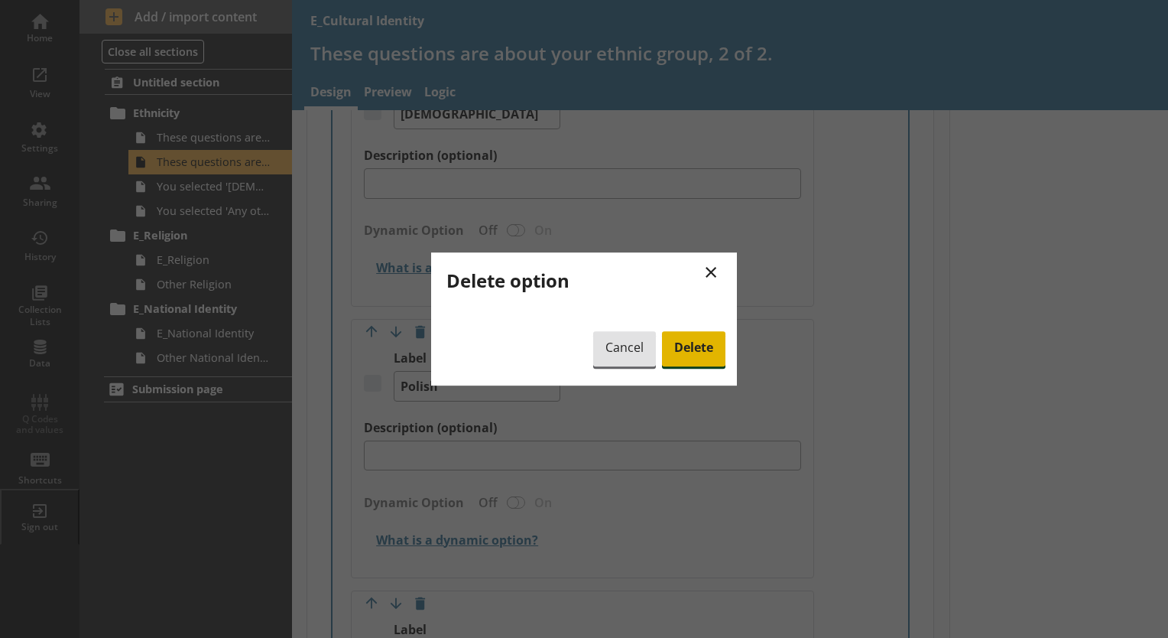
click at [670, 358] on span "Delete" at bounding box center [693, 348] width 63 height 35
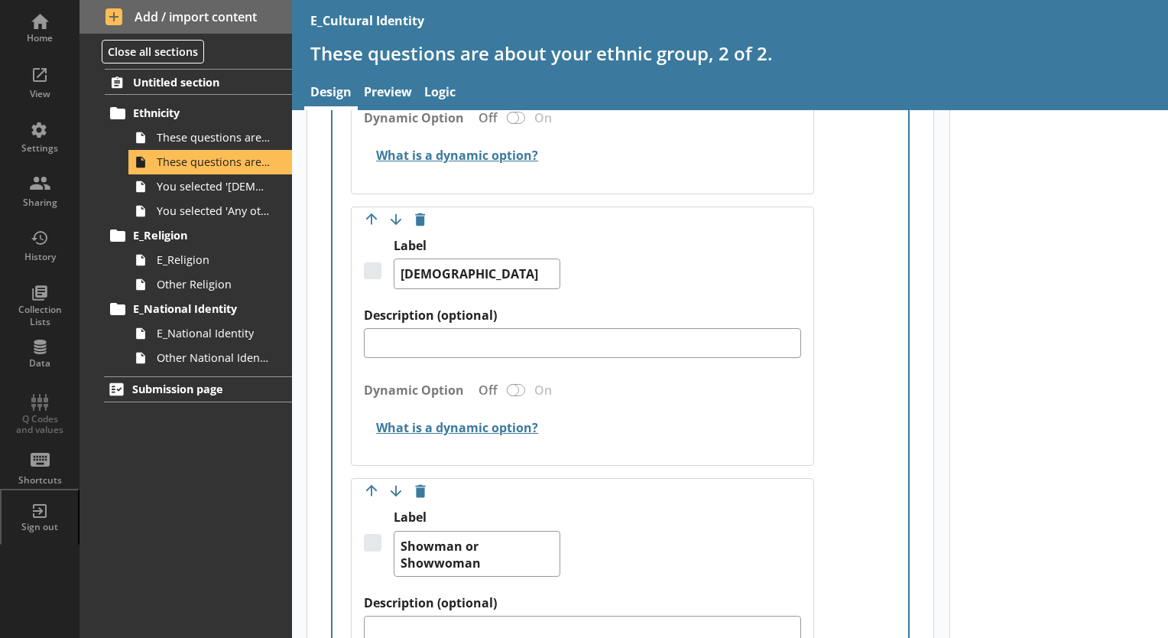
scroll to position [6022, 0]
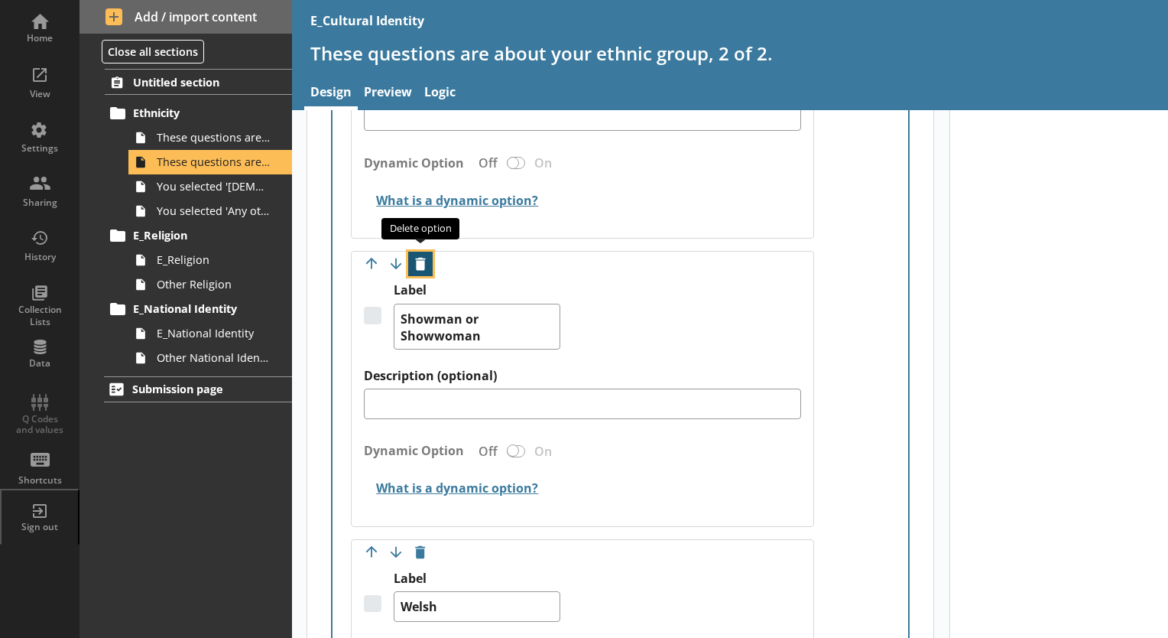
click at [416, 252] on button "Delete option" at bounding box center [420, 264] width 24 height 24
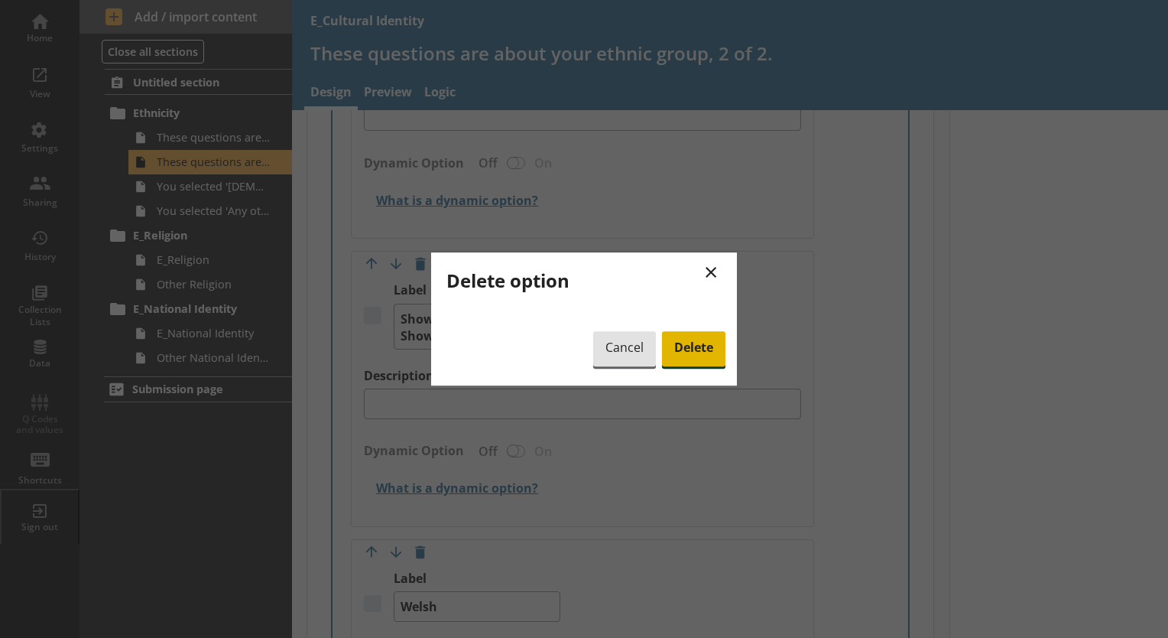
click at [700, 349] on span "Delete" at bounding box center [693, 348] width 63 height 35
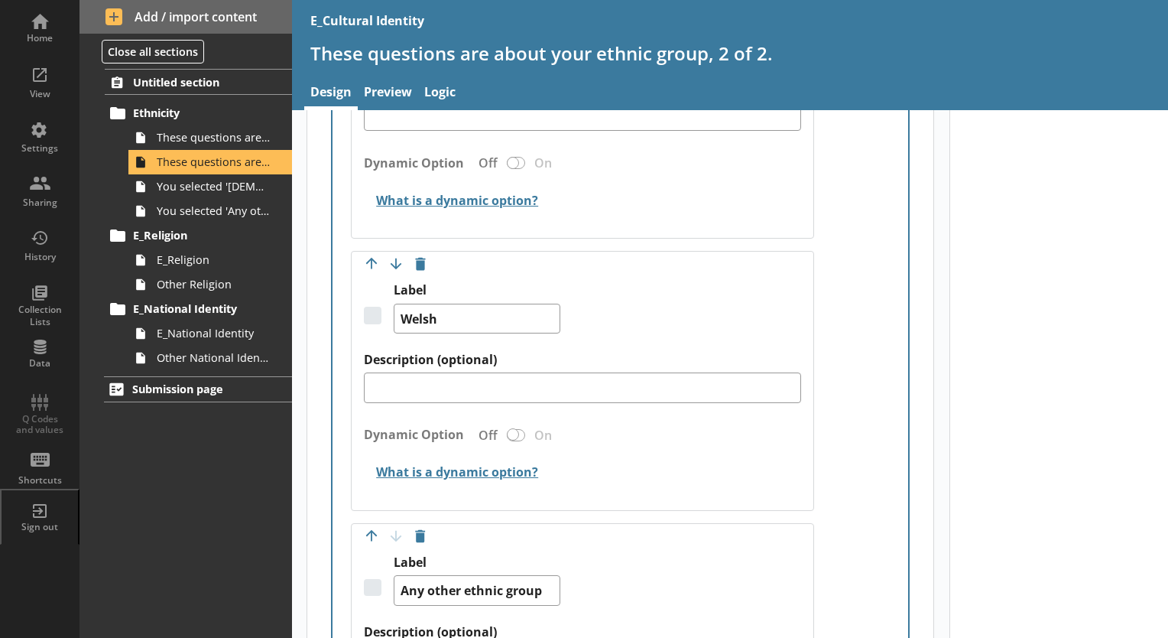
type textarea "x"
click at [395, 93] on link "Preview" at bounding box center [388, 93] width 60 height 33
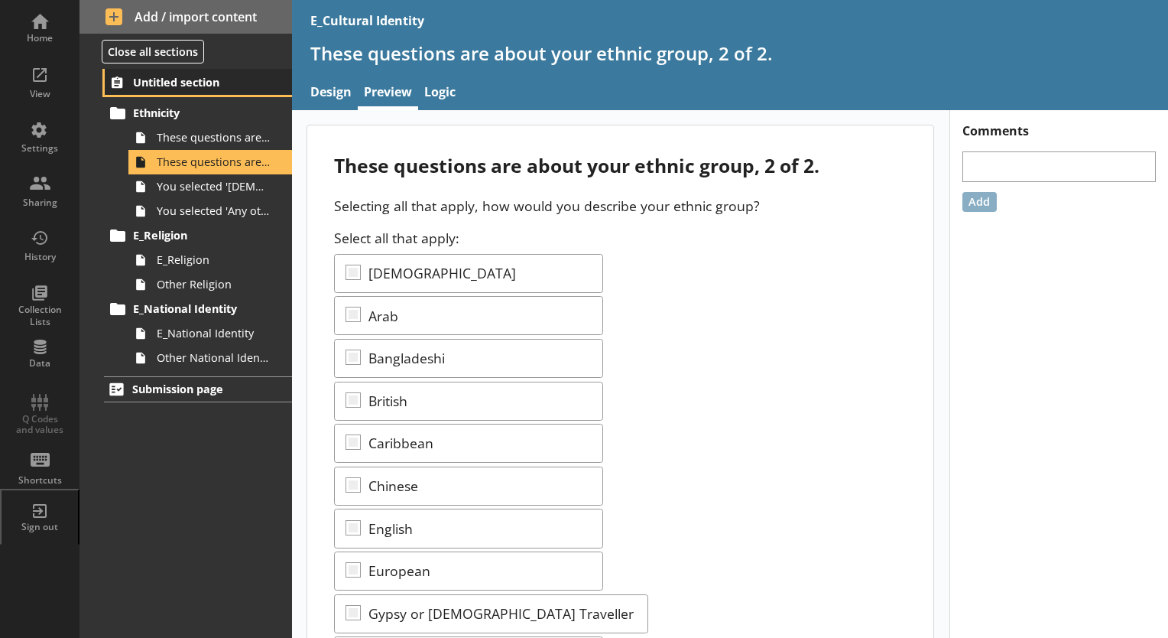
click at [226, 73] on link "Untitled section" at bounding box center [198, 82] width 187 height 26
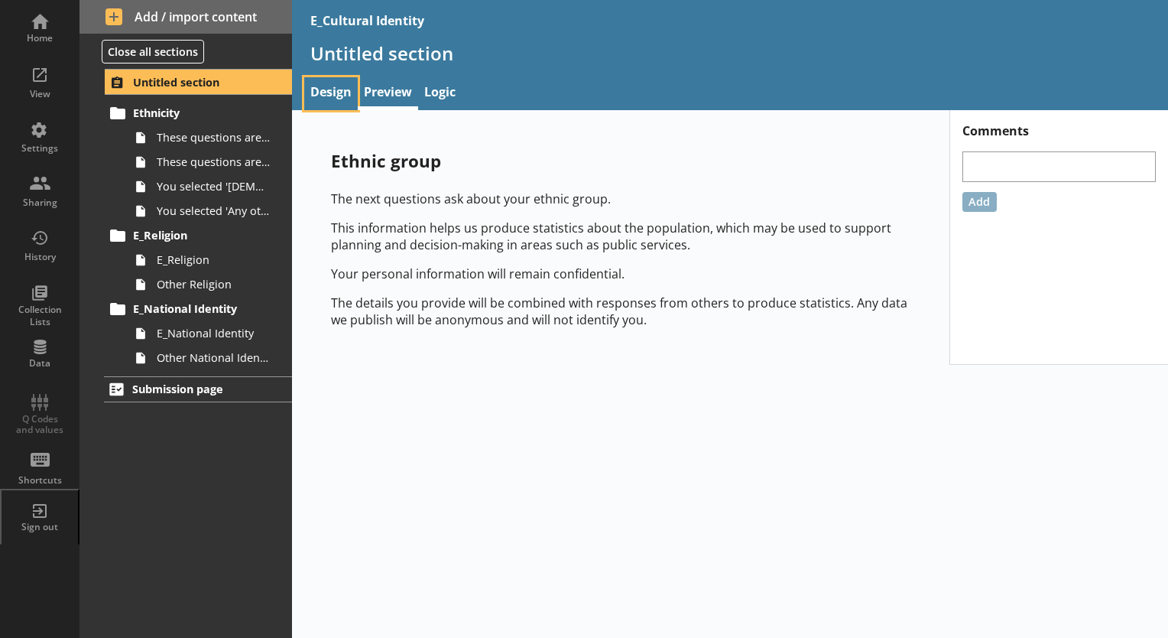
click at [324, 80] on link "Design" at bounding box center [331, 93] width 54 height 33
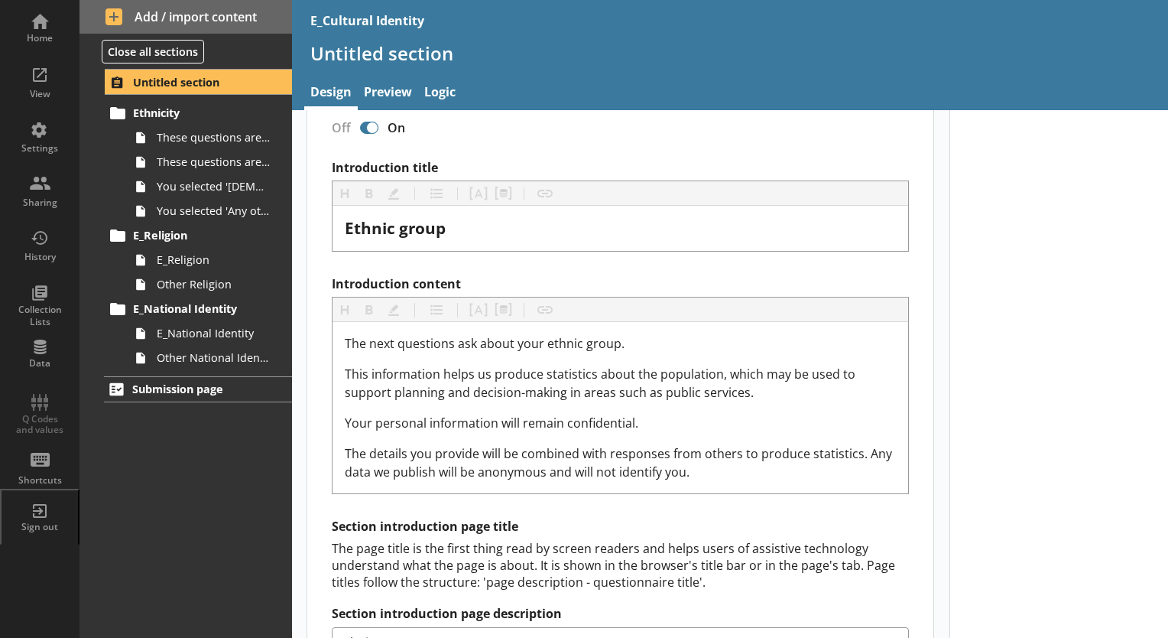
scroll to position [271, 0]
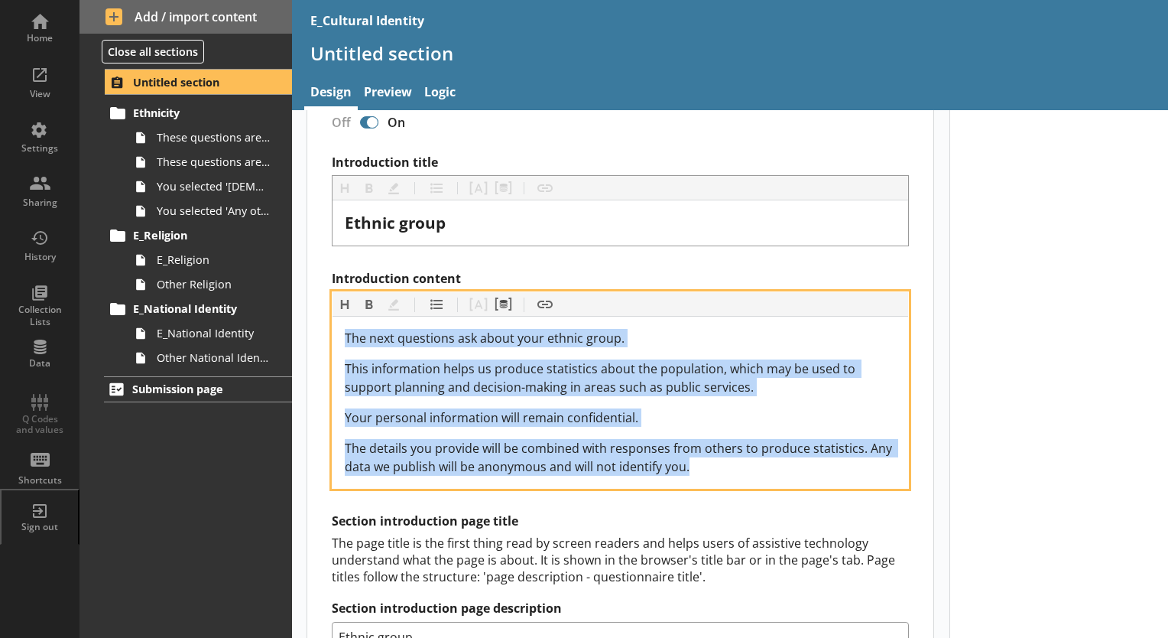
drag, startPoint x: 652, startPoint y: 451, endPoint x: 340, endPoint y: 323, distance: 337.1
click at [340, 323] on div "The next questions ask about your ethnic group. This information helps us produ…" at bounding box center [621, 402] width 576 height 171
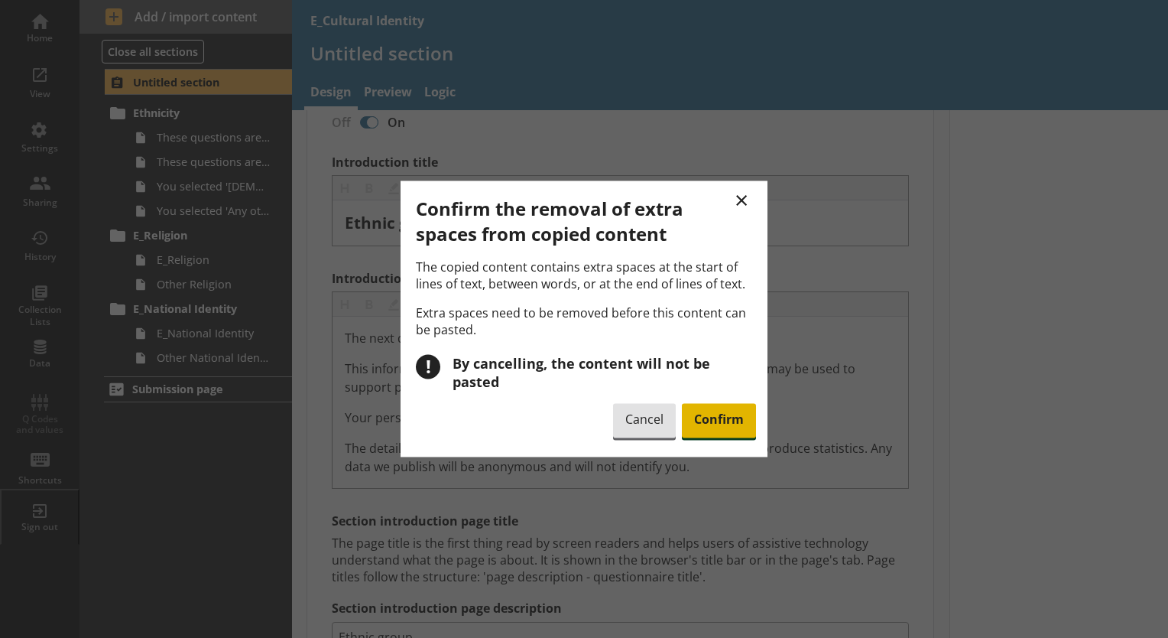
click at [739, 403] on span "Confirm" at bounding box center [719, 420] width 74 height 35
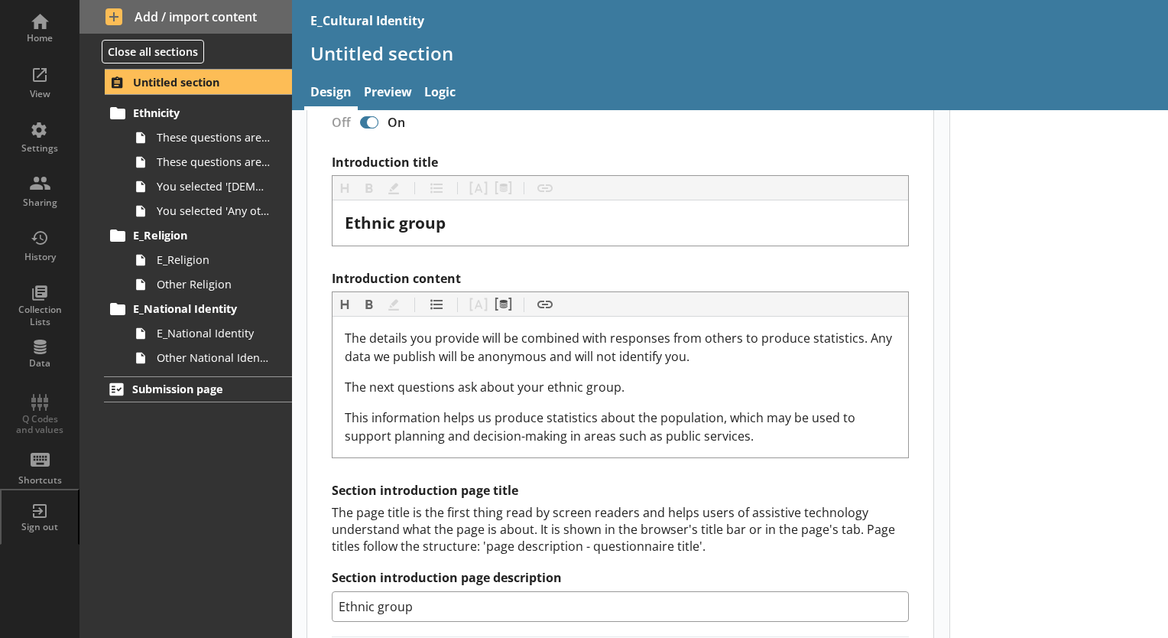
click at [1035, 305] on div at bounding box center [1059, 406] width 219 height 1134
click at [373, 99] on link "Preview" at bounding box center [388, 93] width 60 height 33
